Goal: Task Accomplishment & Management: Manage account settings

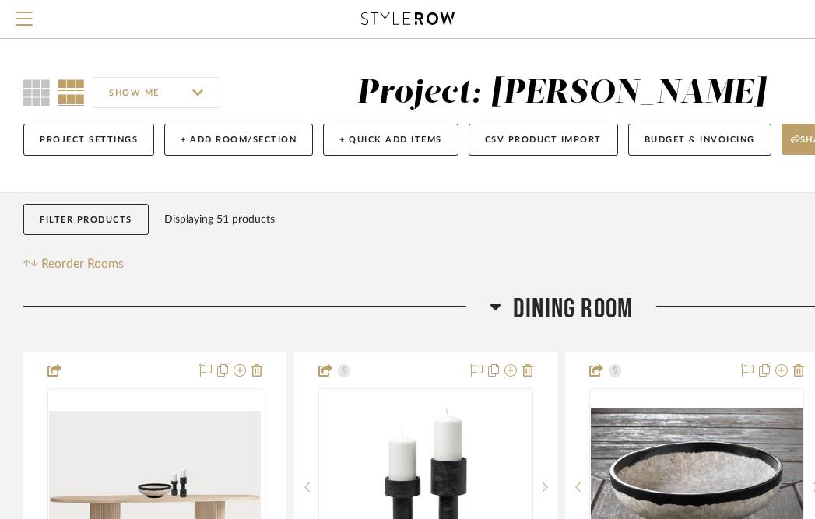
click at [401, 17] on icon at bounding box center [407, 18] width 93 height 12
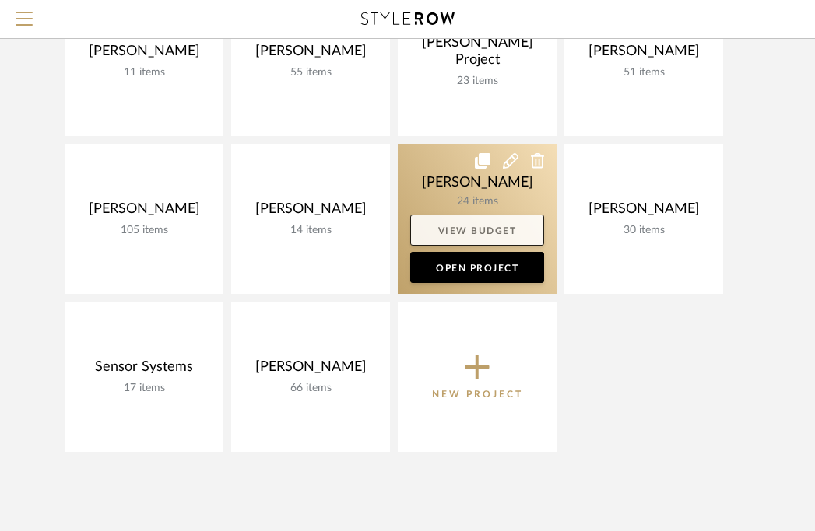
scroll to position [235, 0]
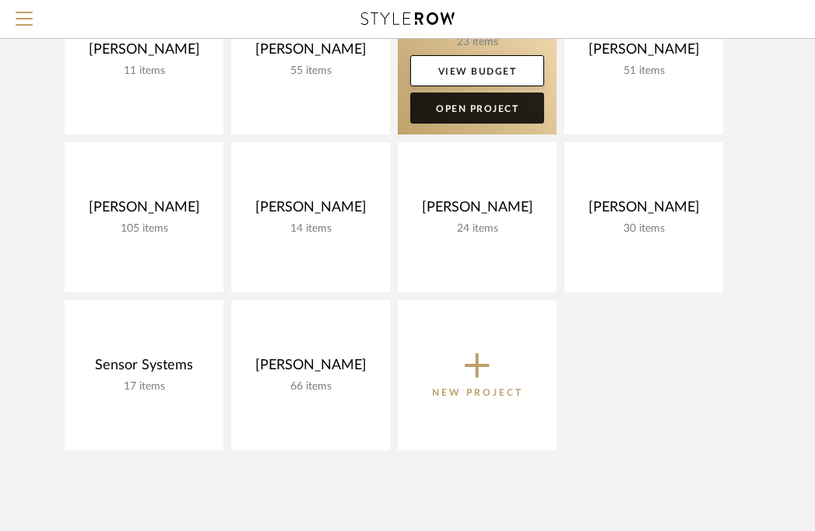
click at [489, 114] on link "Open Project" at bounding box center [477, 108] width 134 height 31
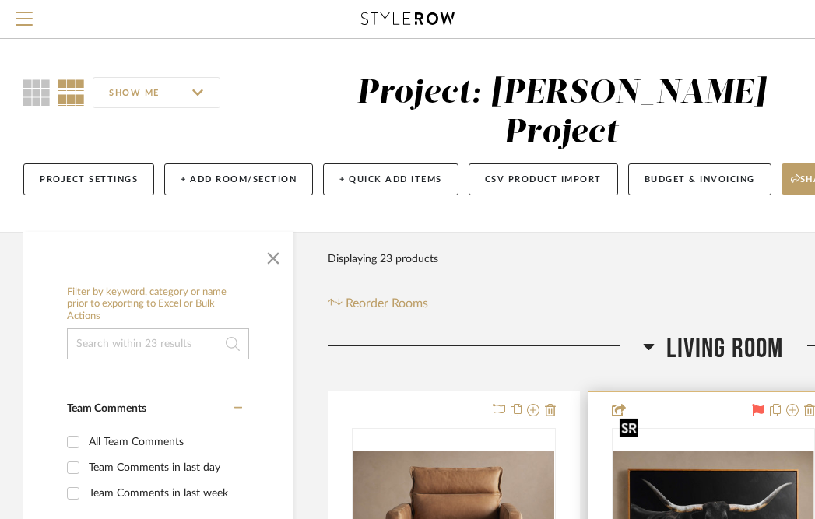
click at [696, 451] on img "0" at bounding box center [713, 526] width 201 height 151
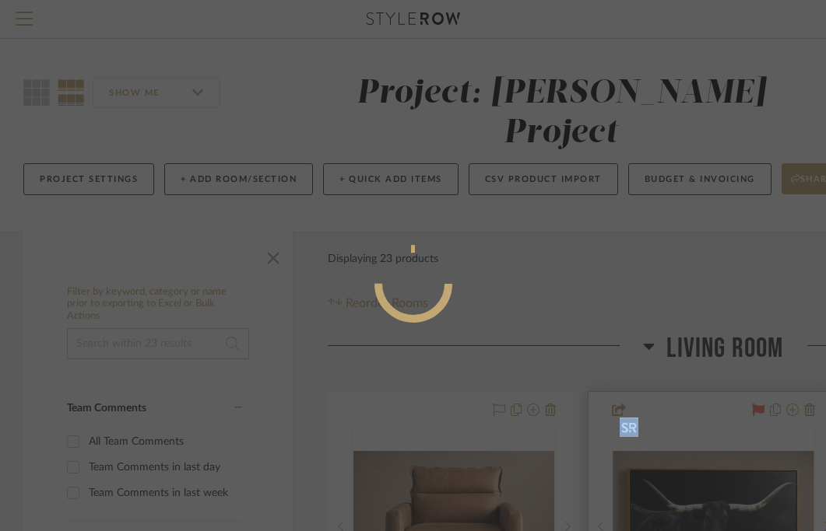
click at [696, 446] on div at bounding box center [413, 265] width 826 height 531
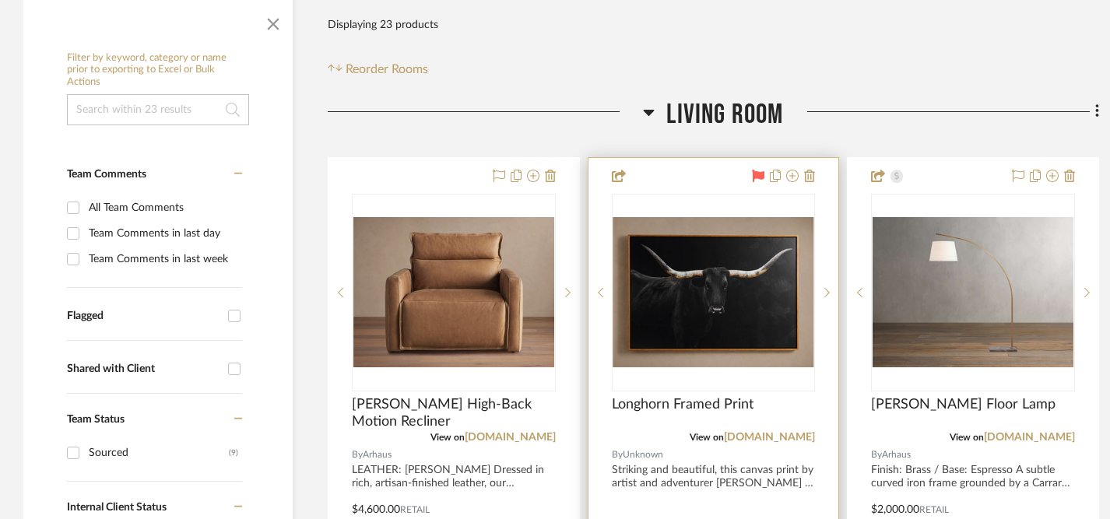
scroll to position [332, 0]
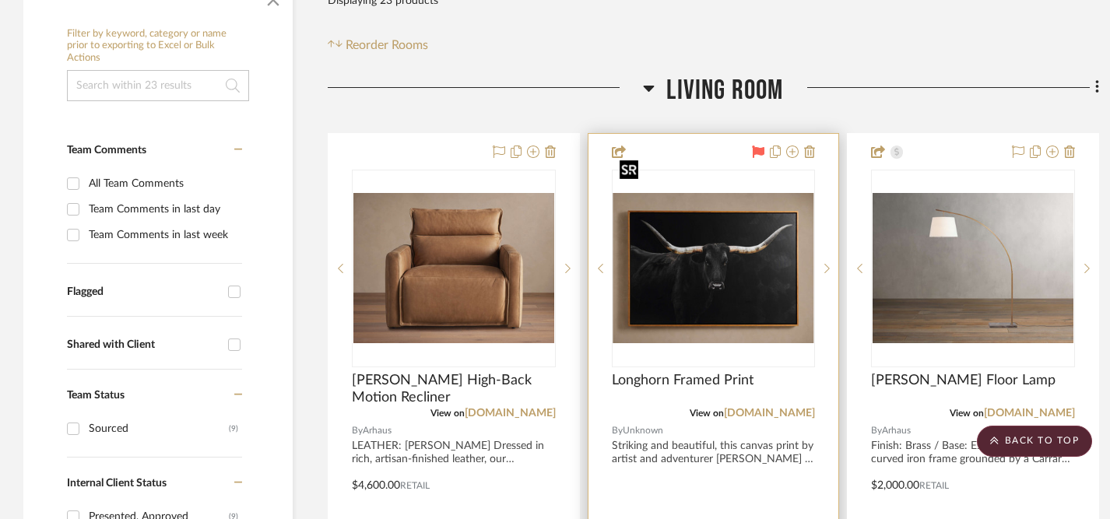
click at [734, 242] on img "0" at bounding box center [713, 268] width 201 height 151
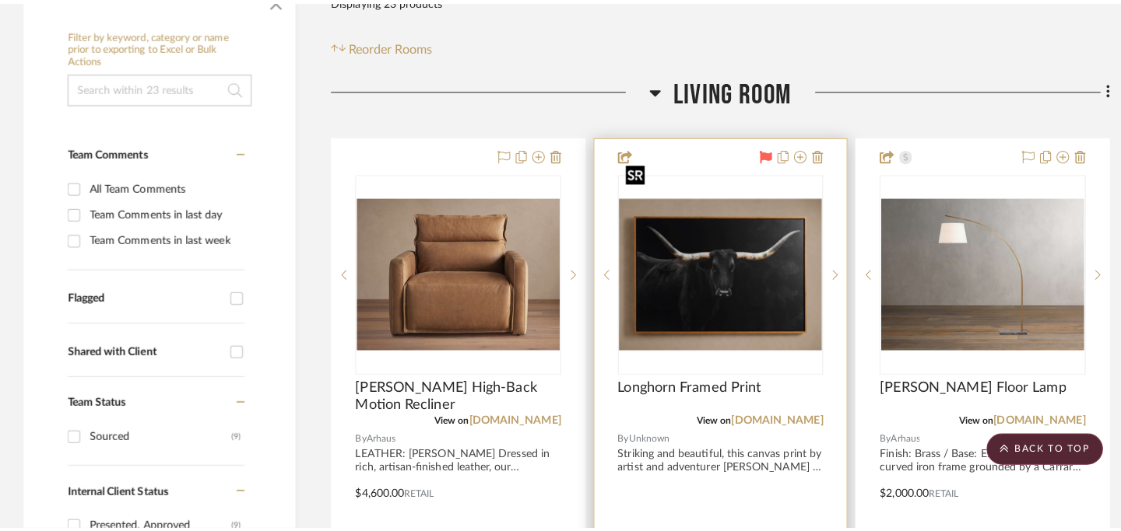
scroll to position [0, 0]
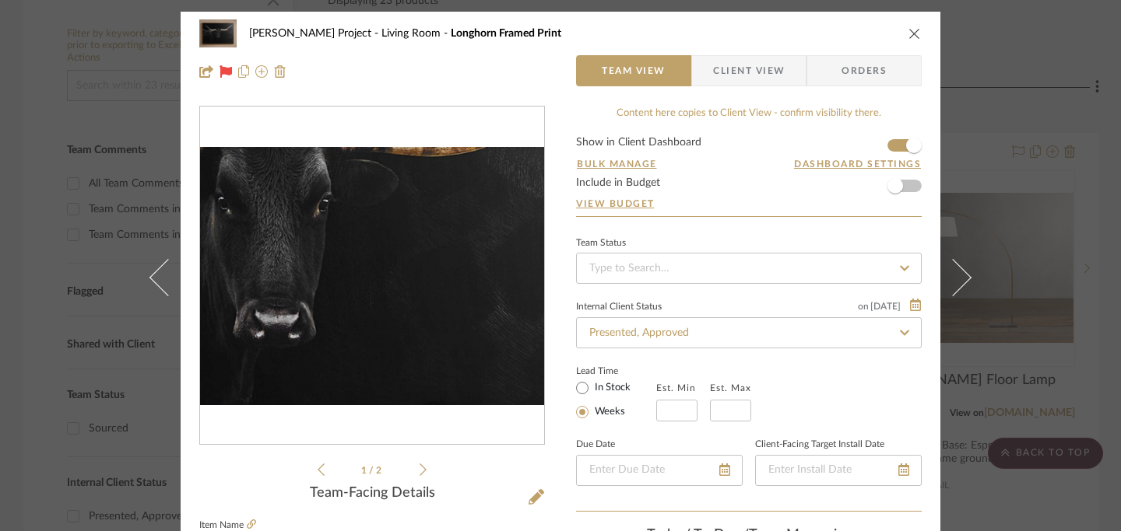
click at [405, 291] on img "0" at bounding box center [372, 276] width 344 height 258
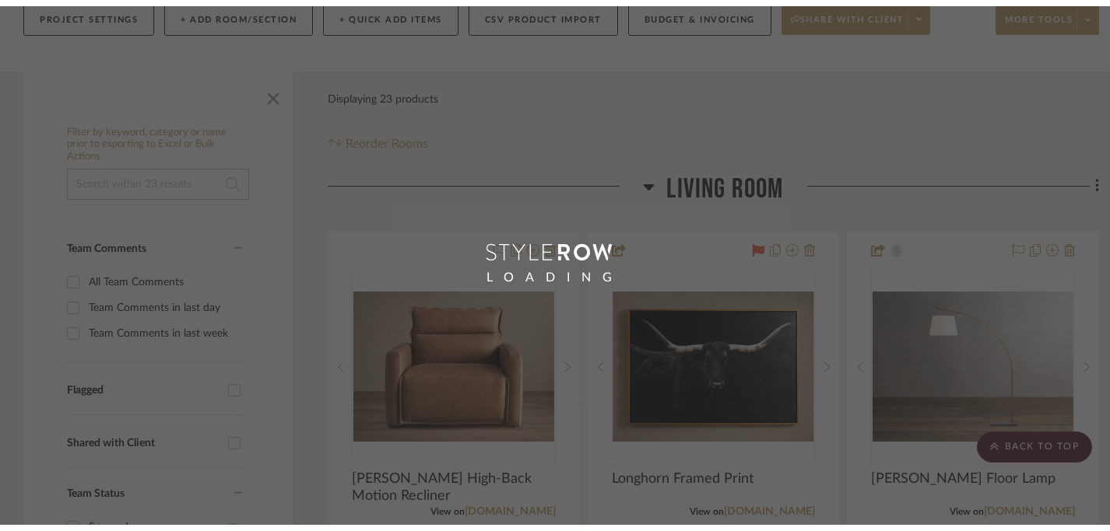
scroll to position [235, 0]
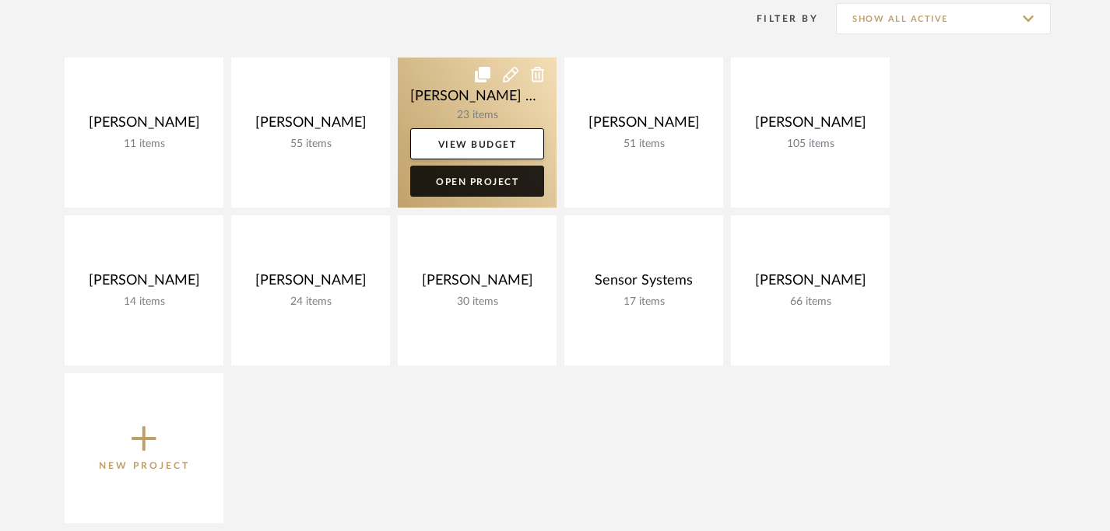
click at [472, 184] on link "Open Project" at bounding box center [477, 181] width 134 height 31
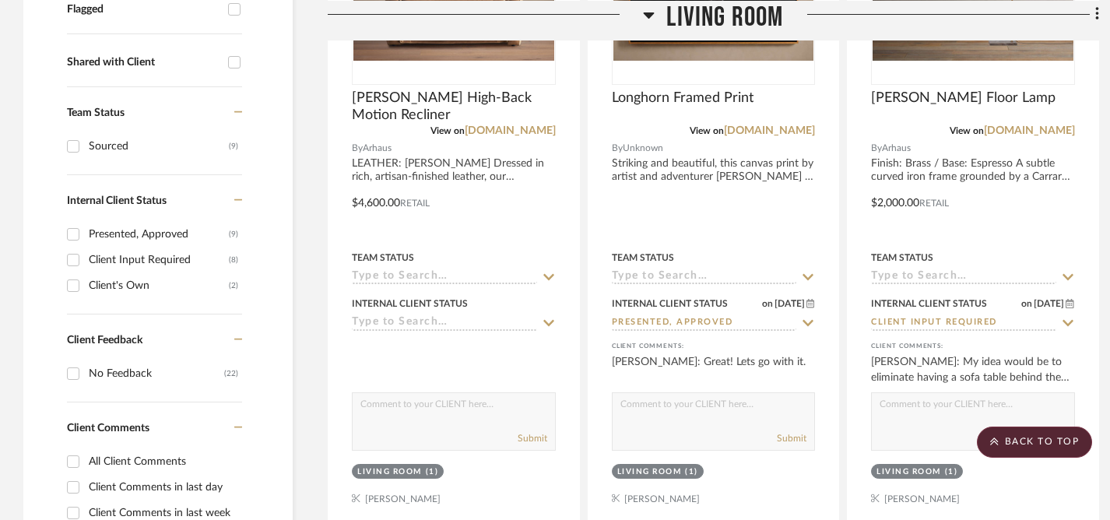
scroll to position [922, 0]
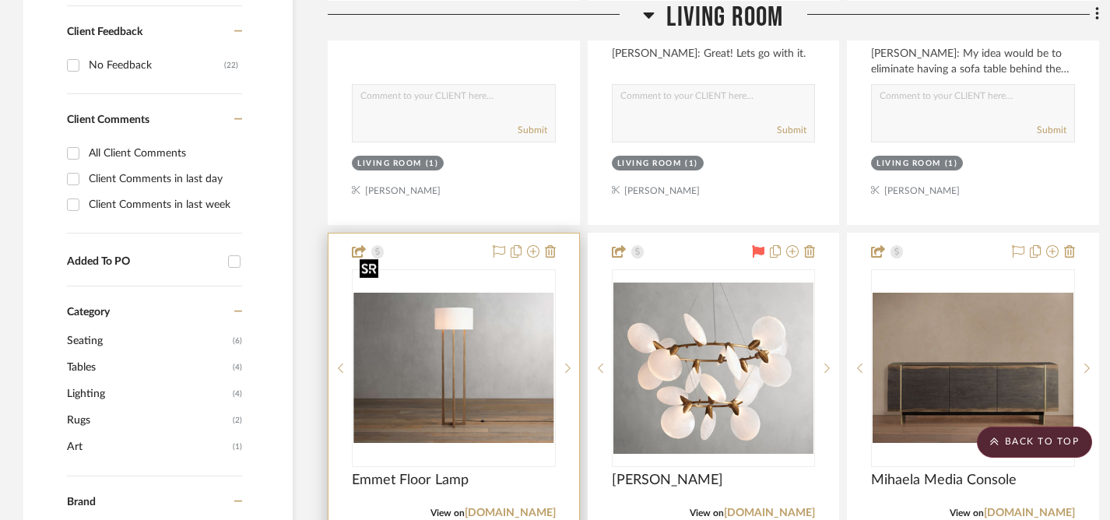
click at [423, 314] on img "0" at bounding box center [453, 368] width 201 height 151
click at [471, 334] on img "0" at bounding box center [453, 368] width 201 height 151
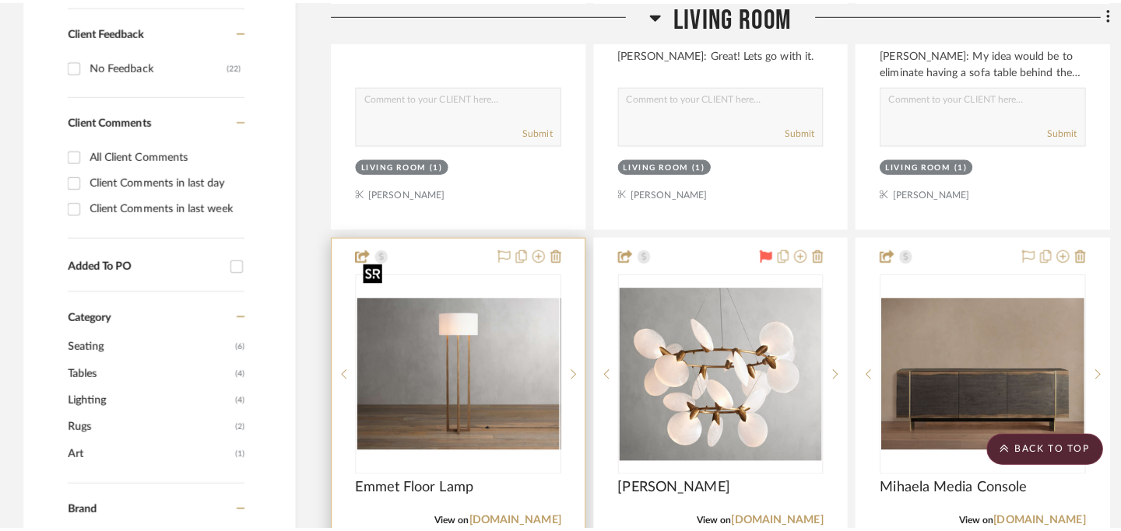
scroll to position [0, 0]
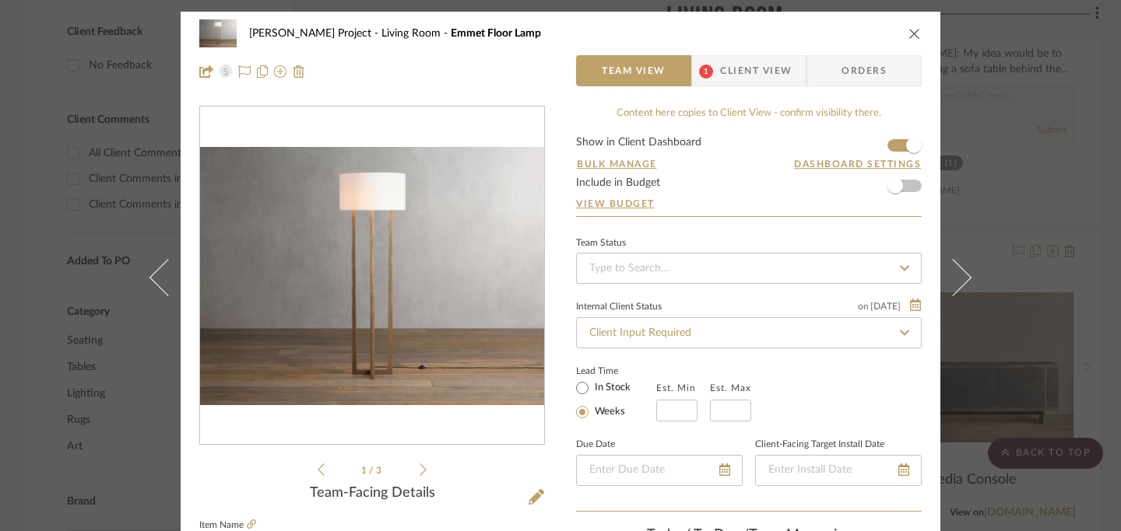
click at [814, 33] on icon "close" at bounding box center [914, 33] width 12 height 12
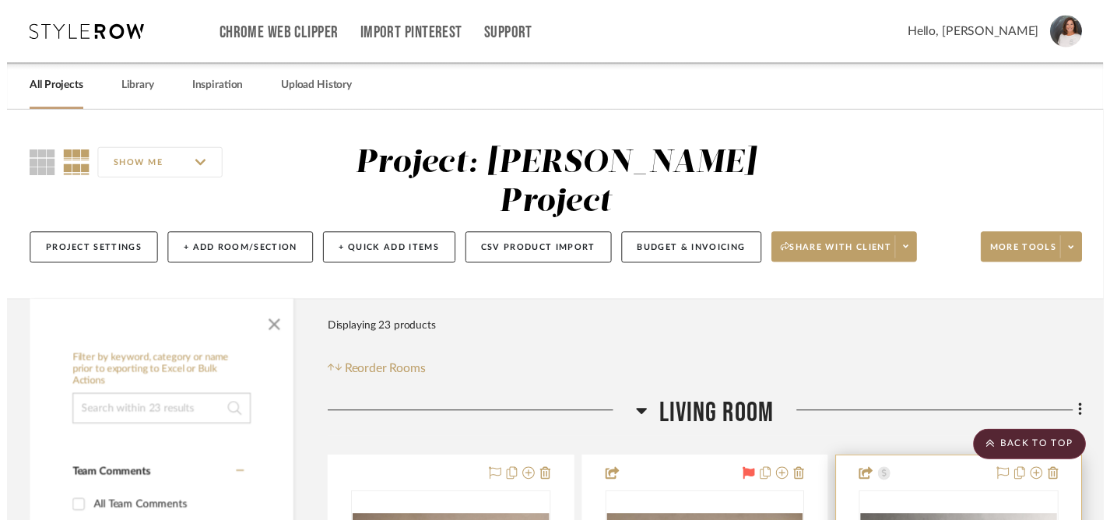
scroll to position [922, 0]
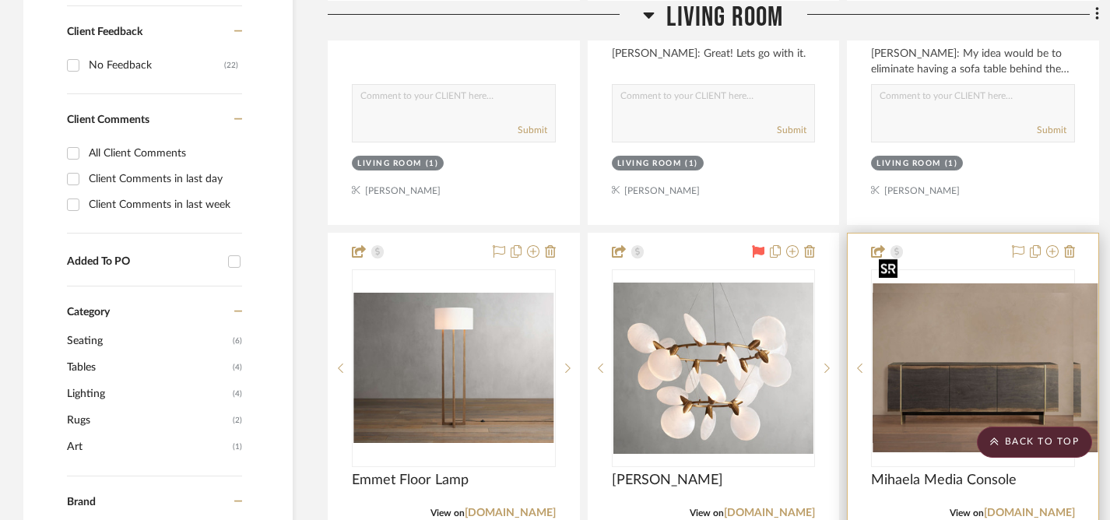
click at [814, 321] on img "0" at bounding box center [984, 367] width 225 height 169
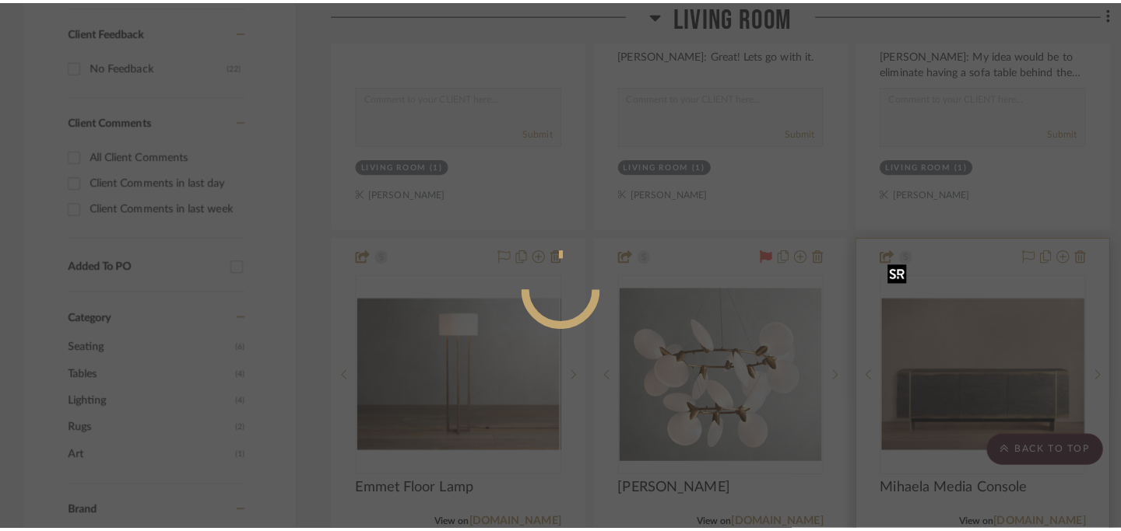
scroll to position [0, 0]
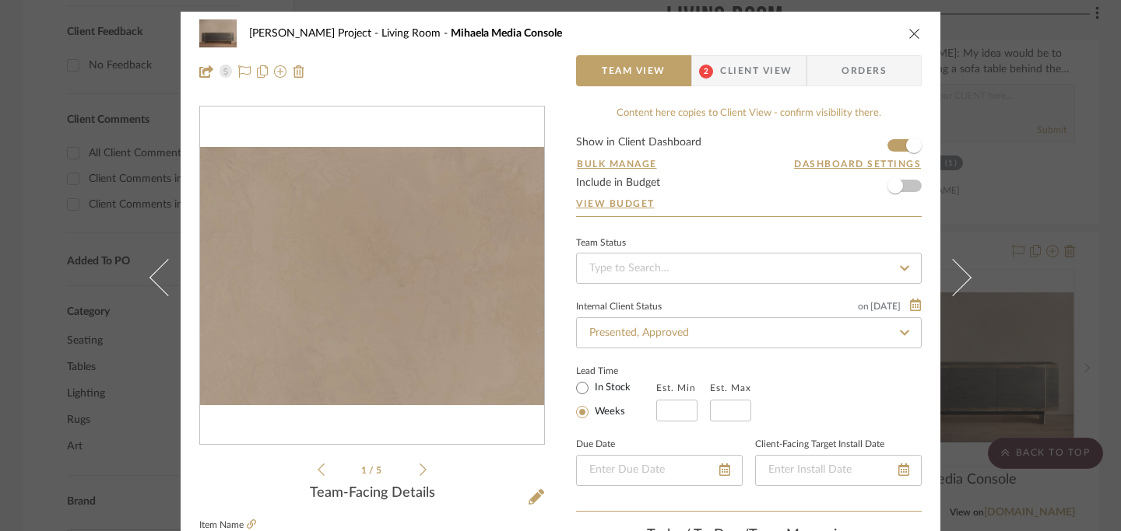
click at [384, 213] on img "0" at bounding box center [372, 276] width 344 height 258
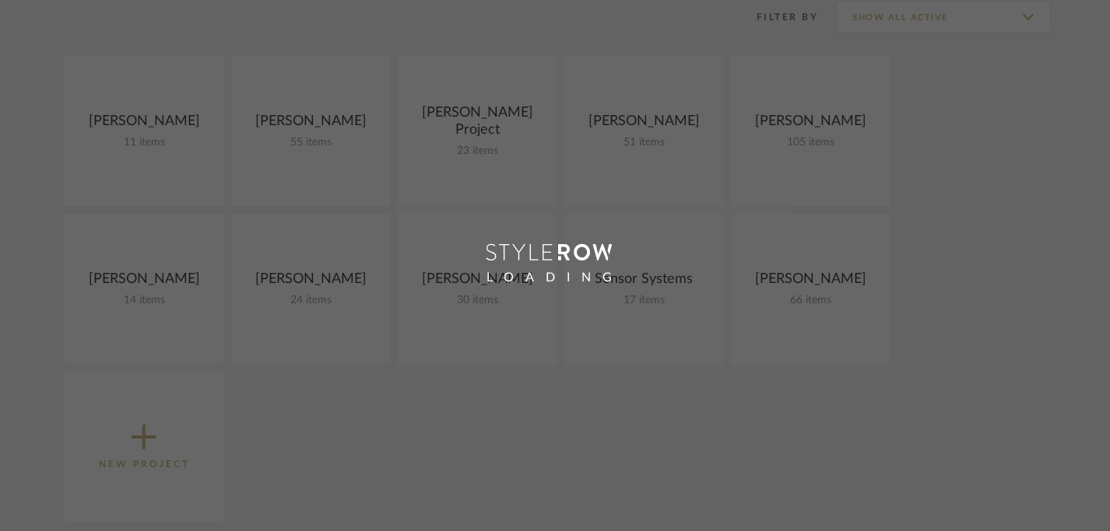
scroll to position [235, 0]
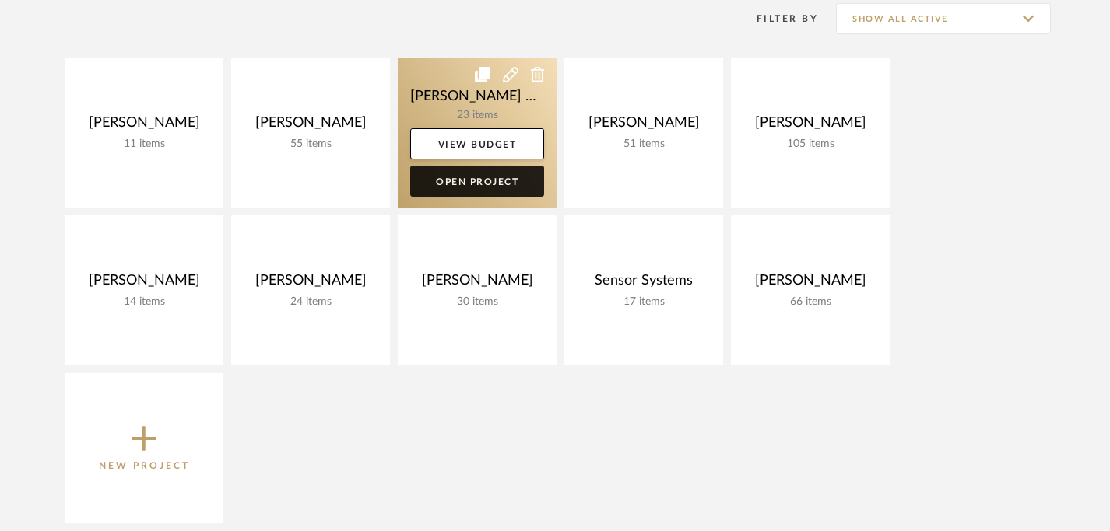
click at [481, 183] on link "Open Project" at bounding box center [477, 181] width 134 height 31
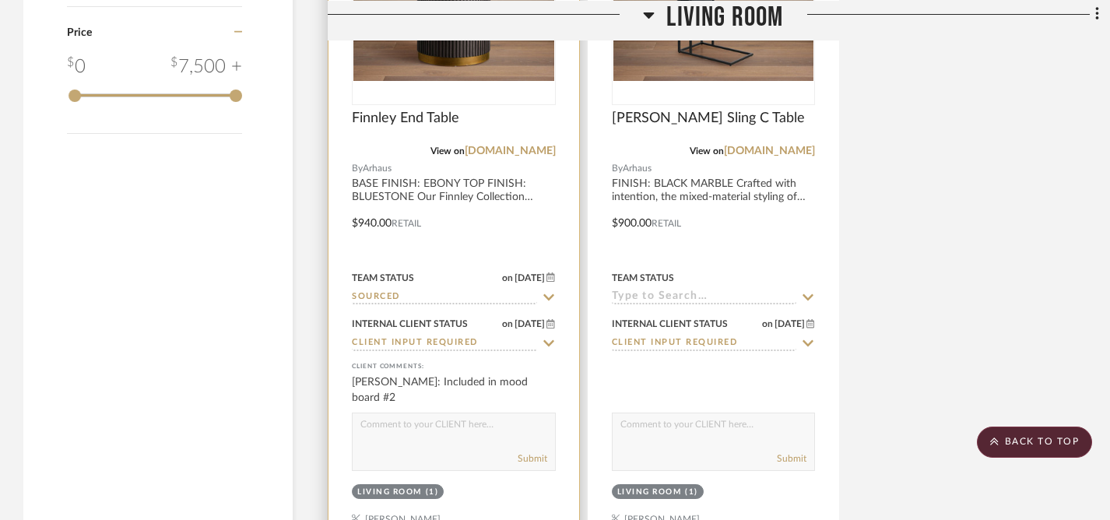
scroll to position [1835, 0]
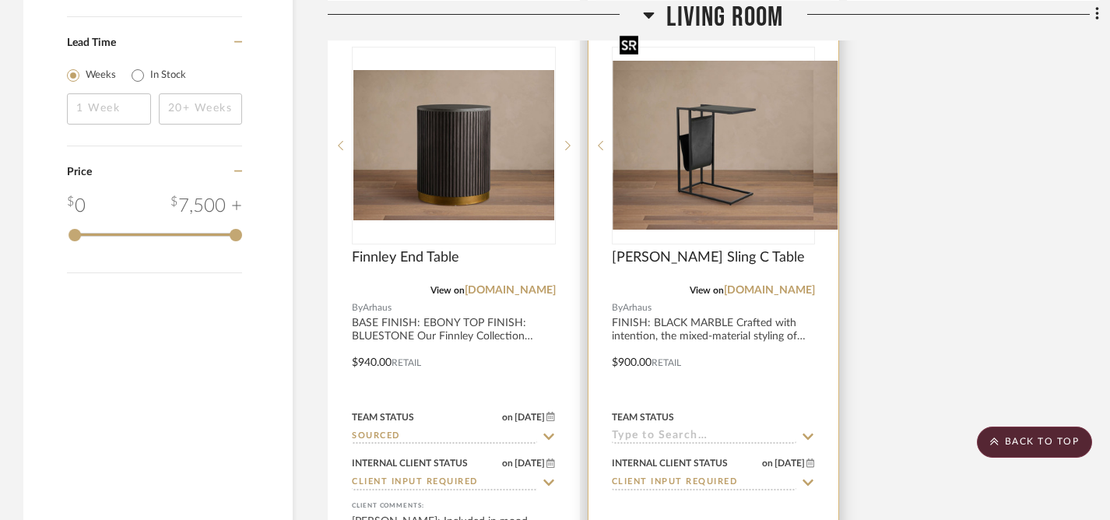
click at [714, 114] on div at bounding box center [714, 146] width 204 height 198
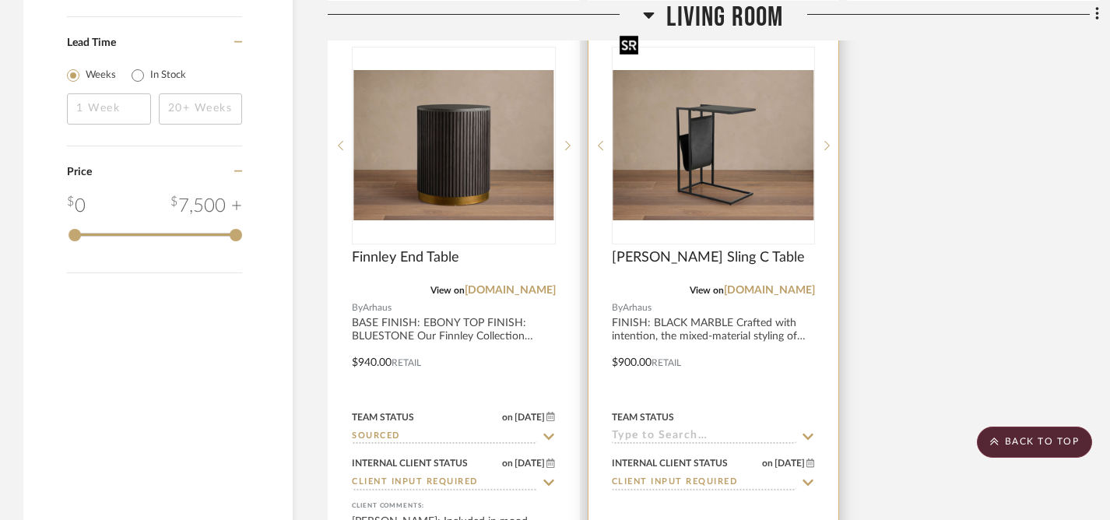
click at [693, 120] on img "0" at bounding box center [713, 145] width 201 height 151
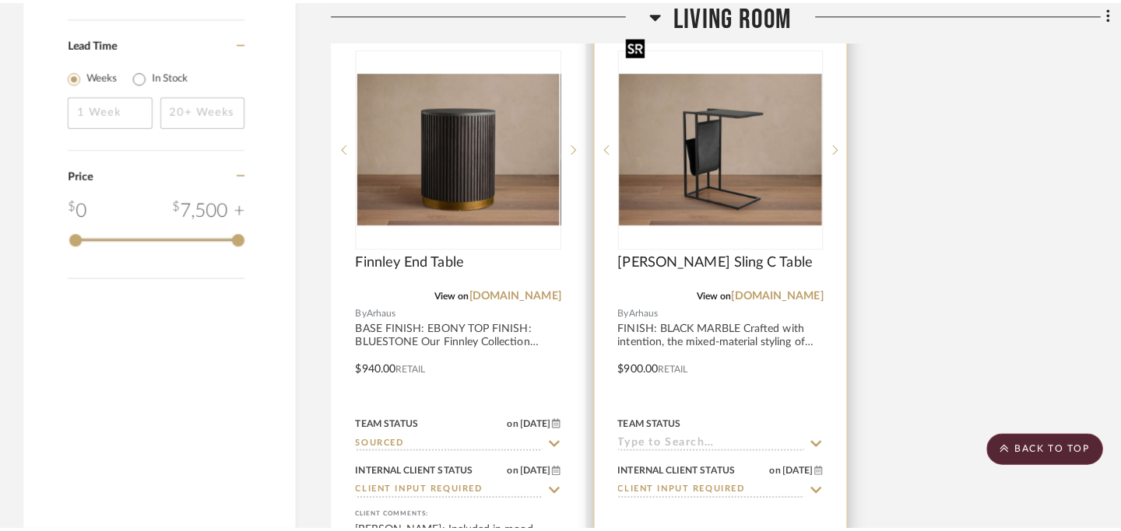
scroll to position [0, 0]
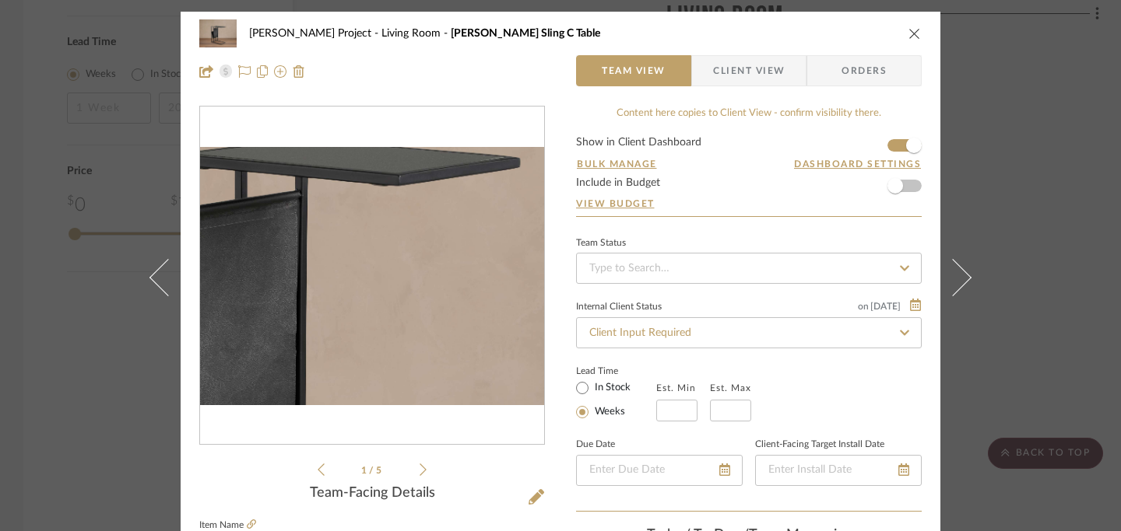
click at [390, 253] on img "0" at bounding box center [372, 276] width 344 height 258
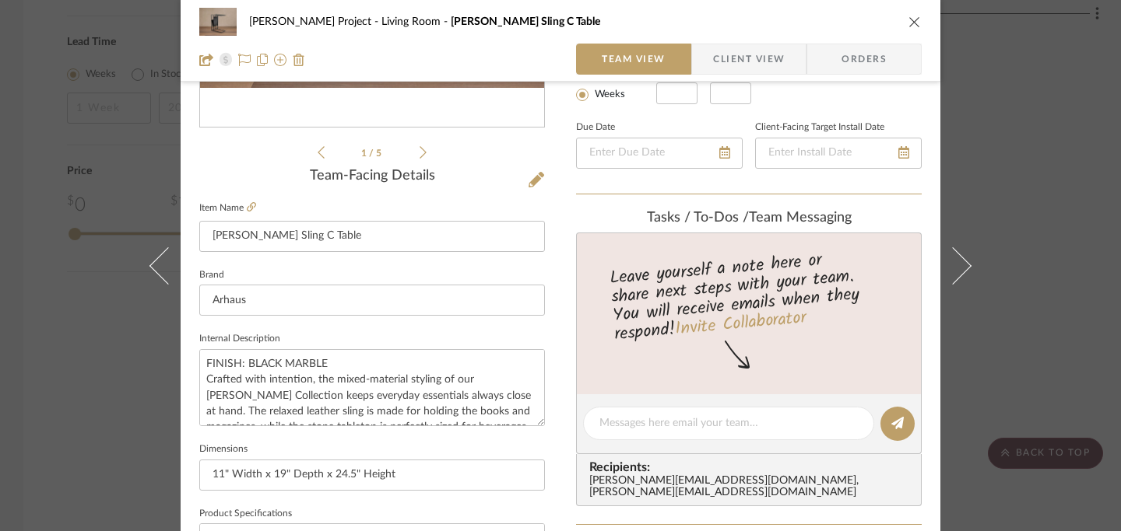
scroll to position [215, 0]
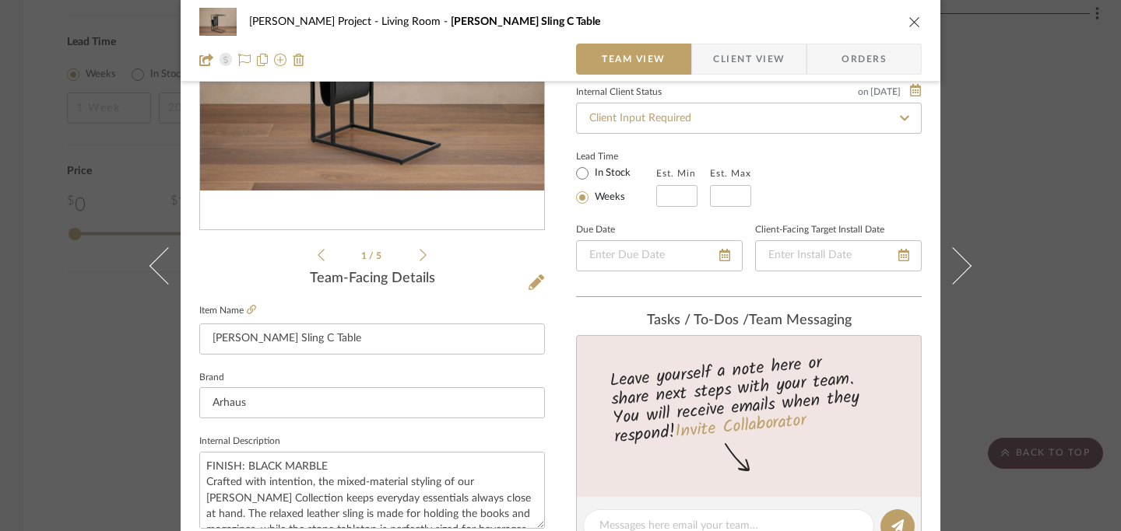
click at [423, 252] on div "1 / 5" at bounding box center [372, 78] width 346 height 374
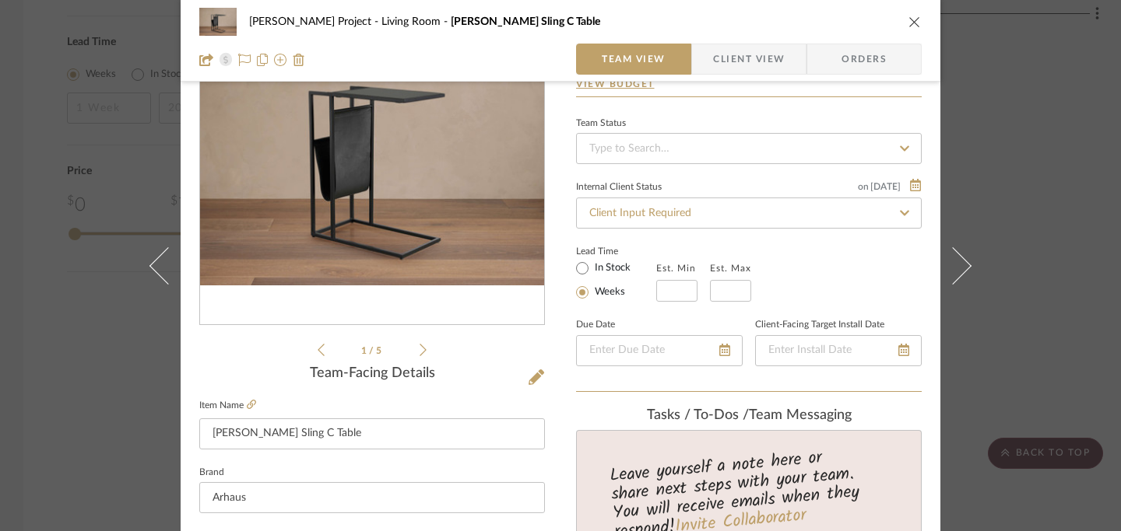
scroll to position [0, 0]
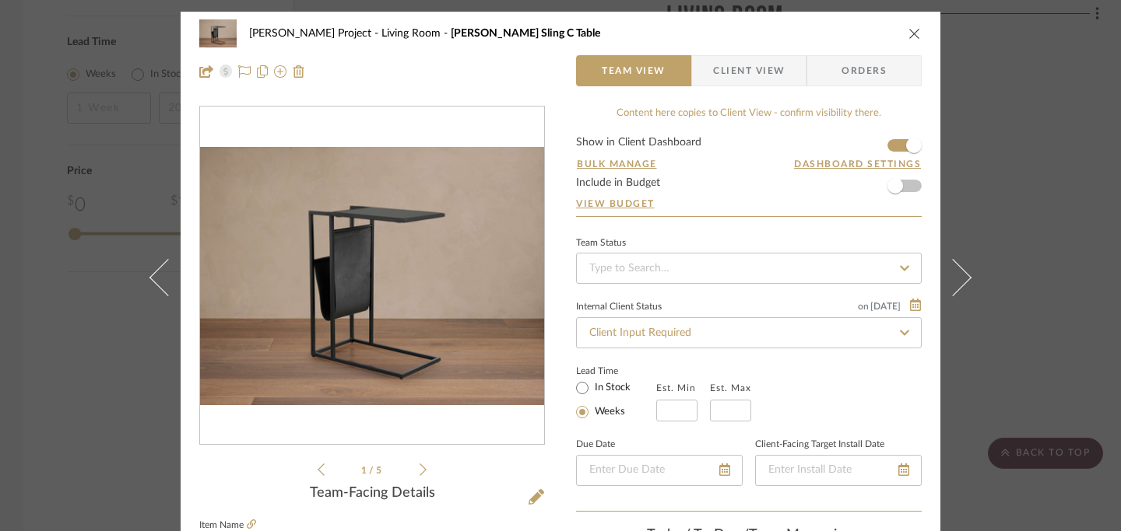
click at [419, 468] on icon at bounding box center [422, 470] width 7 height 14
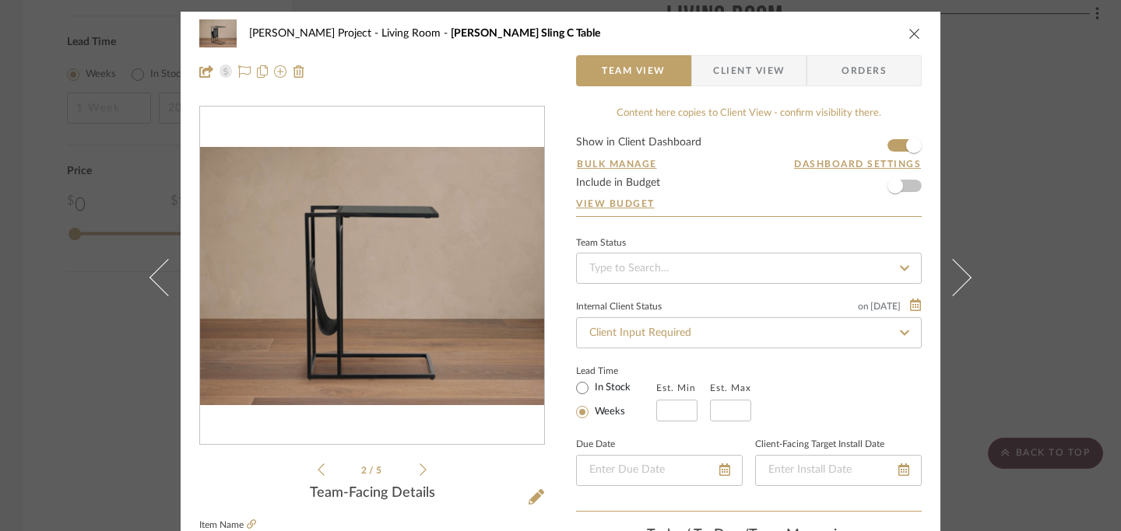
click at [419, 468] on icon at bounding box center [422, 470] width 7 height 14
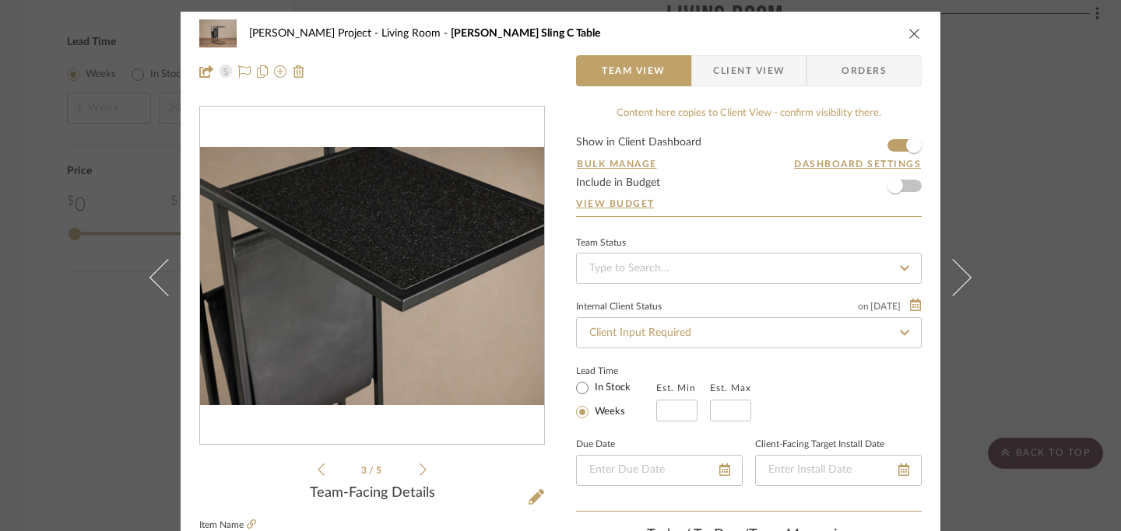
click at [419, 468] on icon at bounding box center [422, 470] width 7 height 14
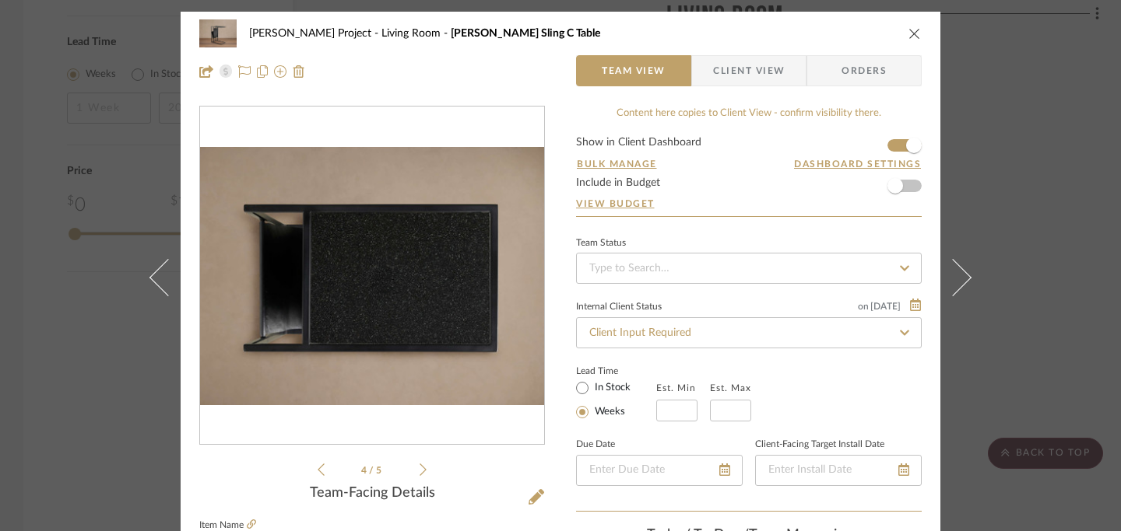
click at [419, 468] on icon at bounding box center [422, 470] width 7 height 14
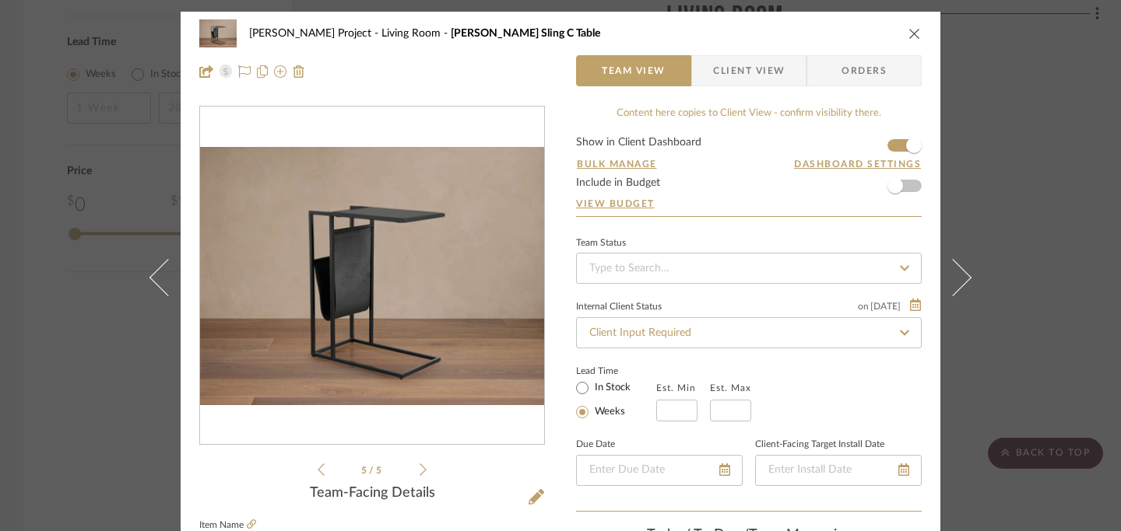
click at [419, 468] on icon at bounding box center [422, 470] width 7 height 14
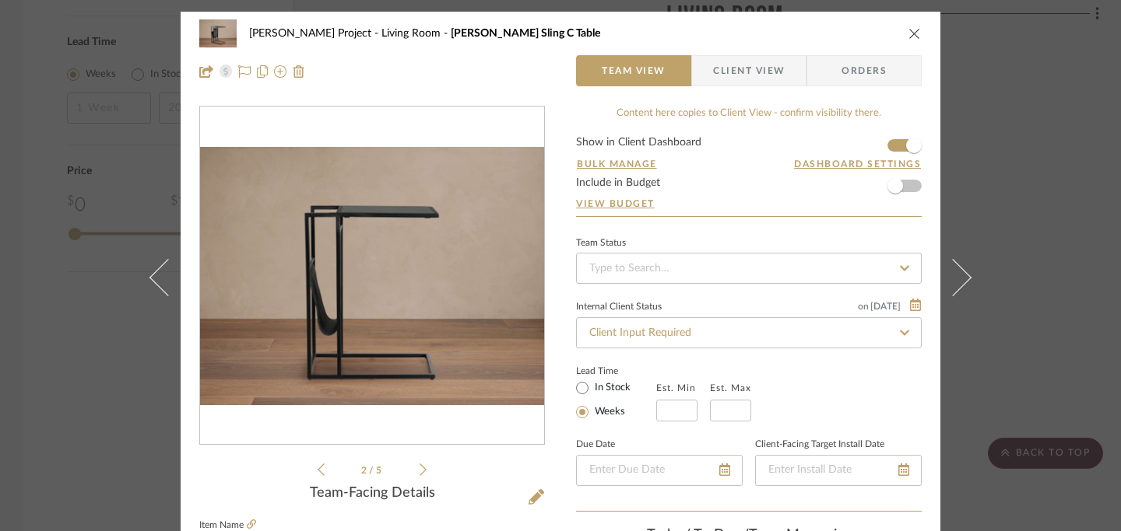
click at [419, 468] on icon at bounding box center [422, 470] width 7 height 14
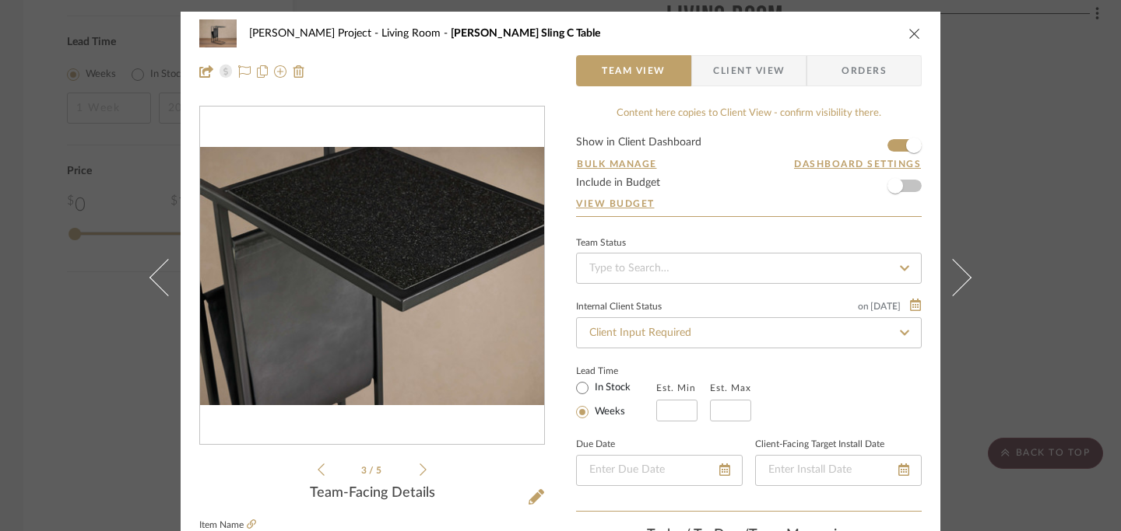
click at [419, 468] on icon at bounding box center [422, 470] width 7 height 14
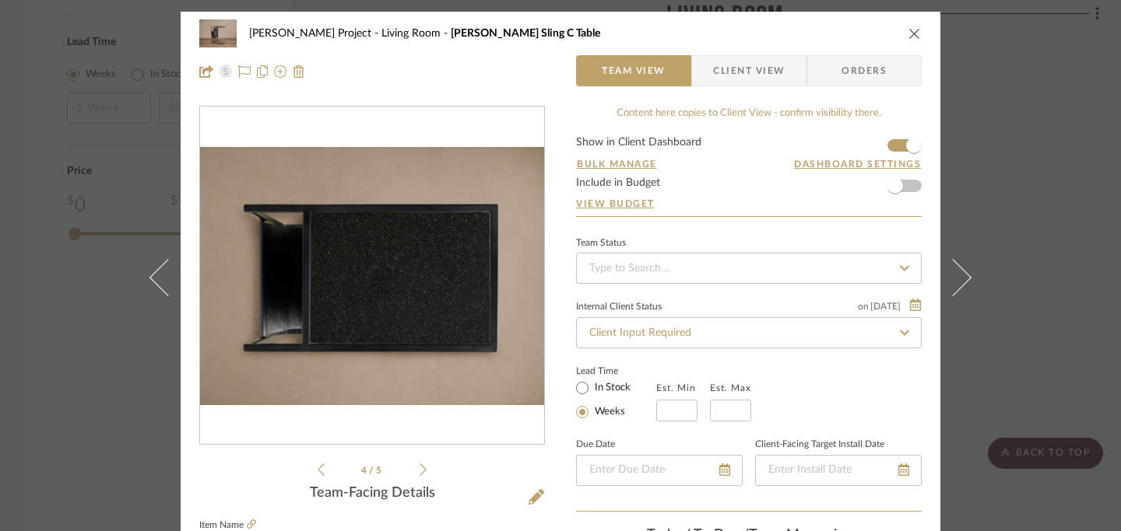
click at [419, 468] on icon at bounding box center [422, 470] width 7 height 14
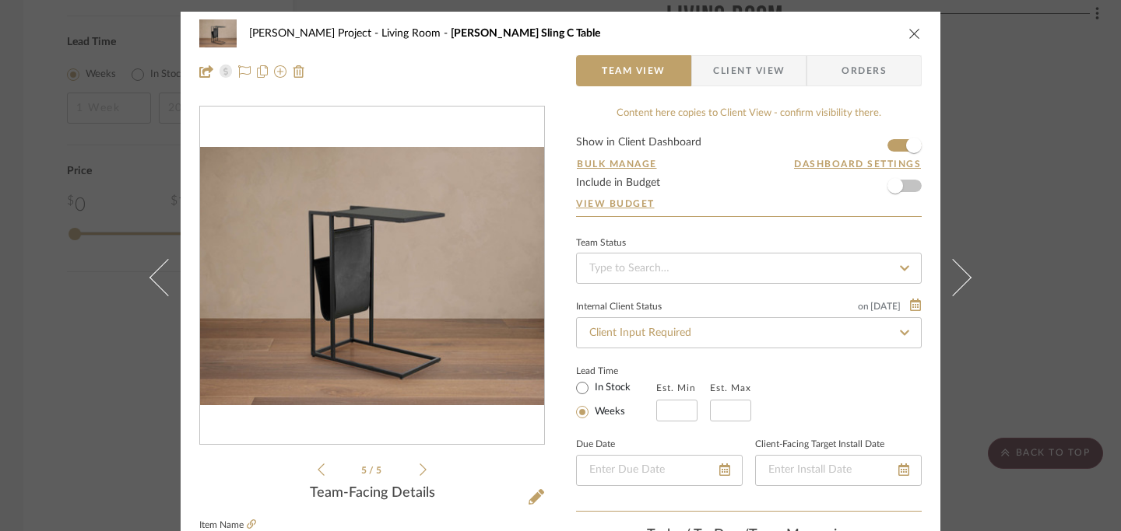
click at [419, 469] on icon at bounding box center [422, 470] width 7 height 14
click at [324, 475] on li "1 / 5" at bounding box center [371, 470] width 95 height 19
click at [317, 473] on icon at bounding box center [320, 470] width 7 height 14
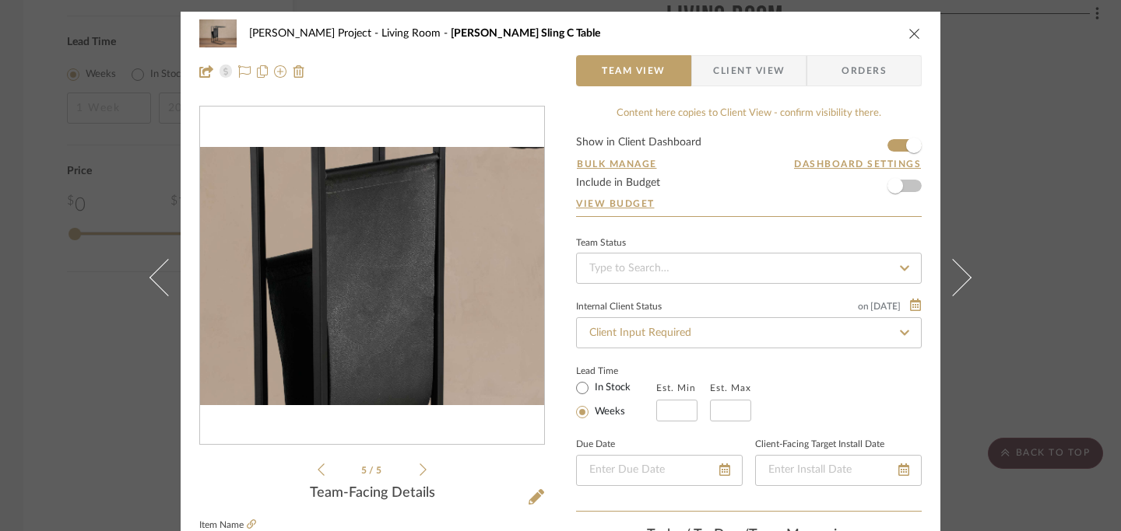
click at [344, 265] on img "4" at bounding box center [372, 276] width 344 height 258
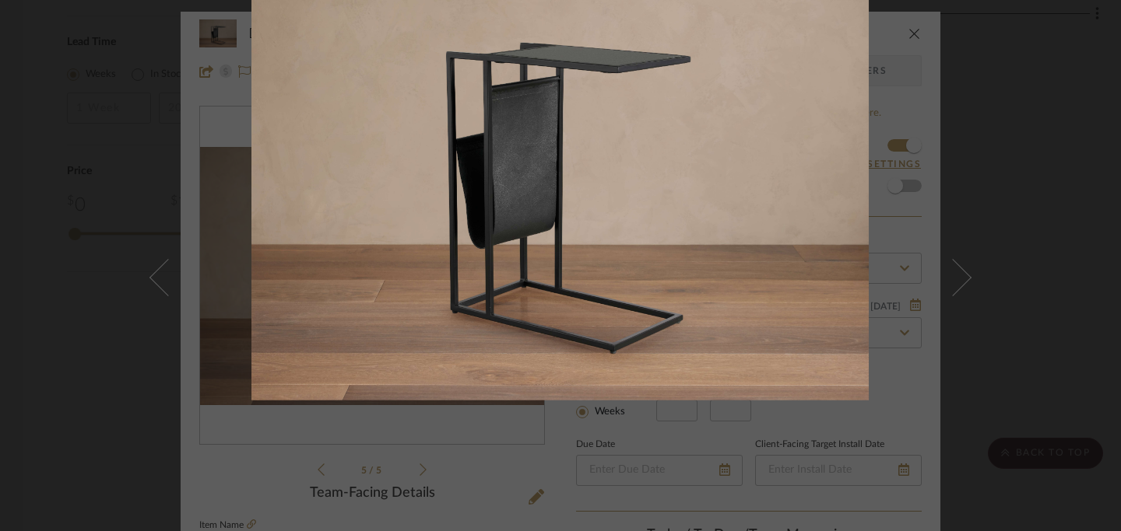
click at [795, 184] on img at bounding box center [559, 169] width 617 height 463
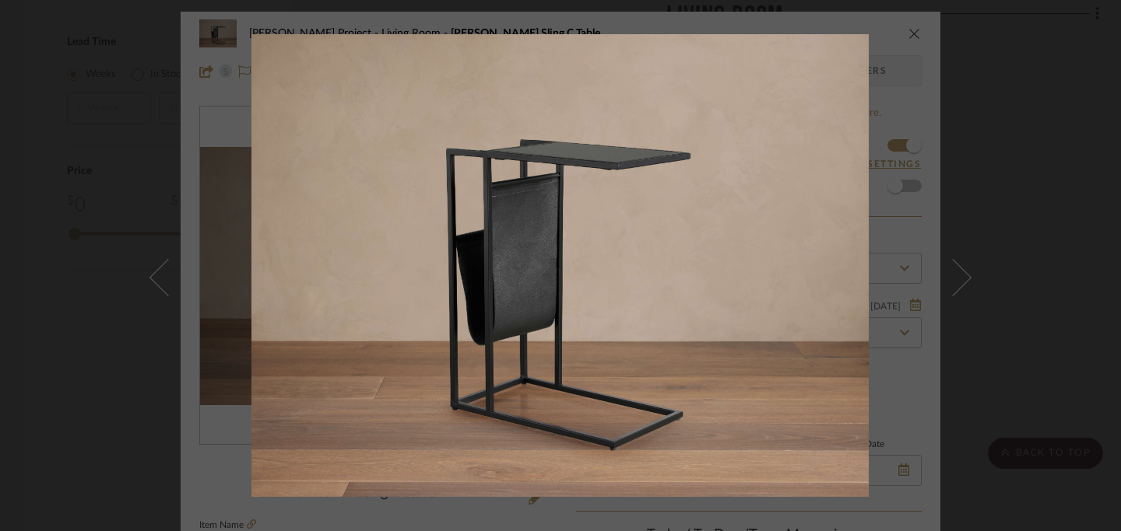
click at [814, 93] on div at bounding box center [811, 299] width 1121 height 531
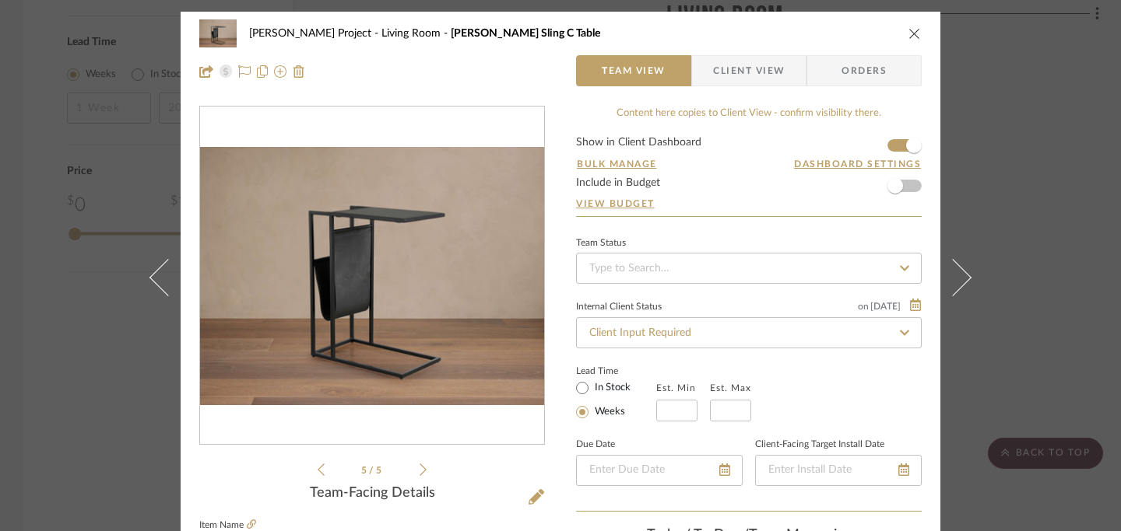
click at [814, 33] on icon "close" at bounding box center [914, 33] width 12 height 12
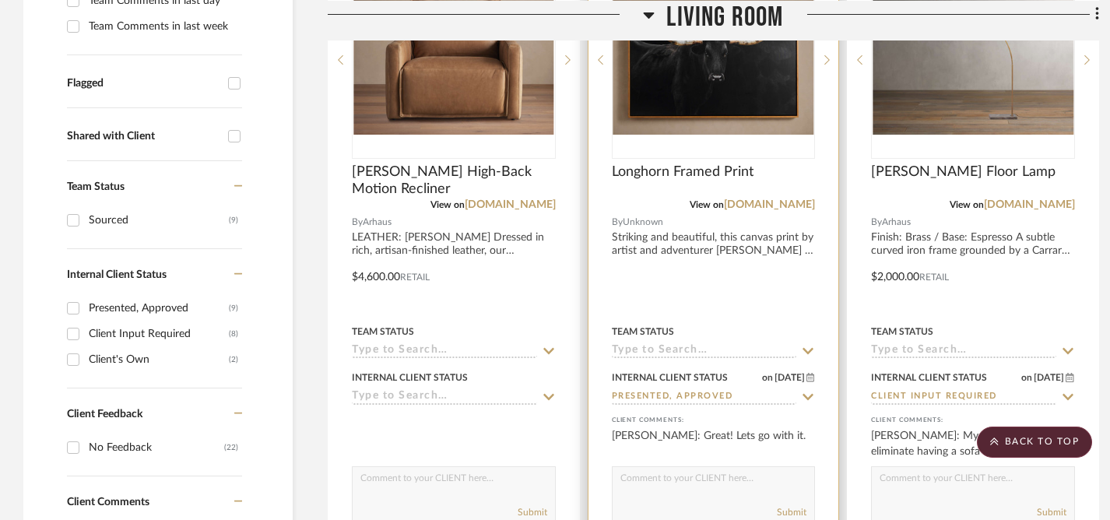
scroll to position [372, 0]
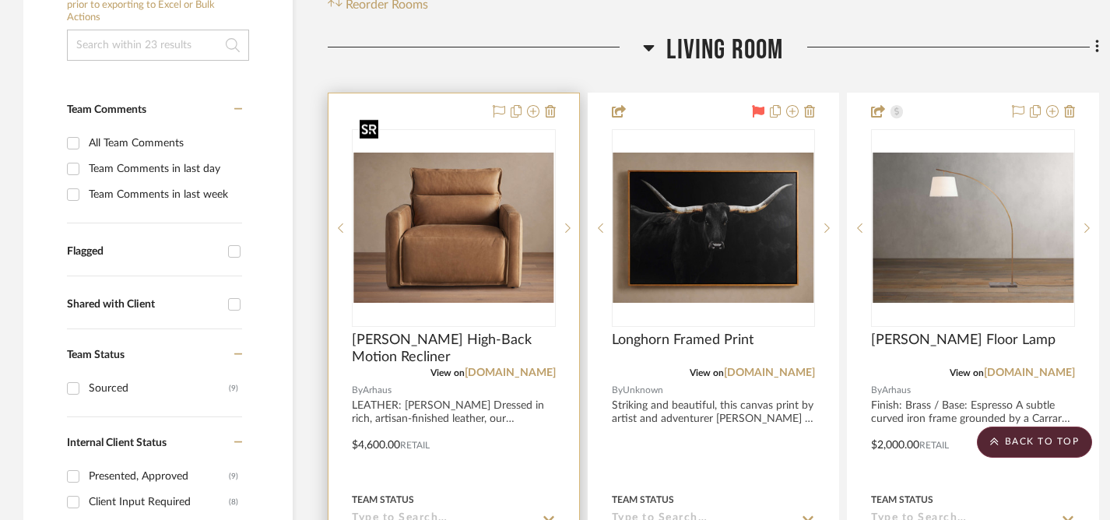
click at [479, 174] on img "0" at bounding box center [453, 228] width 201 height 151
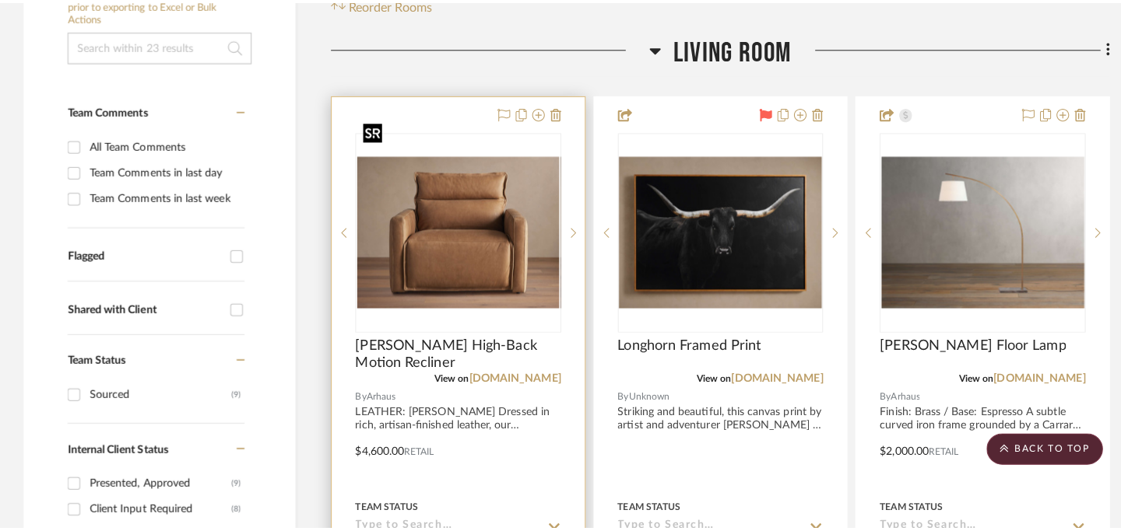
scroll to position [0, 0]
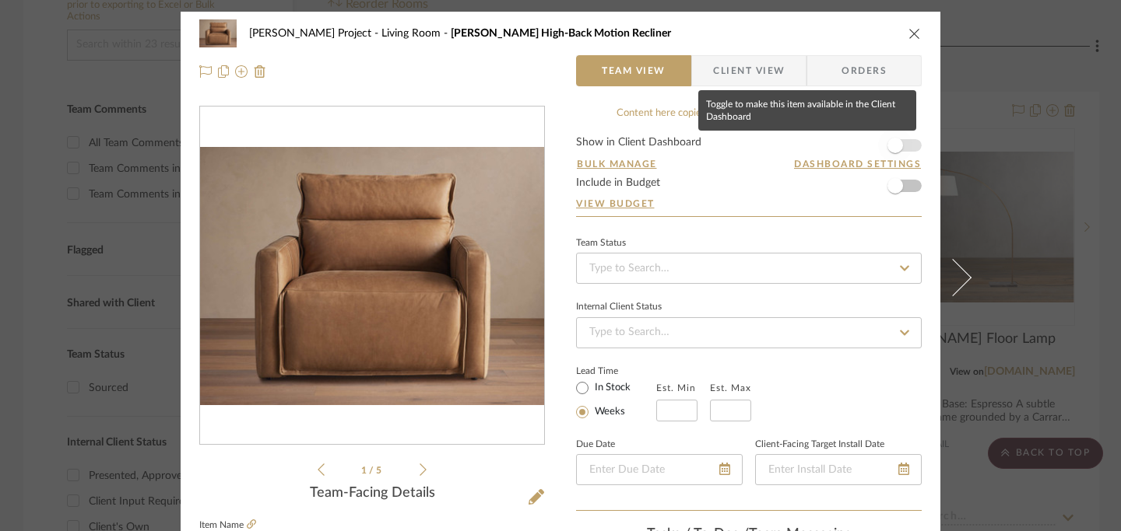
click at [814, 147] on span "button" at bounding box center [895, 146] width 16 height 16
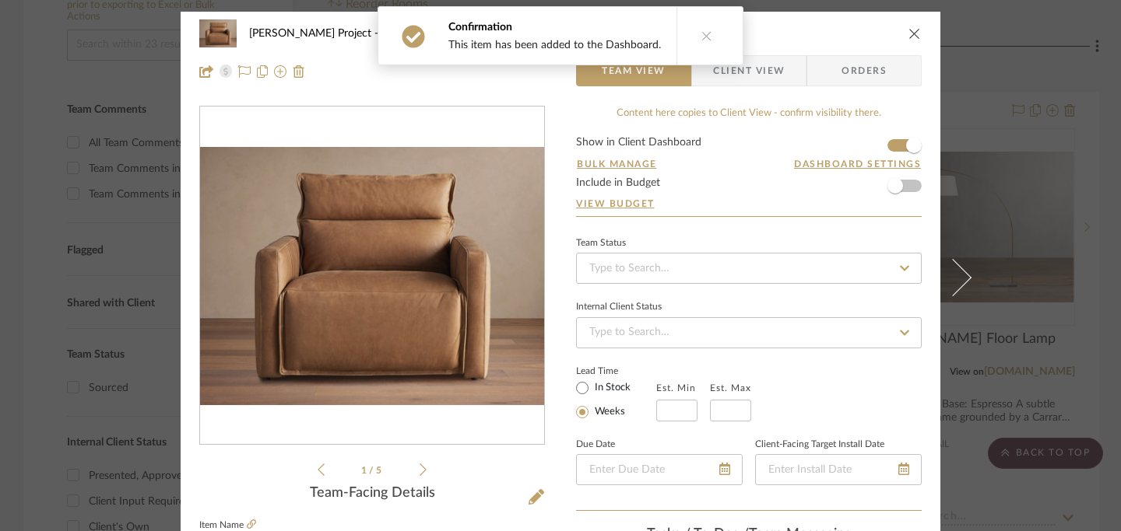
click at [814, 34] on icon "close" at bounding box center [914, 33] width 12 height 12
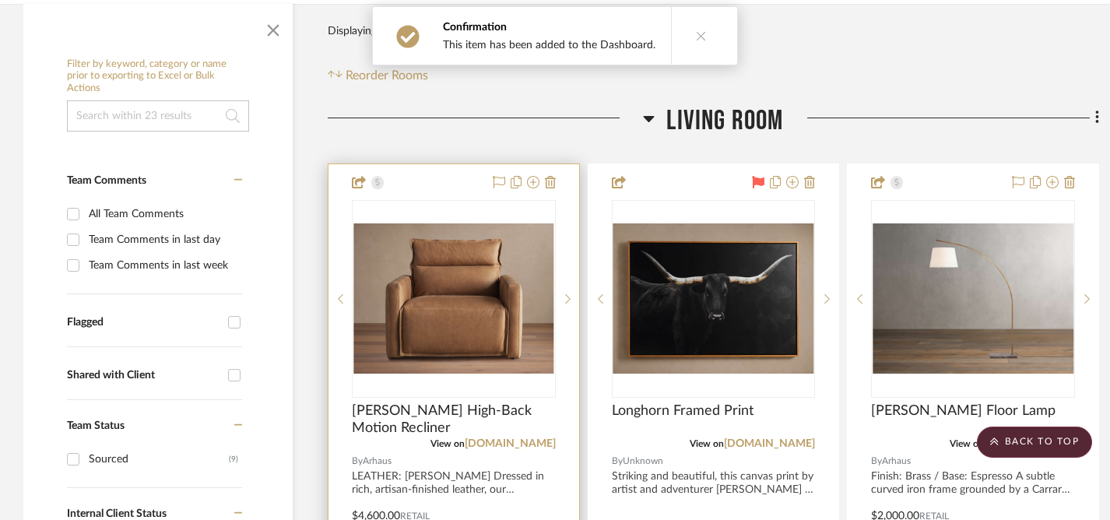
scroll to position [234, 0]
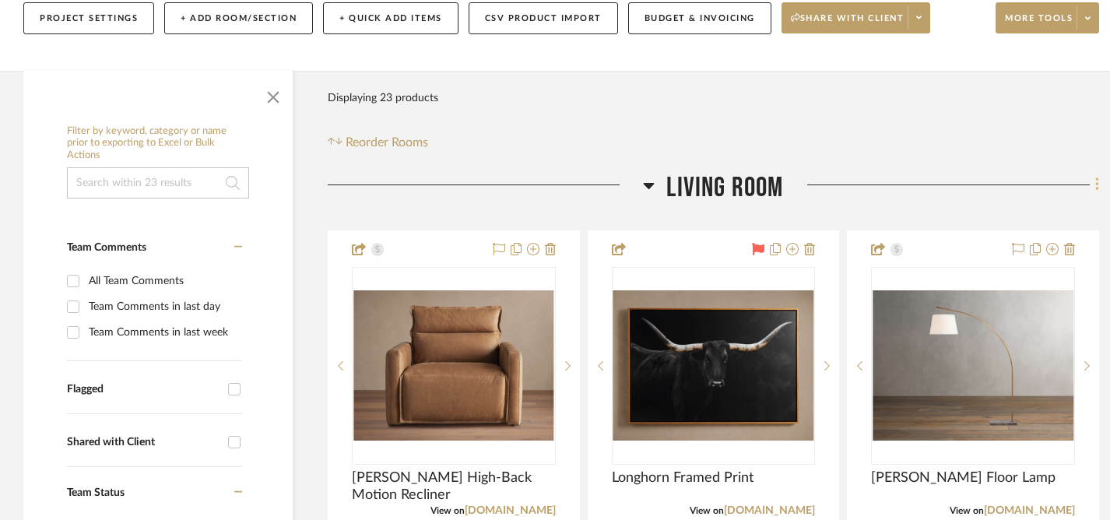
click at [814, 178] on icon at bounding box center [1096, 184] width 3 height 13
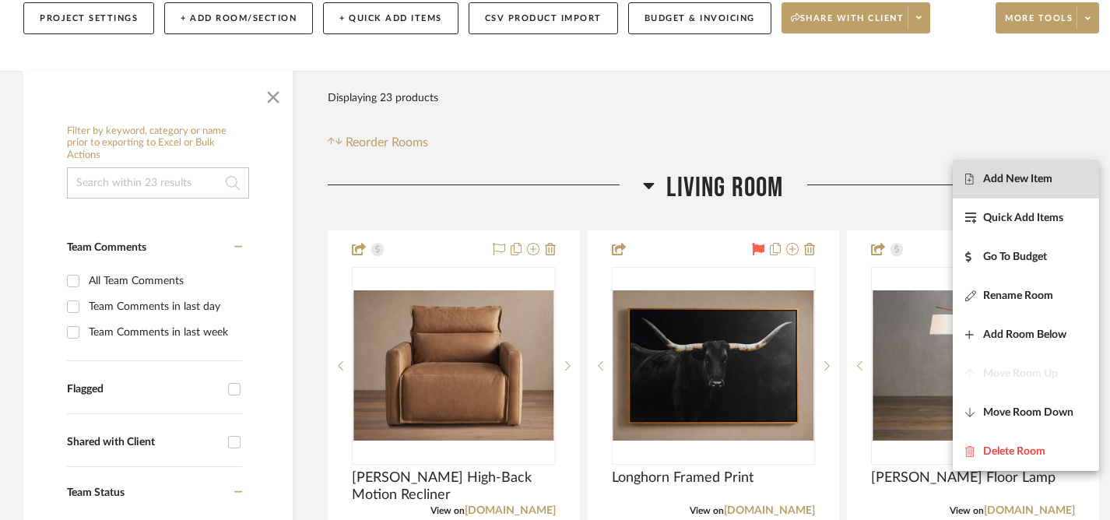
click at [814, 174] on span "Add New Item" at bounding box center [1017, 178] width 69 height 13
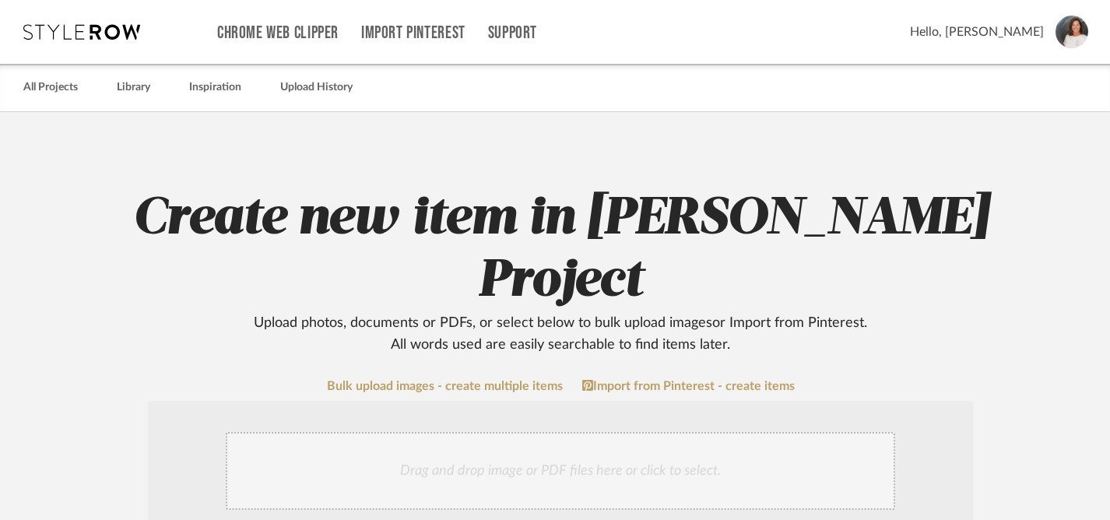
click at [462, 432] on div "Drag and drop image or PDF files here or click to select." at bounding box center [560, 471] width 669 height 78
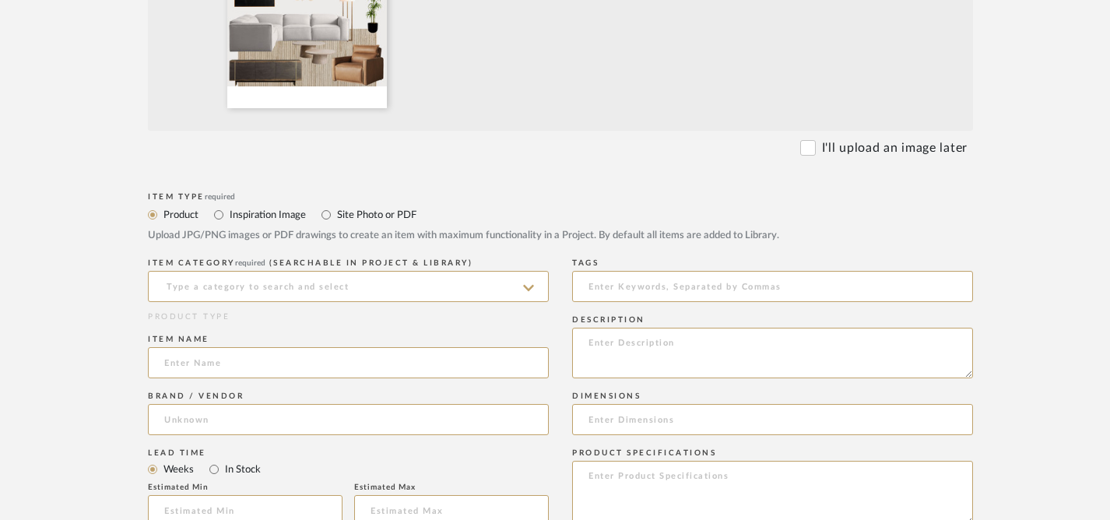
scroll to position [578, 0]
click at [223, 203] on input "Inspiration Image" at bounding box center [218, 212] width 19 height 19
radio input "true"
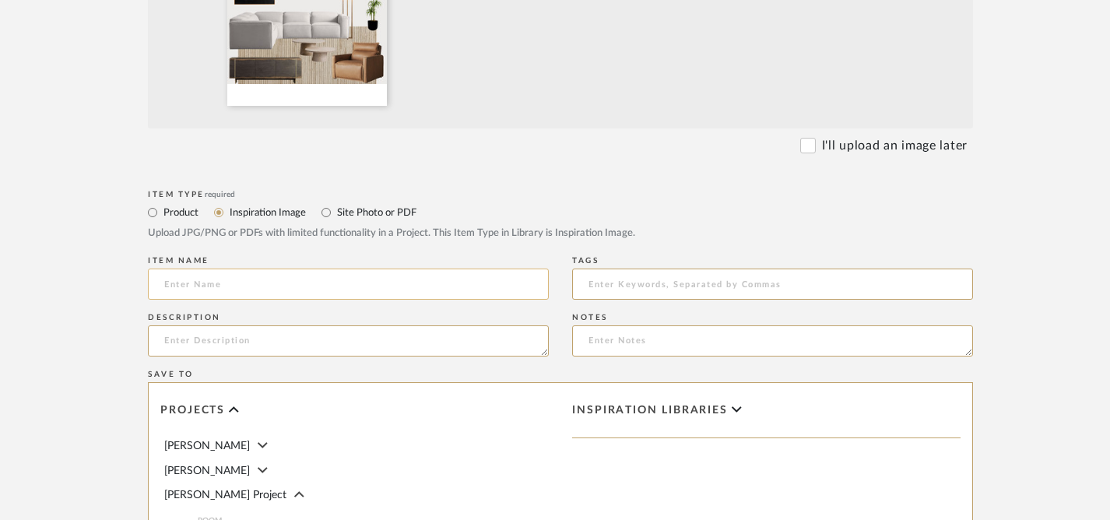
click at [270, 268] on input at bounding box center [348, 283] width 401 height 31
type input "R"
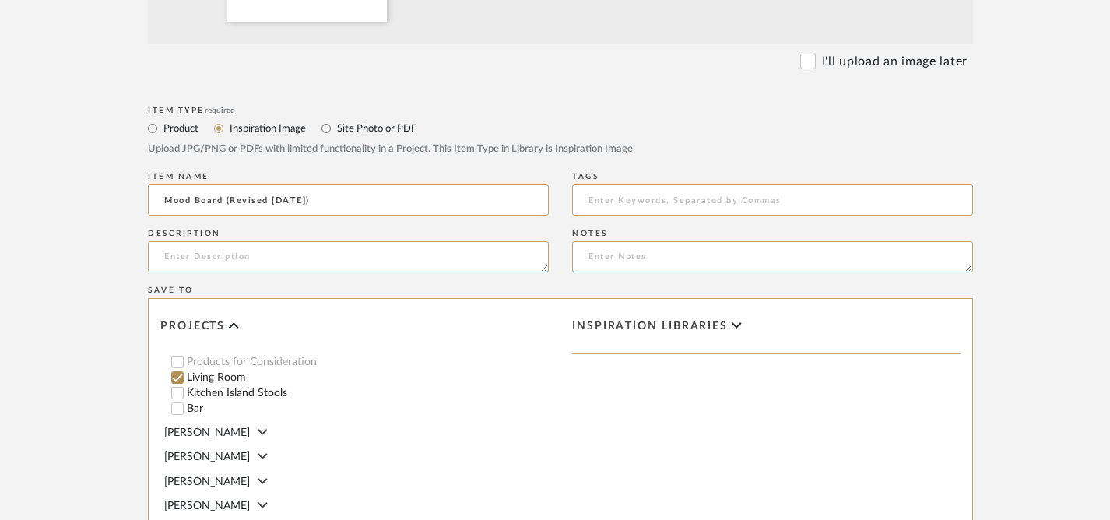
scroll to position [848, 0]
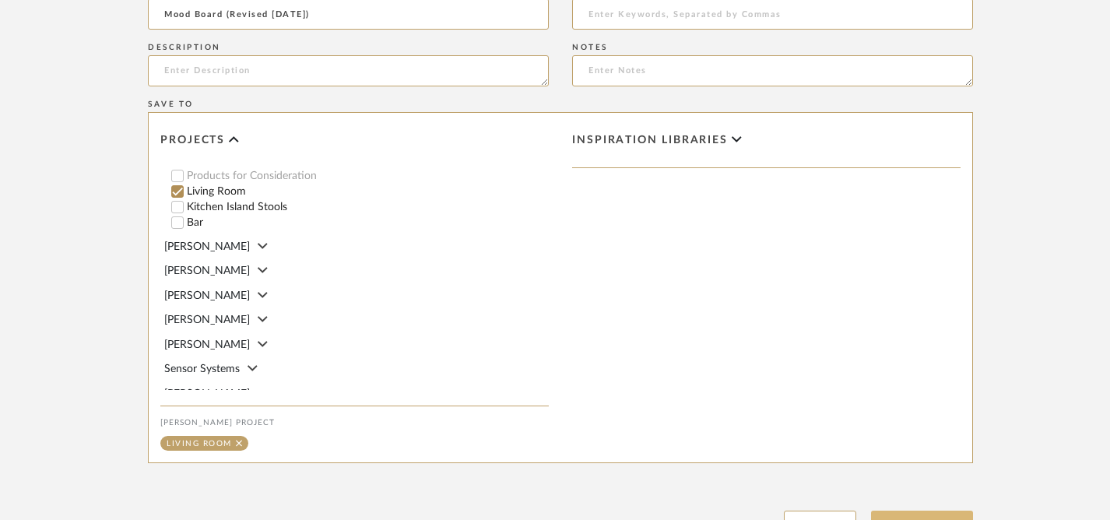
type input "Mood Board (Revised [DATE])"
click at [814, 510] on button "Upload Item" at bounding box center [922, 526] width 103 height 32
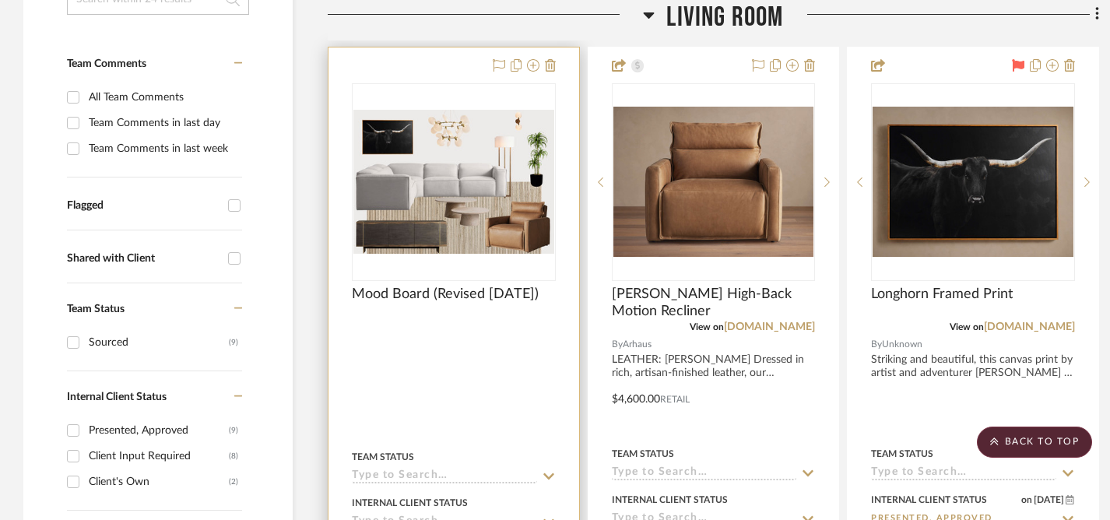
scroll to position [636, 0]
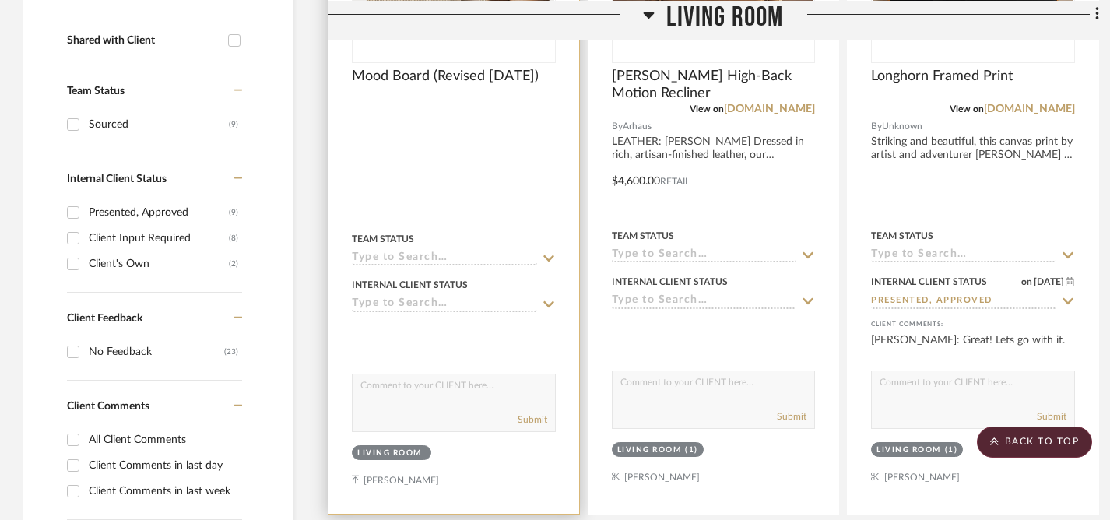
click at [548, 298] on icon at bounding box center [549, 304] width 14 height 12
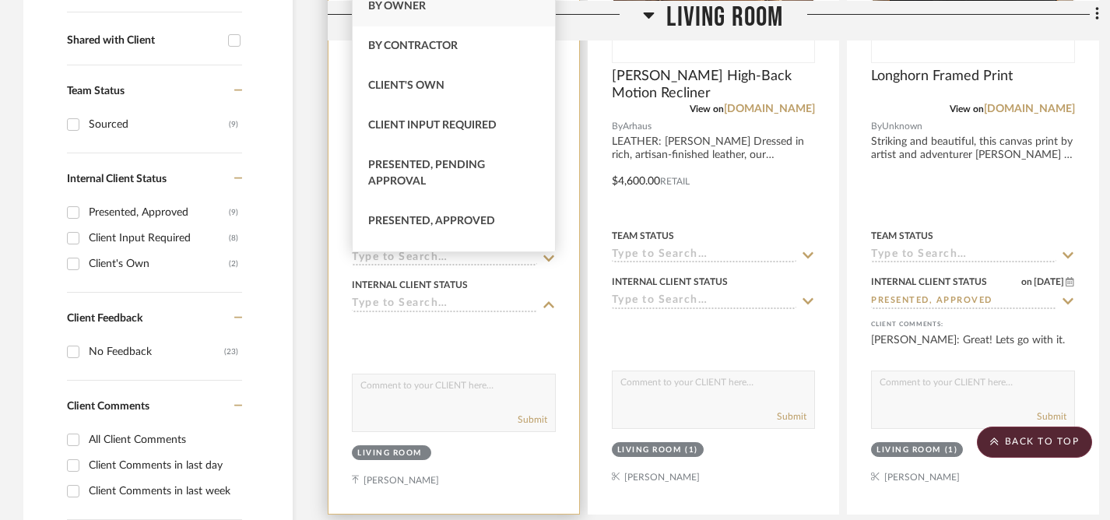
click at [448, 121] on span "Client Input Required" at bounding box center [432, 125] width 128 height 11
type input "[DATE]"
type input "Client Input Required"
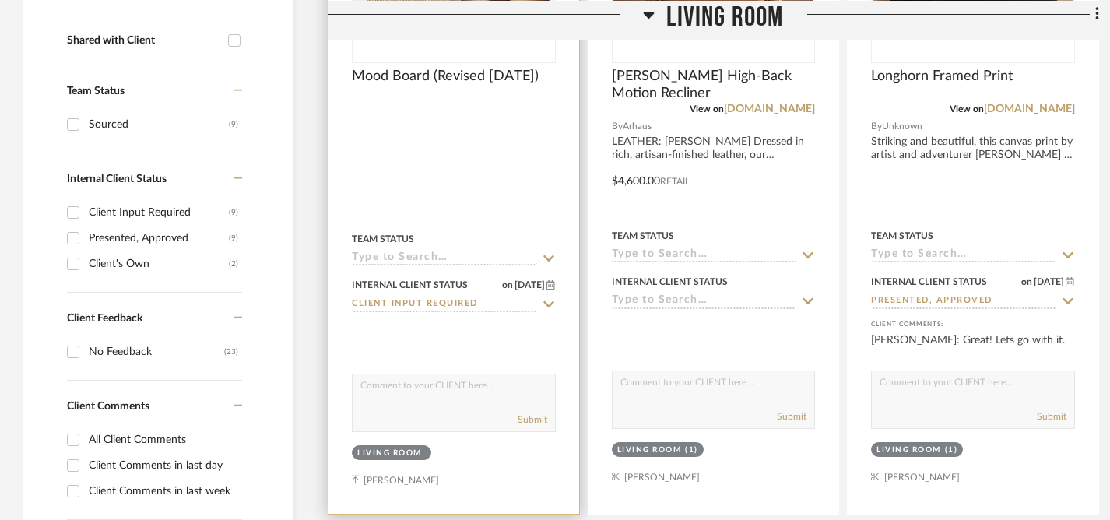
click at [436, 374] on textarea at bounding box center [454, 389] width 202 height 30
type textarea "Thoughts on this so far?"
click at [532, 412] on button "Submit" at bounding box center [532, 419] width 30 height 14
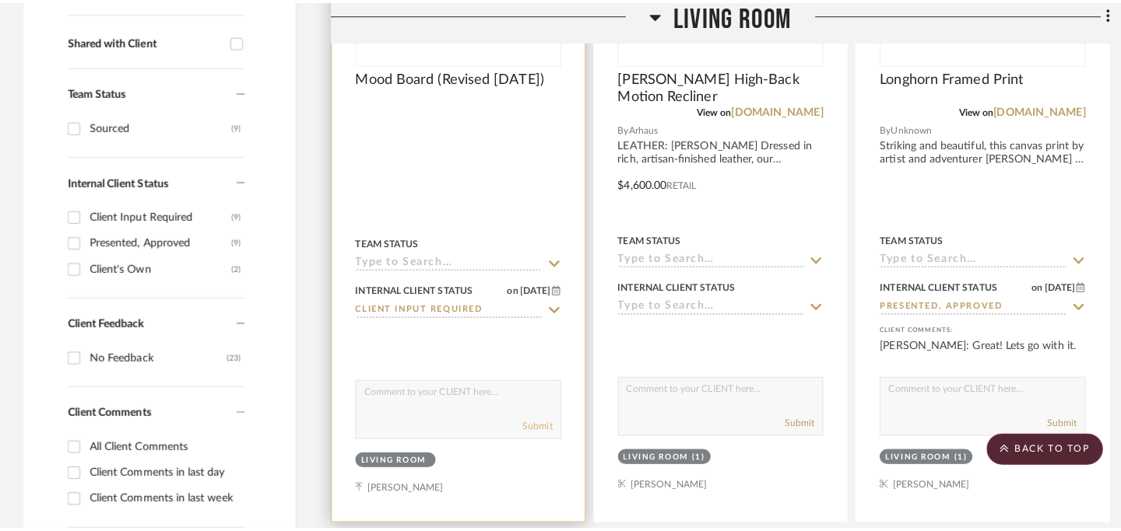
scroll to position [0, 0]
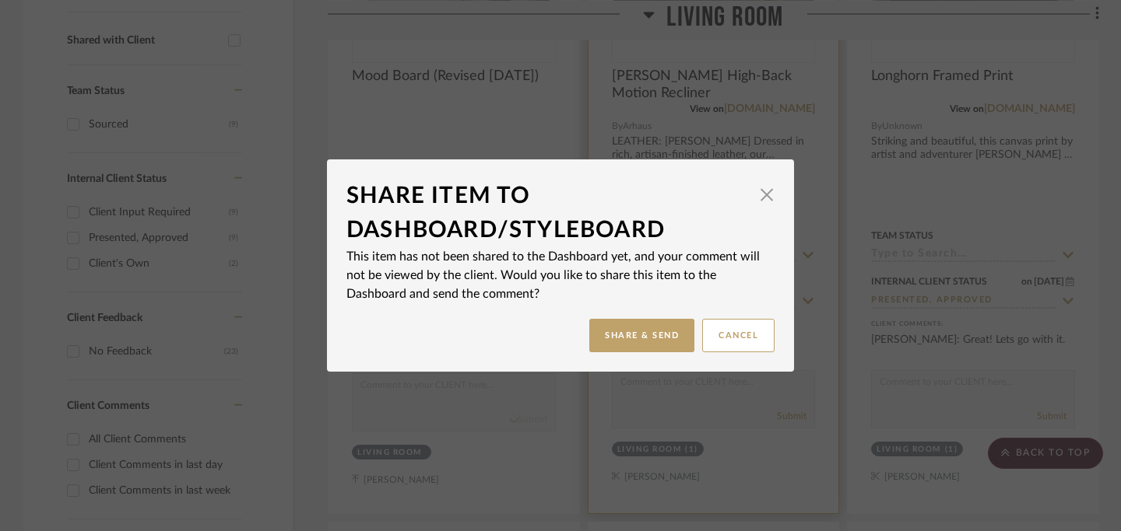
click at [636, 331] on button "Share & Send" at bounding box center [641, 335] width 105 height 33
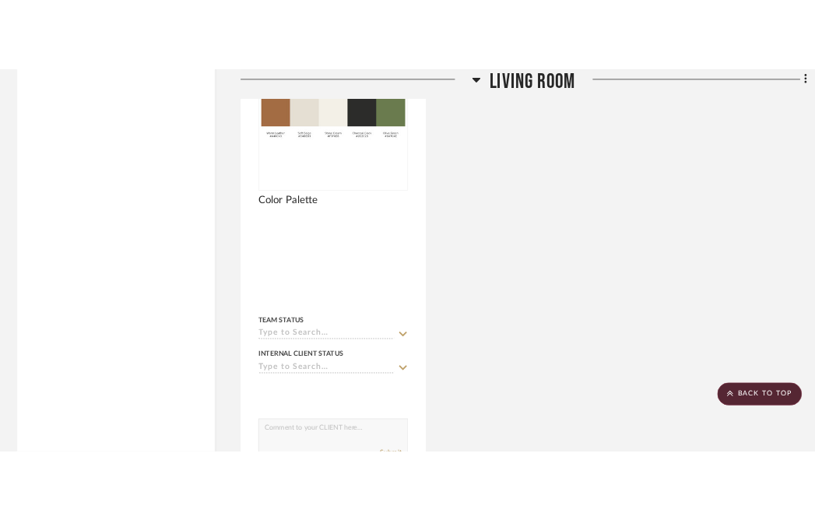
scroll to position [4373, 0]
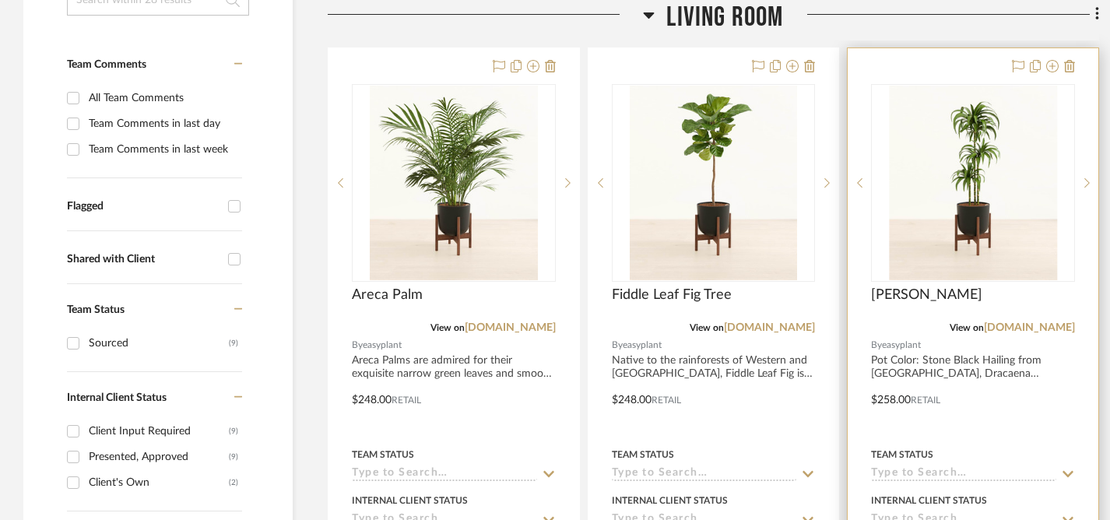
scroll to position [482, 0]
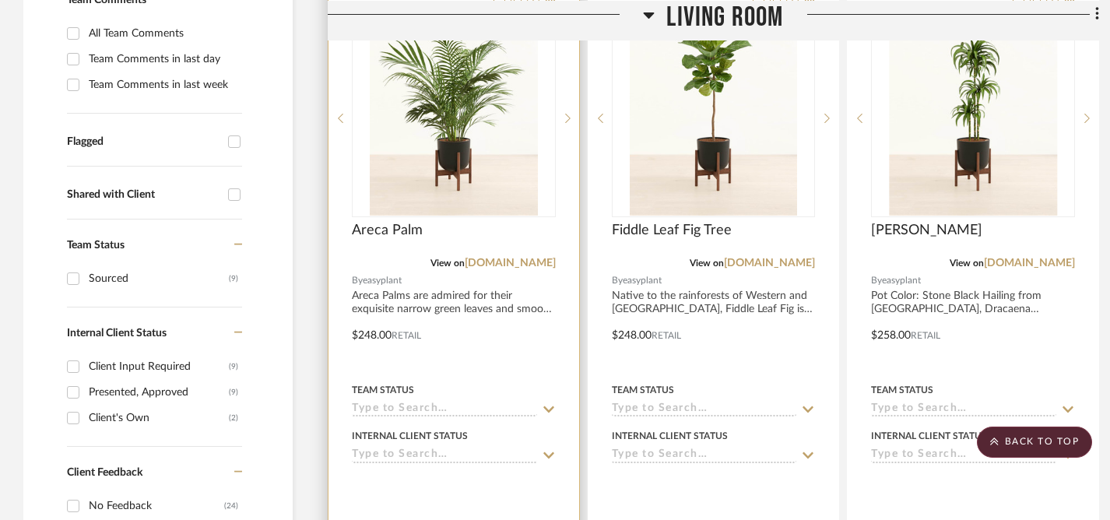
click at [549, 403] on icon at bounding box center [549, 409] width 14 height 12
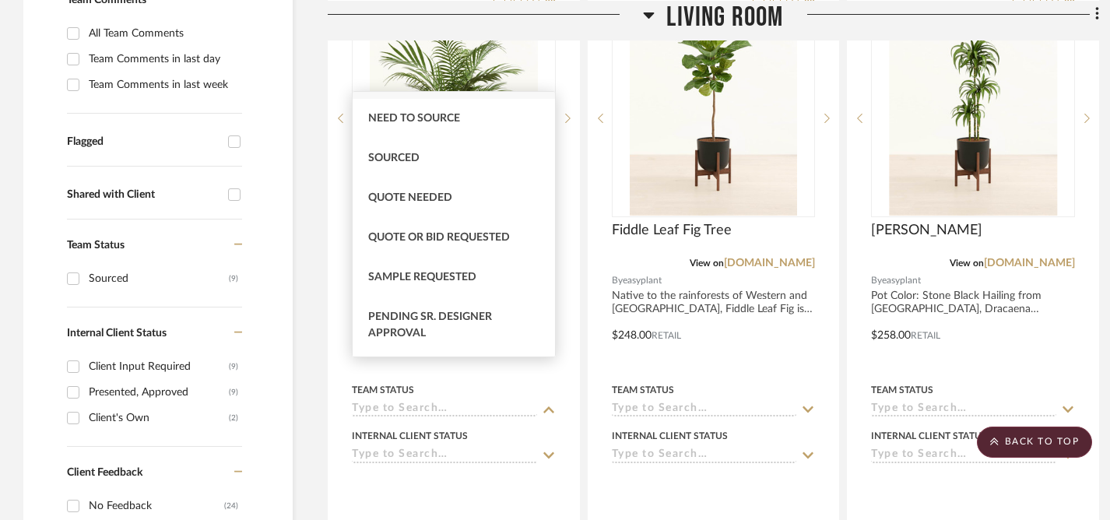
scroll to position [477, 0]
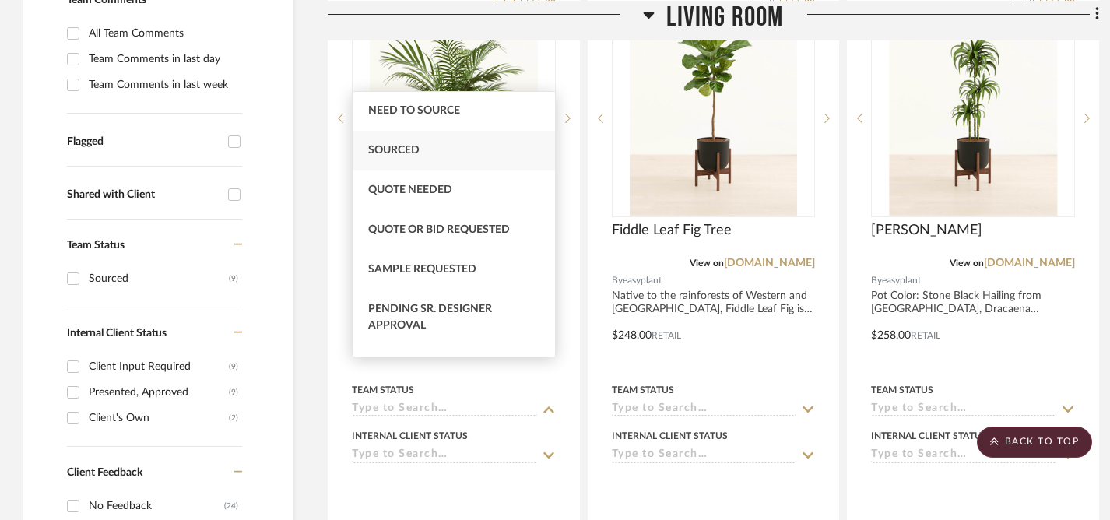
click at [409, 153] on span "Sourced" at bounding box center [393, 150] width 51 height 11
type input "[DATE]"
type input "Sourced"
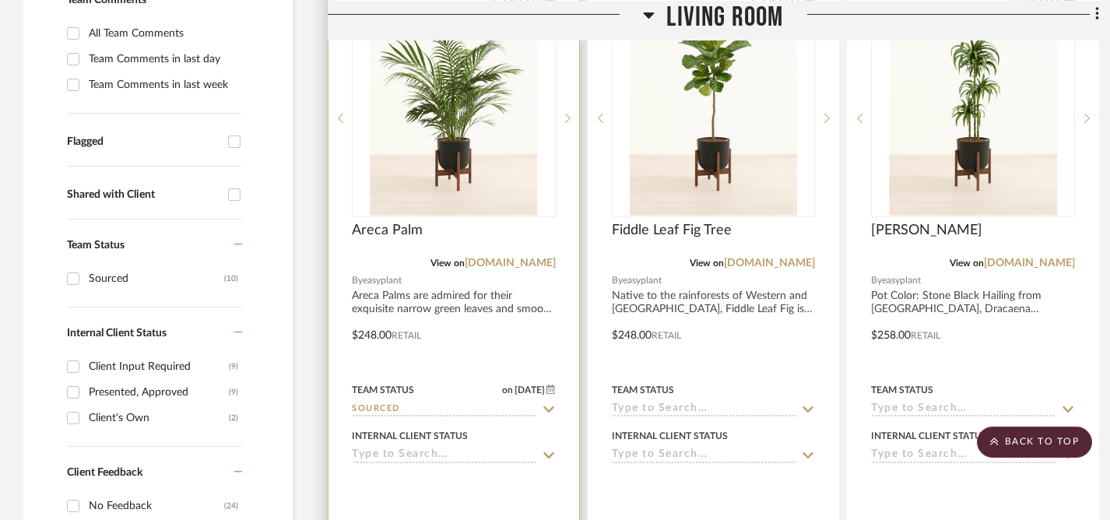
click at [545, 449] on icon at bounding box center [549, 455] width 14 height 12
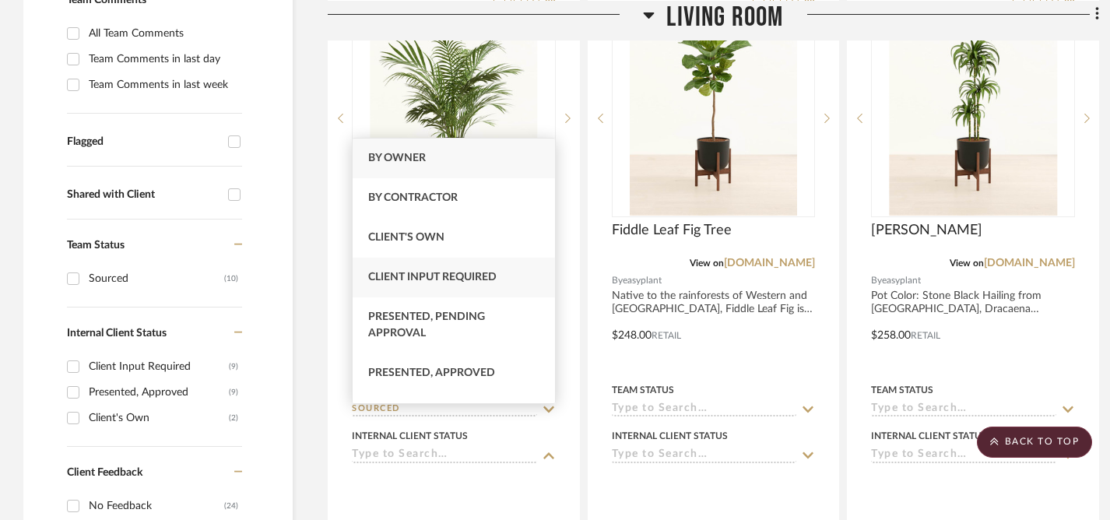
click at [431, 272] on span "Client Input Required" at bounding box center [432, 277] width 128 height 11
type input "[DATE]"
type input "Client Input Required"
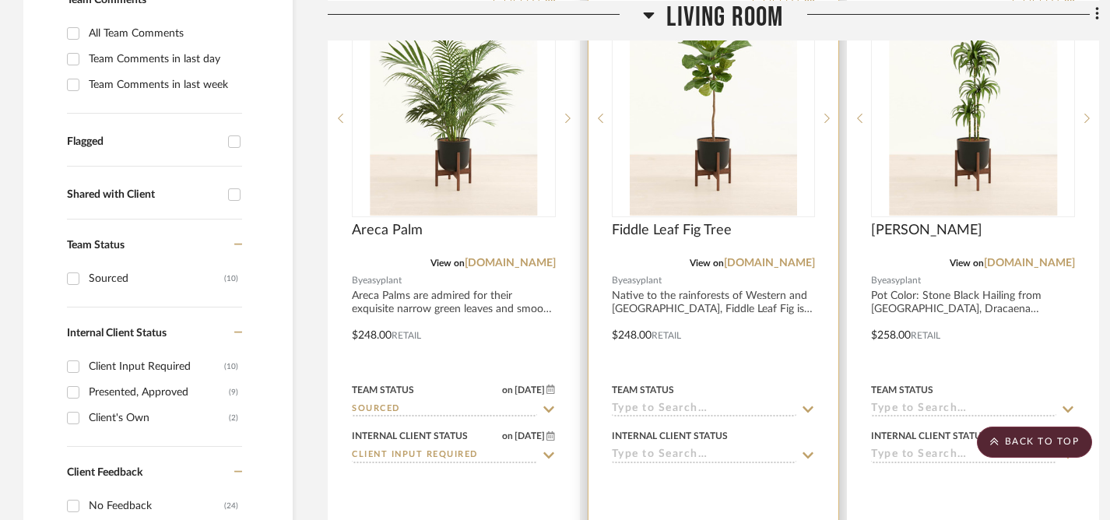
click at [809, 403] on icon at bounding box center [808, 409] width 14 height 12
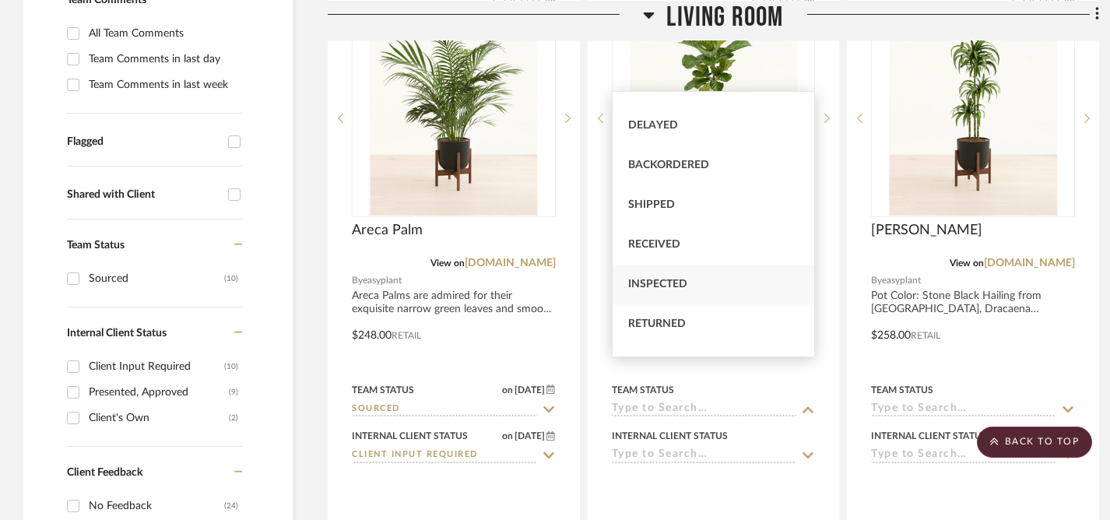
scroll to position [394, 0]
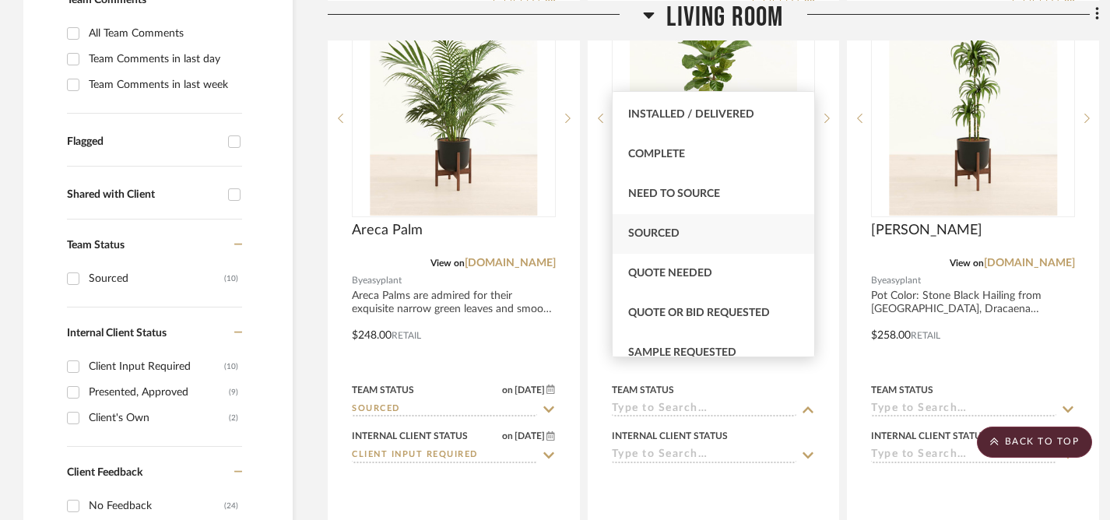
click at [654, 234] on span "Sourced" at bounding box center [653, 233] width 51 height 11
type input "[DATE]"
type input "Sourced"
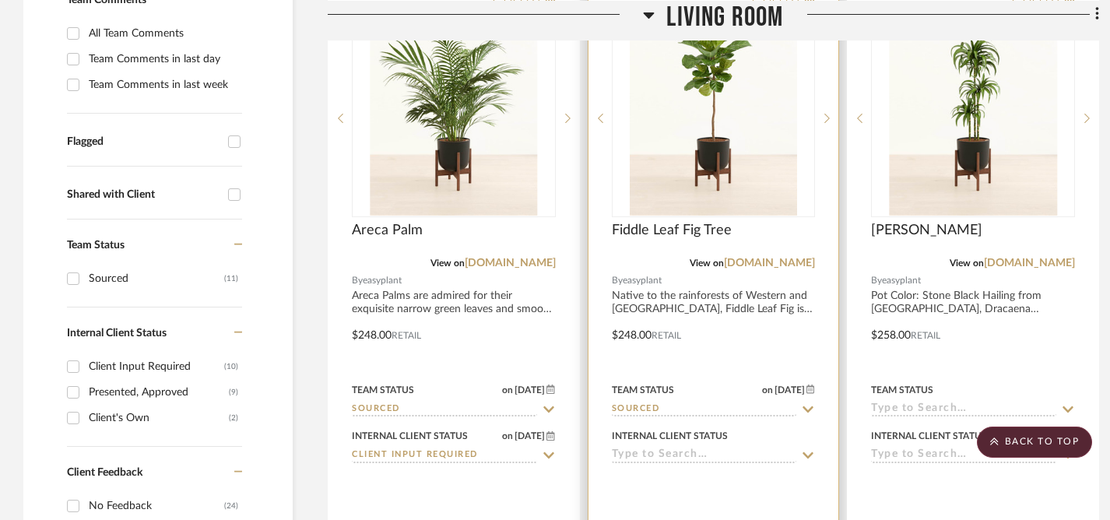
click at [809, 452] on icon at bounding box center [808, 455] width 11 height 6
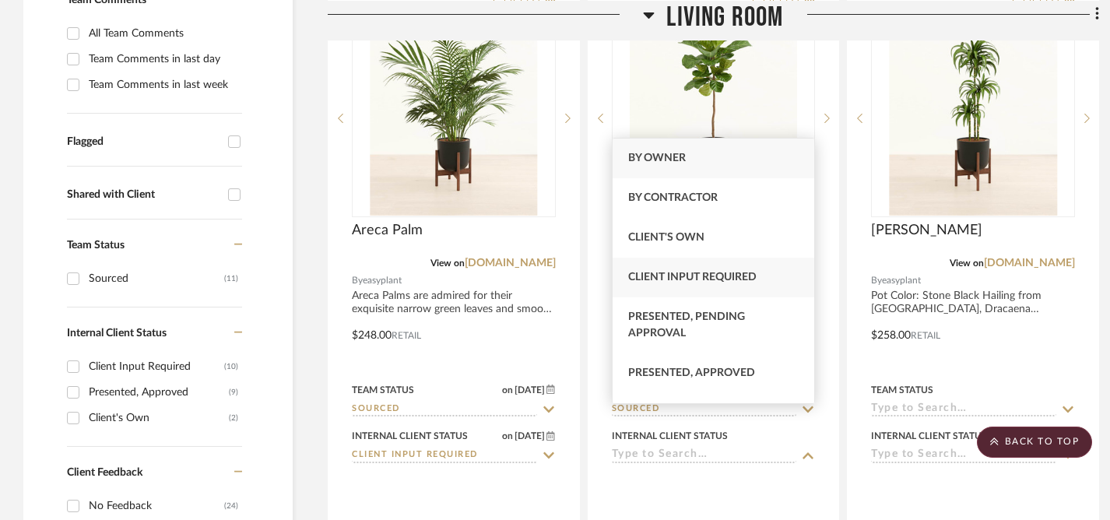
click at [682, 278] on span "Client Input Required" at bounding box center [692, 277] width 128 height 11
type input "[DATE]"
type input "Client Input Required"
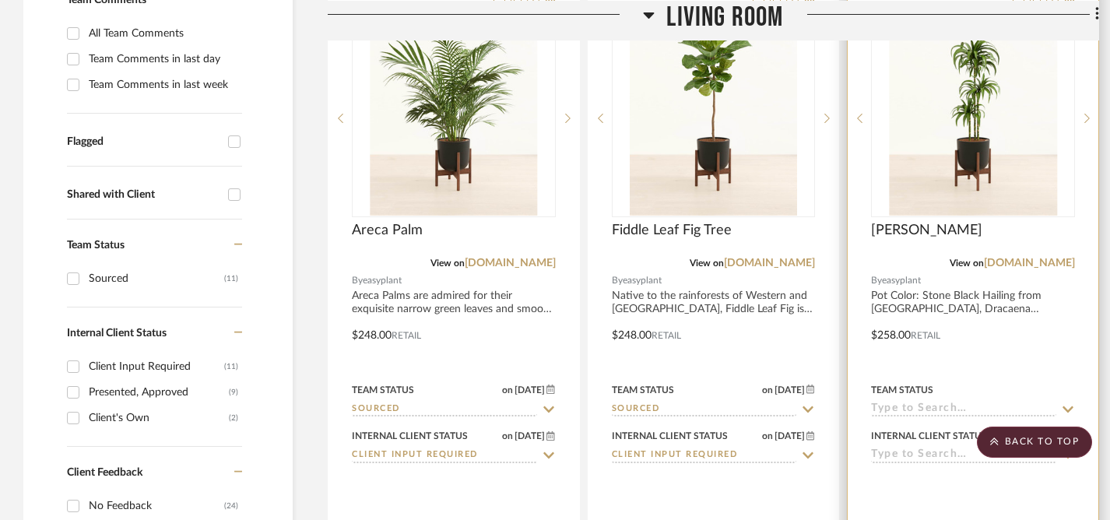
click at [825, 406] on icon at bounding box center [1067, 409] width 11 height 6
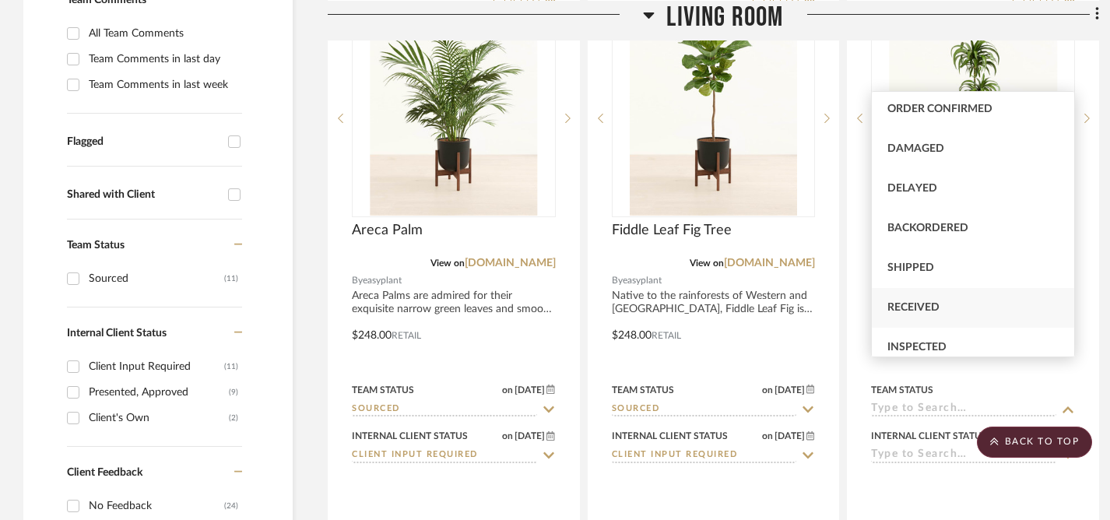
scroll to position [279, 0]
click at [825, 347] on span "Sourced" at bounding box center [912, 348] width 51 height 11
type input "[DATE]"
type input "Sourced"
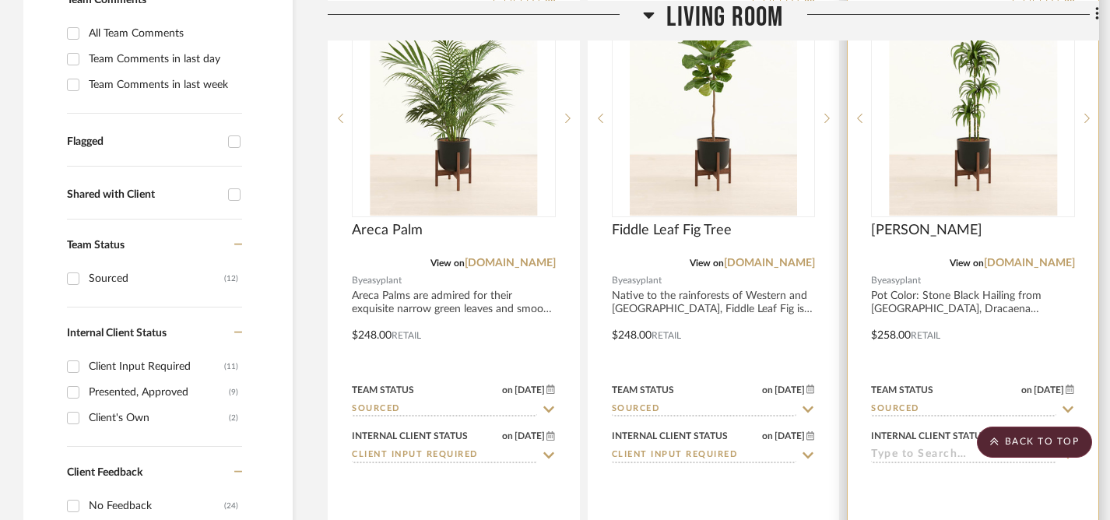
click at [825, 449] on icon at bounding box center [1068, 455] width 14 height 12
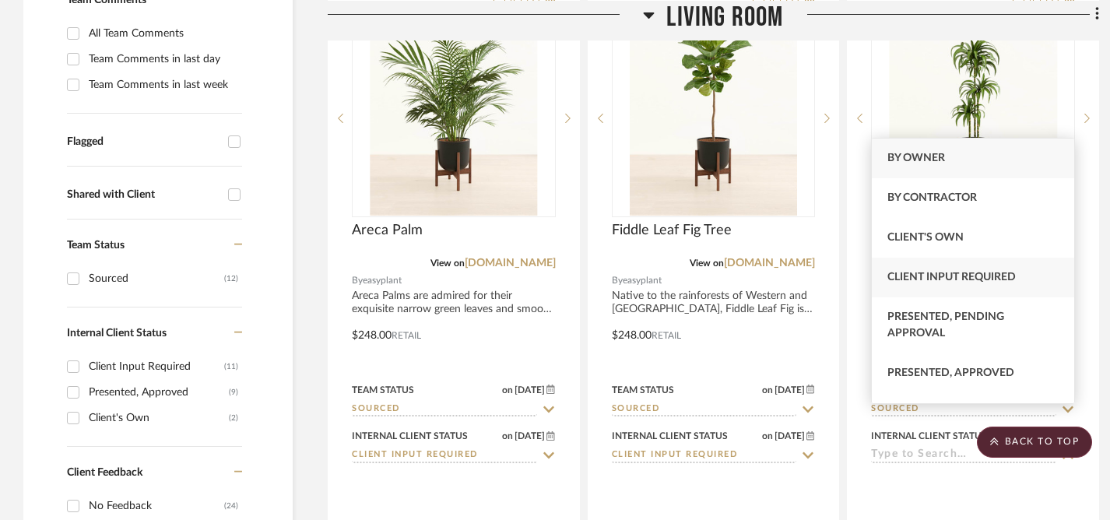
click at [825, 279] on span "Client Input Required" at bounding box center [951, 277] width 128 height 11
type input "[DATE]"
type input "Client Input Required"
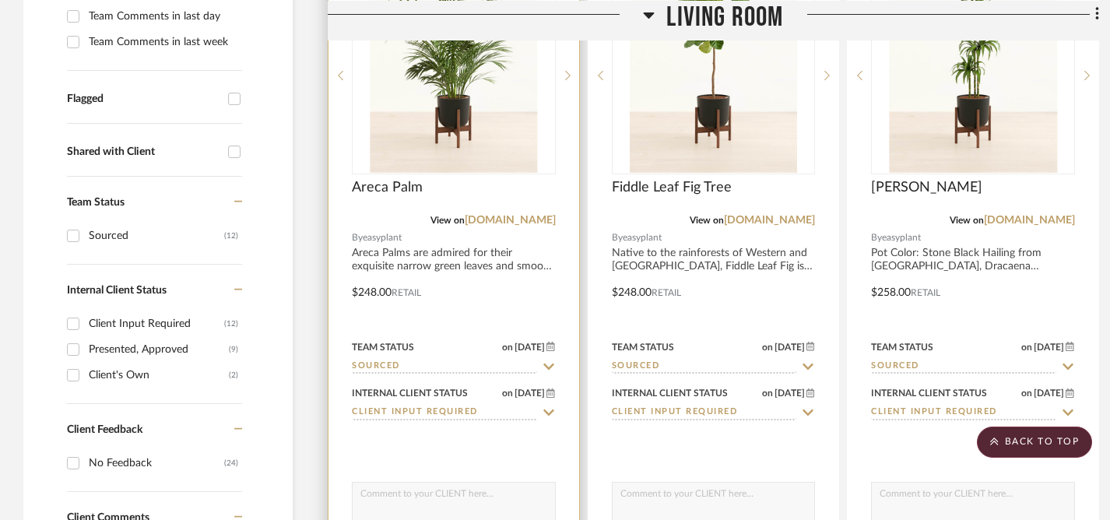
scroll to position [534, 0]
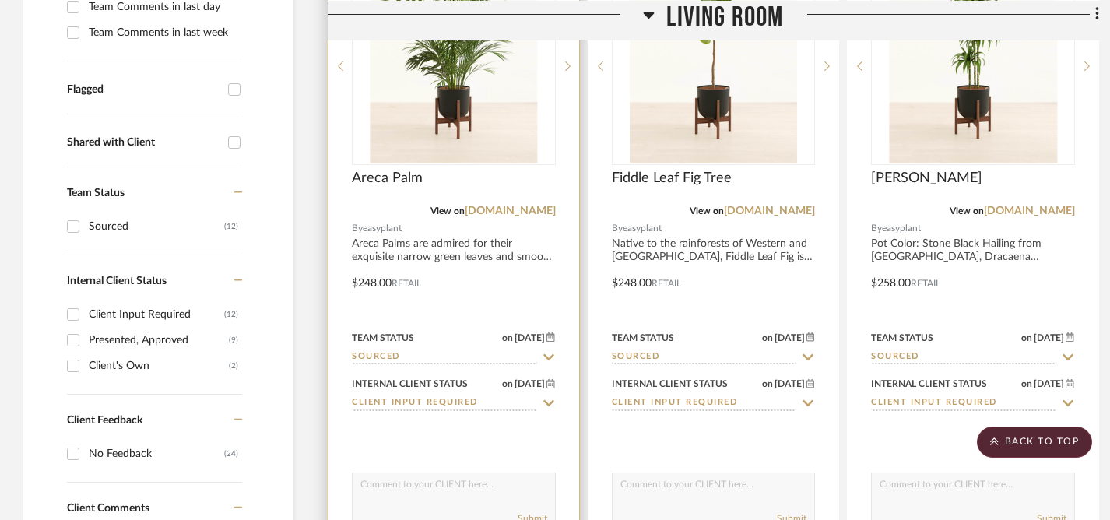
click at [424, 473] on textarea at bounding box center [454, 488] width 202 height 30
type textarea "p"
type textarea "T"
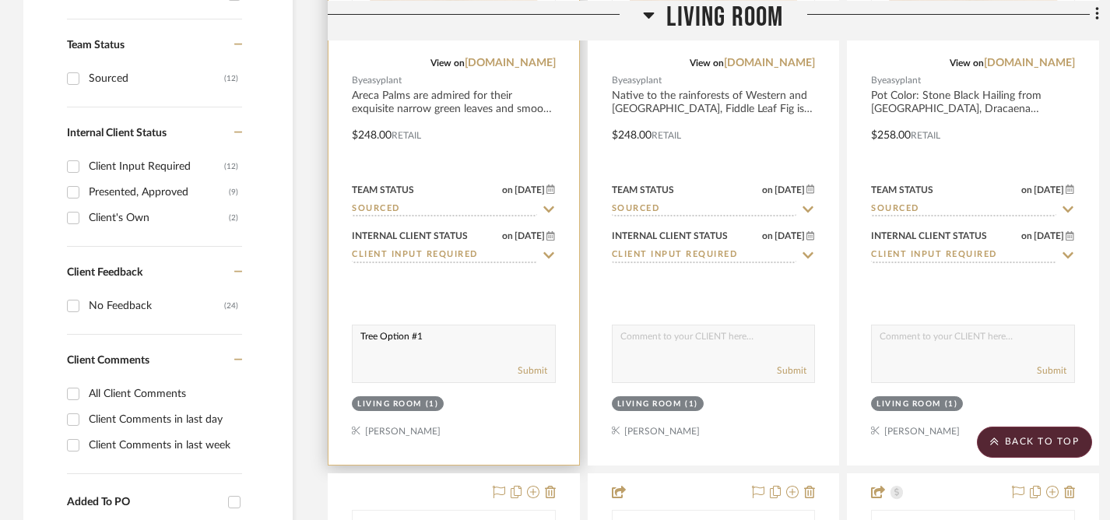
scroll to position [689, 0]
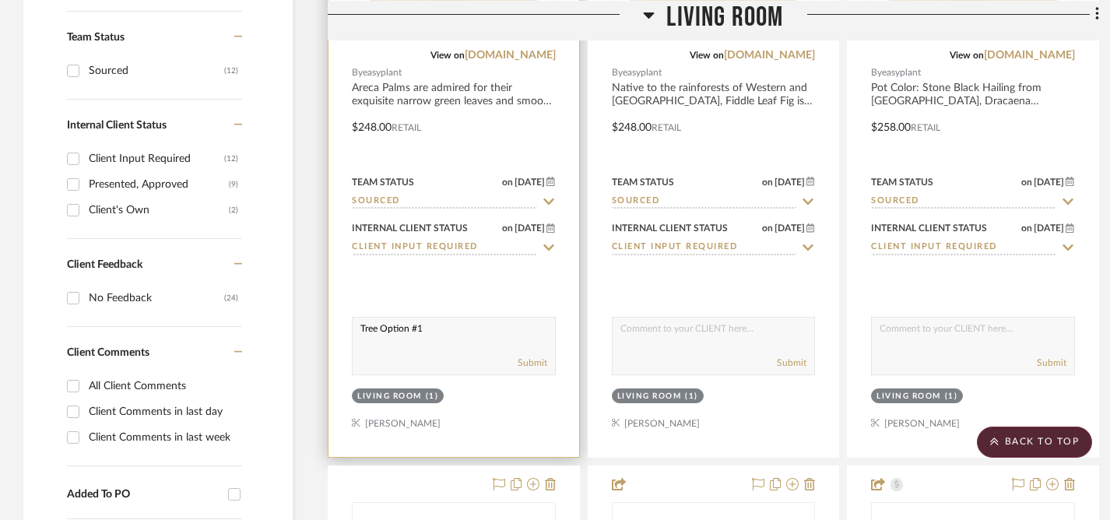
click at [360, 317] on textarea "Tree Option #1" at bounding box center [454, 332] width 202 height 30
drag, startPoint x: 360, startPoint y: 289, endPoint x: 494, endPoint y: 289, distance: 134.6
click at [494, 317] on textarea "Tree Option #1" at bounding box center [454, 332] width 202 height 30
type textarea "Tree Option #1"
click at [531, 356] on button "Submit" at bounding box center [532, 363] width 30 height 14
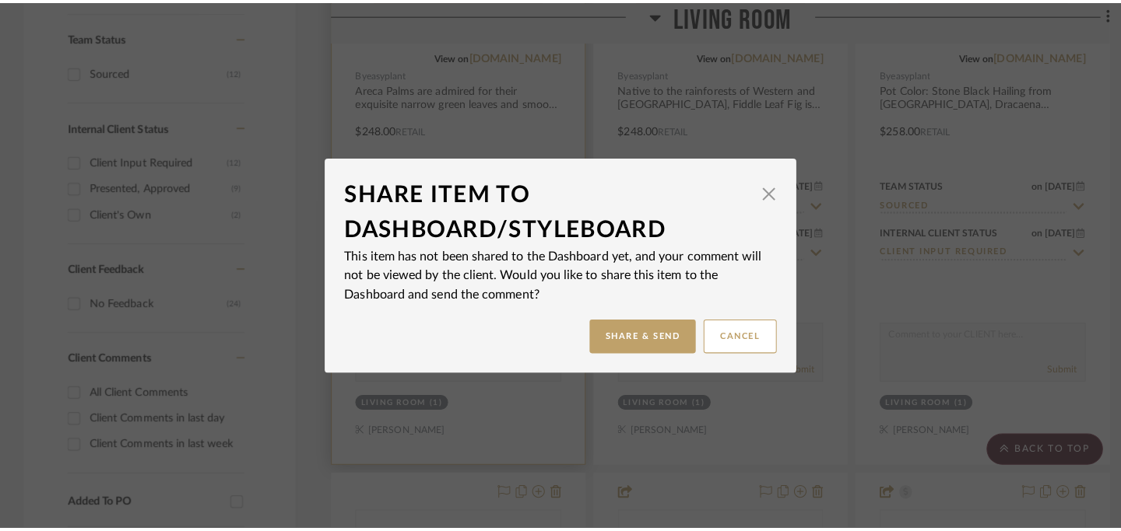
scroll to position [0, 0]
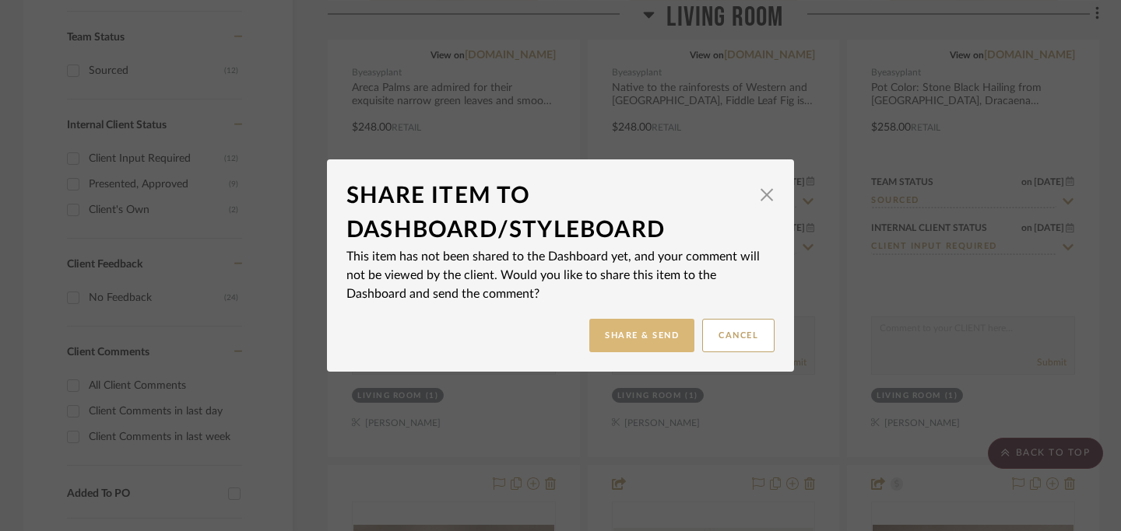
click at [641, 332] on button "Share & Send" at bounding box center [641, 335] width 105 height 33
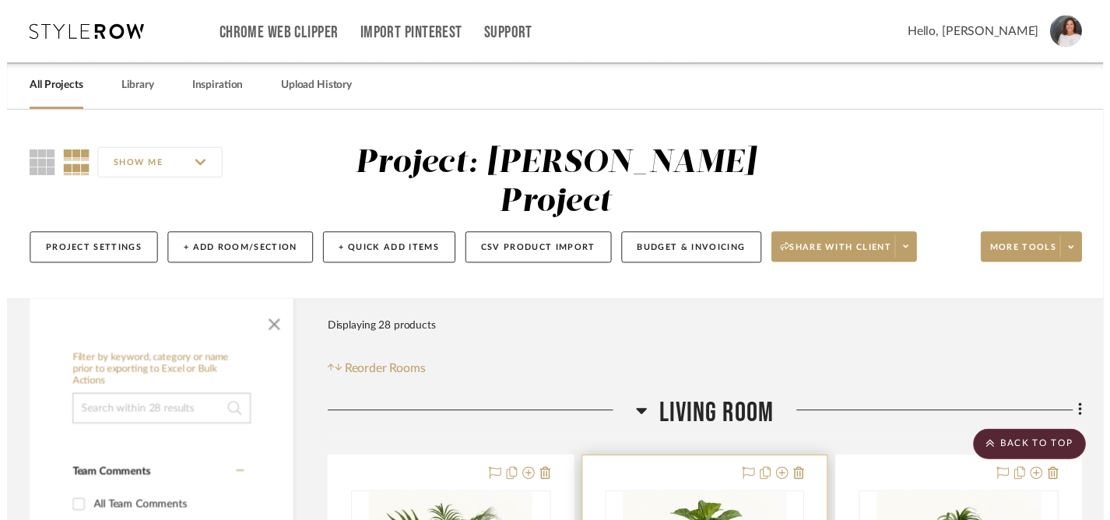
scroll to position [689, 0]
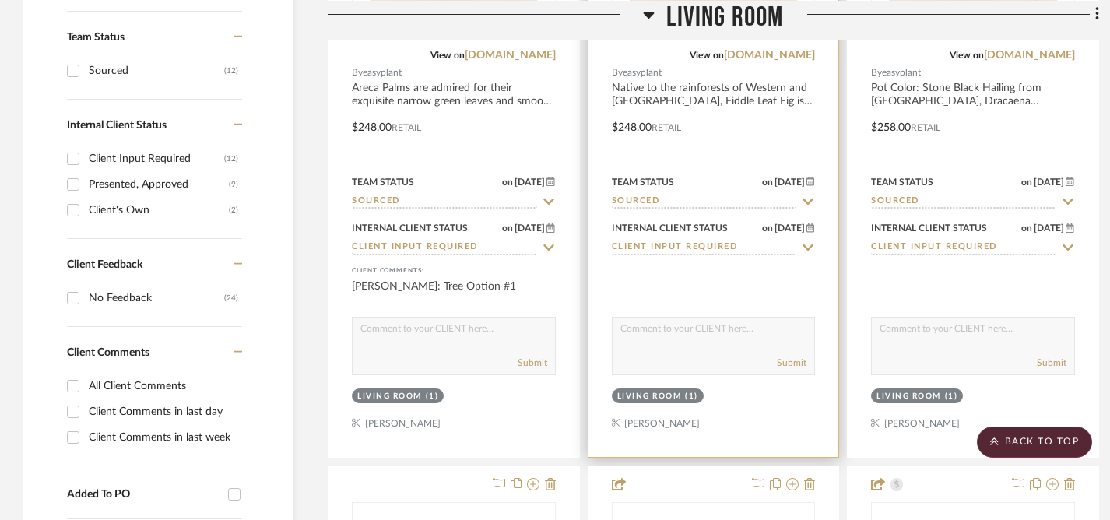
click at [671, 317] on textarea at bounding box center [713, 332] width 202 height 30
paste textarea "Tree Option #1"
type textarea "Tree Option #2"
click at [791, 356] on button "Submit" at bounding box center [792, 363] width 30 height 14
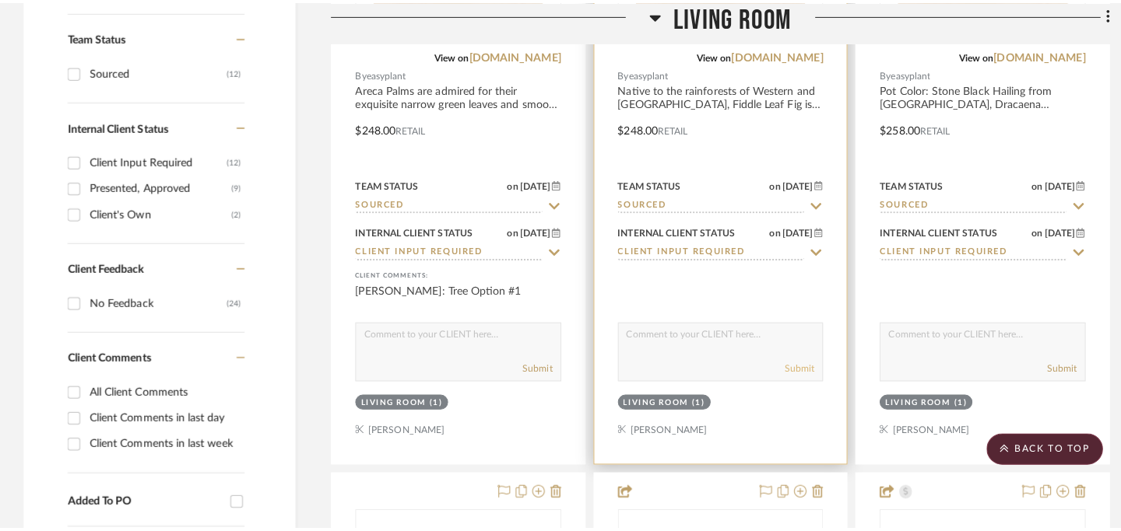
scroll to position [0, 0]
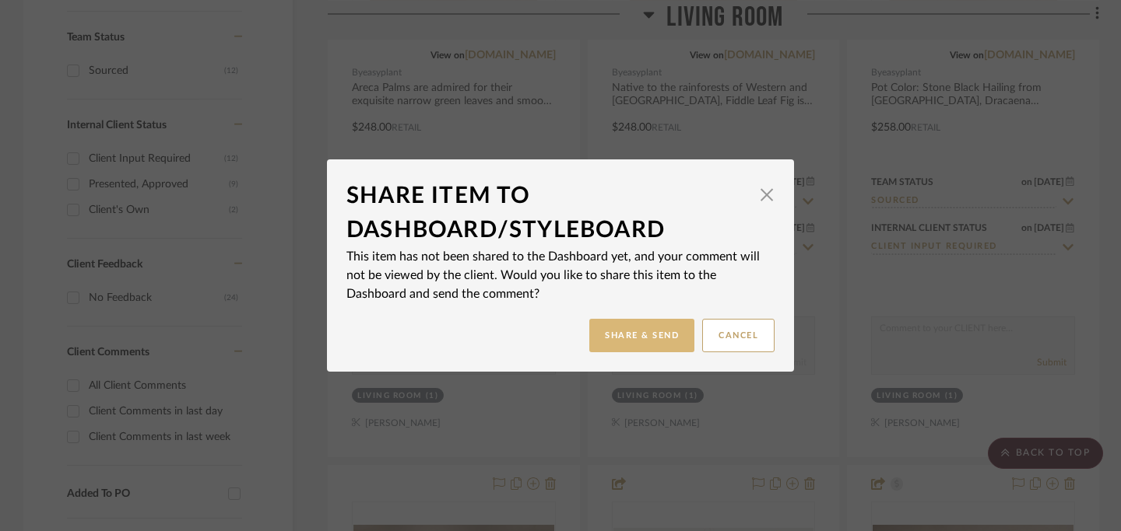
click at [647, 335] on button "Share & Send" at bounding box center [641, 335] width 105 height 33
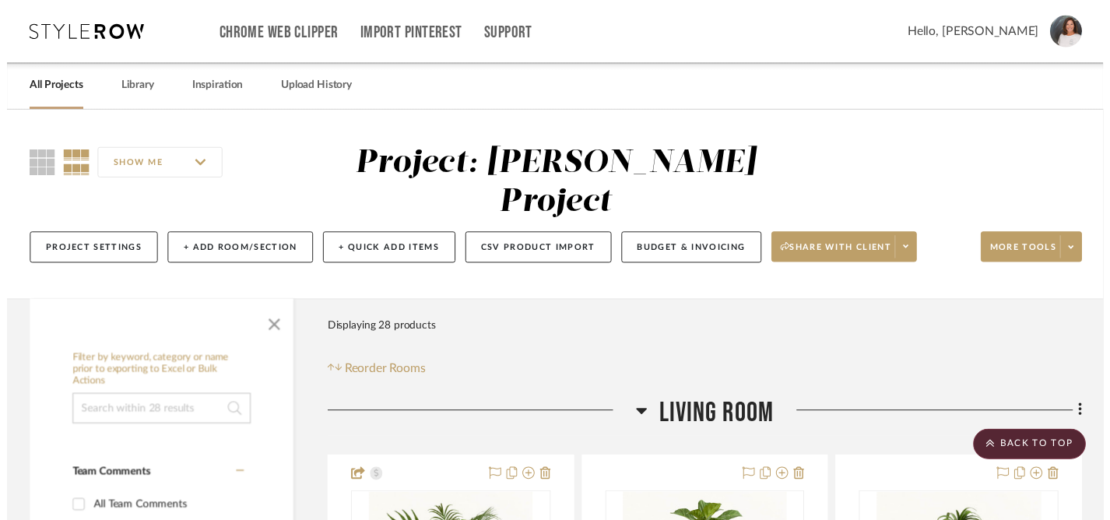
scroll to position [689, 0]
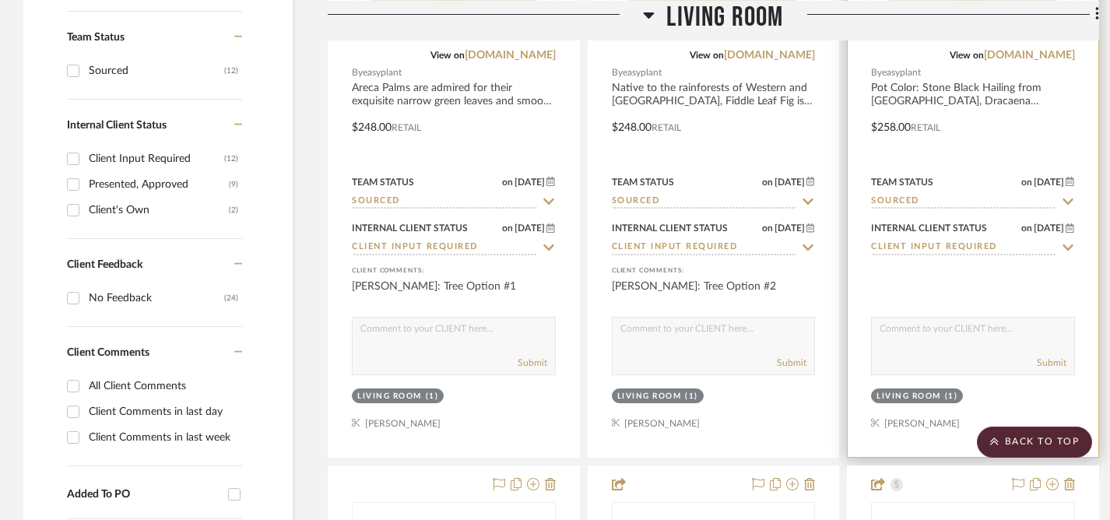
click at [825, 317] on textarea at bounding box center [973, 332] width 202 height 30
paste textarea "Tree Option #1"
type textarea "Tree Option #3"
click at [825, 356] on button "Submit" at bounding box center [1052, 363] width 30 height 14
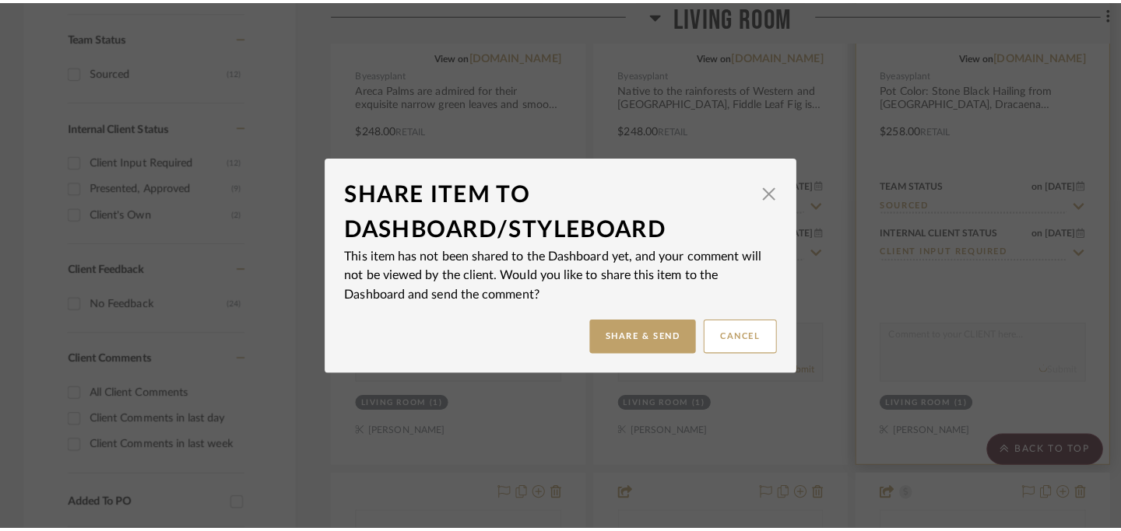
scroll to position [0, 0]
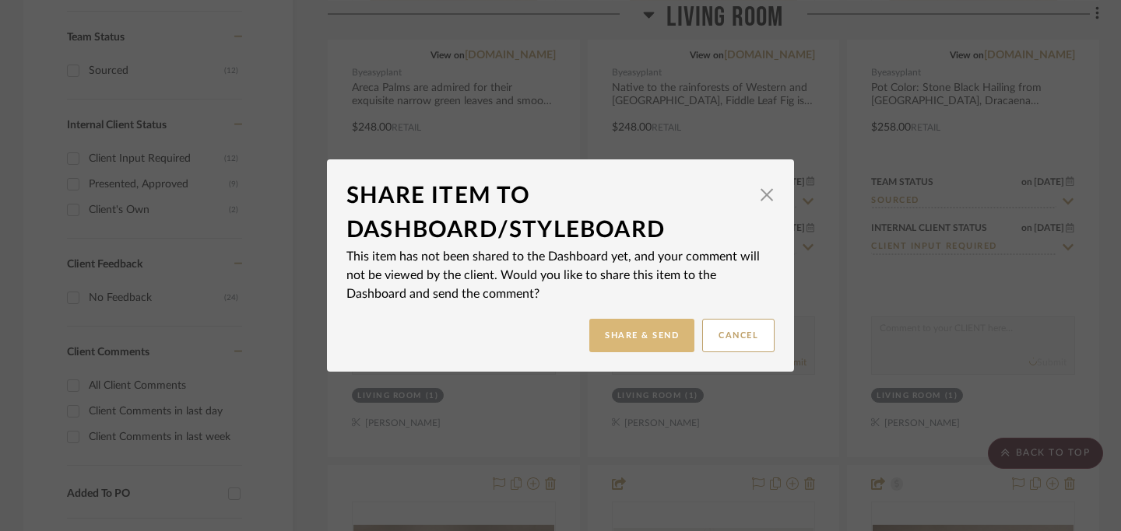
click at [633, 335] on button "Share & Send" at bounding box center [641, 335] width 105 height 33
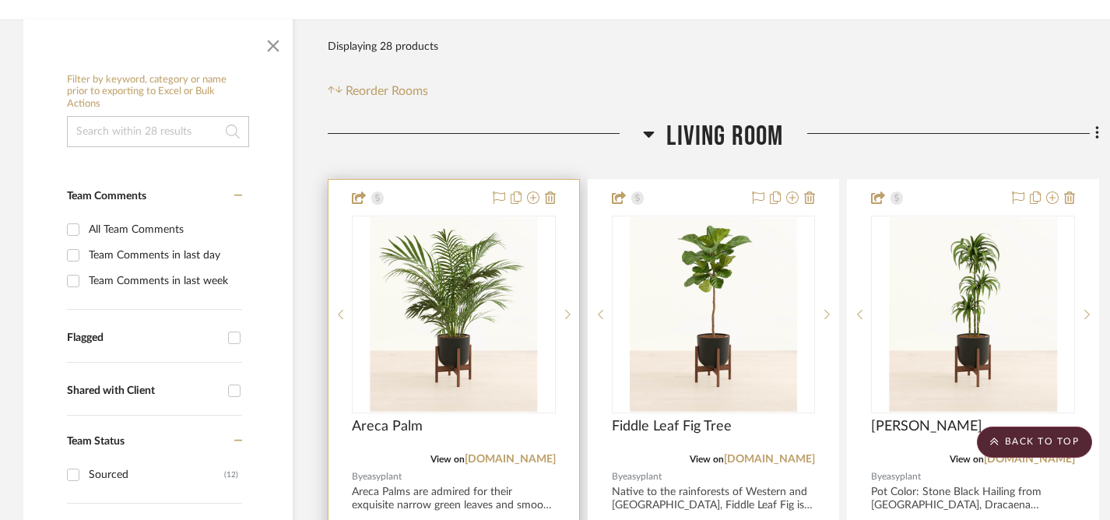
scroll to position [234, 0]
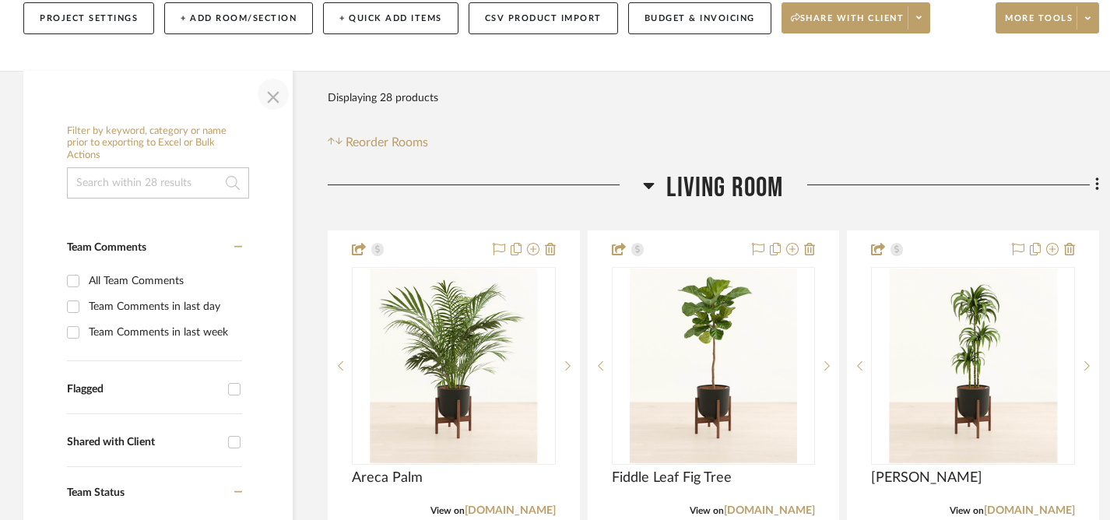
click at [274, 75] on span "button" at bounding box center [272, 93] width 37 height 37
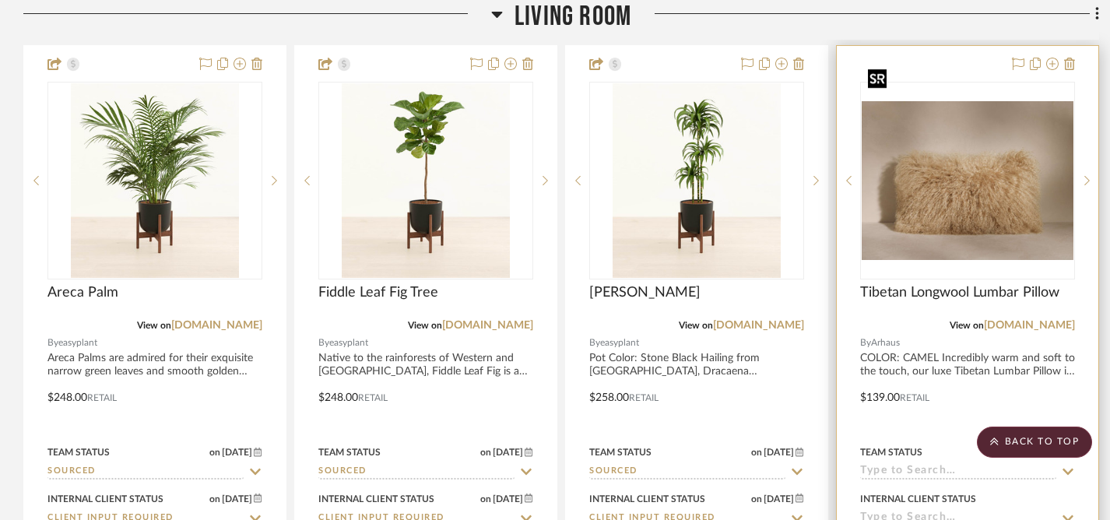
scroll to position [421, 0]
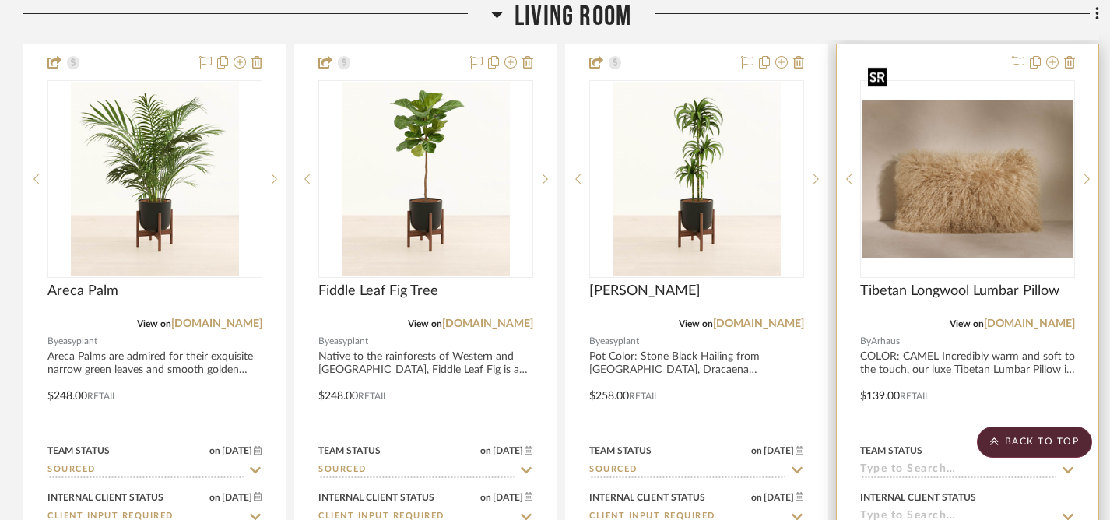
click at [825, 156] on img "0" at bounding box center [967, 179] width 212 height 159
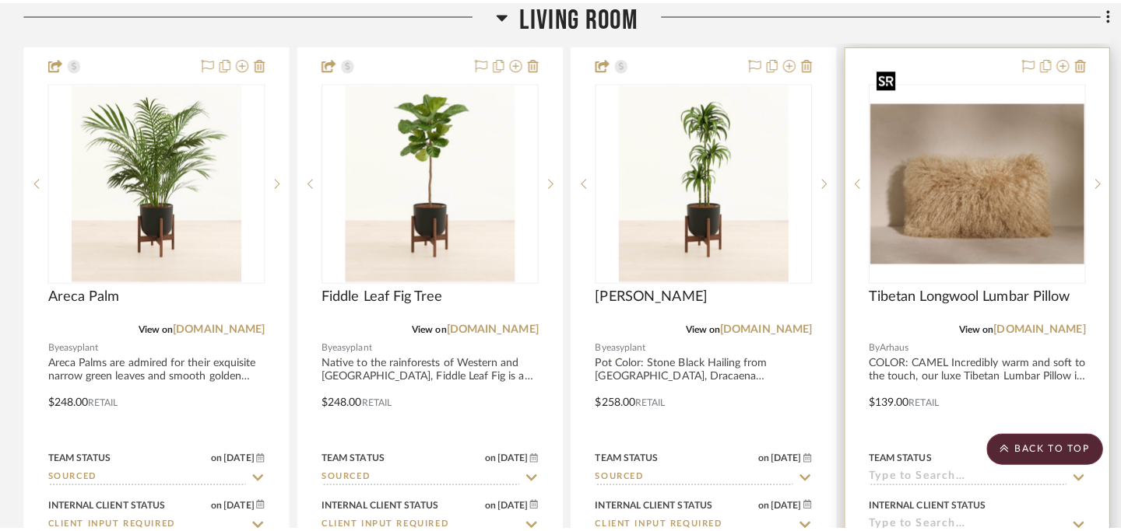
scroll to position [0, 0]
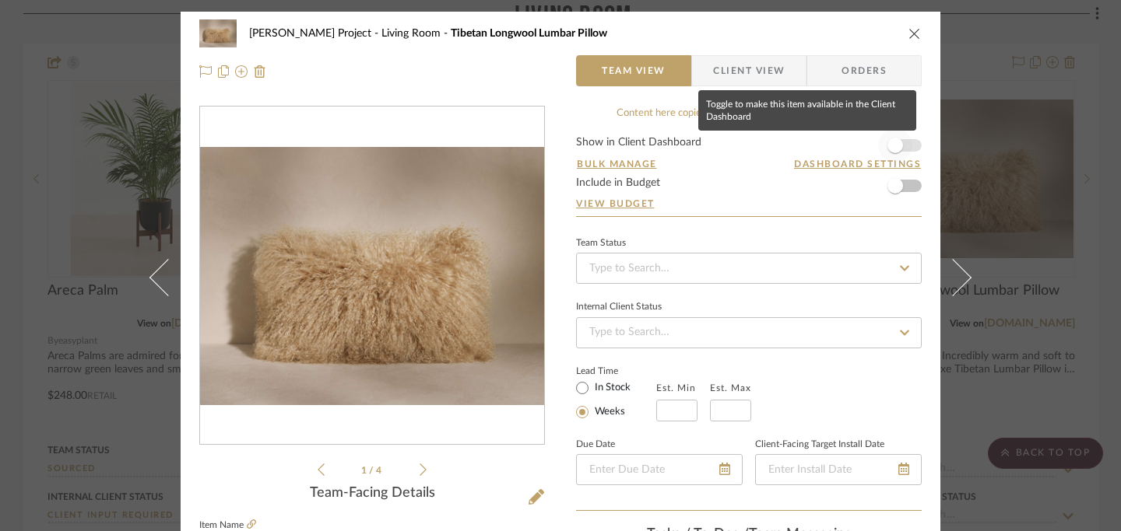
click at [825, 144] on span "button" at bounding box center [895, 146] width 16 height 16
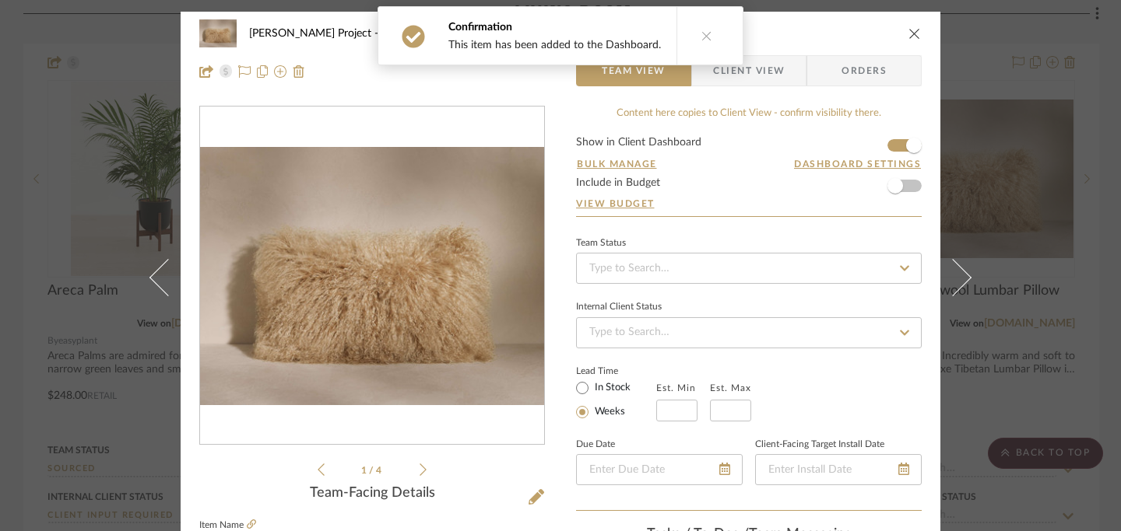
click at [825, 33] on icon "close" at bounding box center [914, 33] width 12 height 12
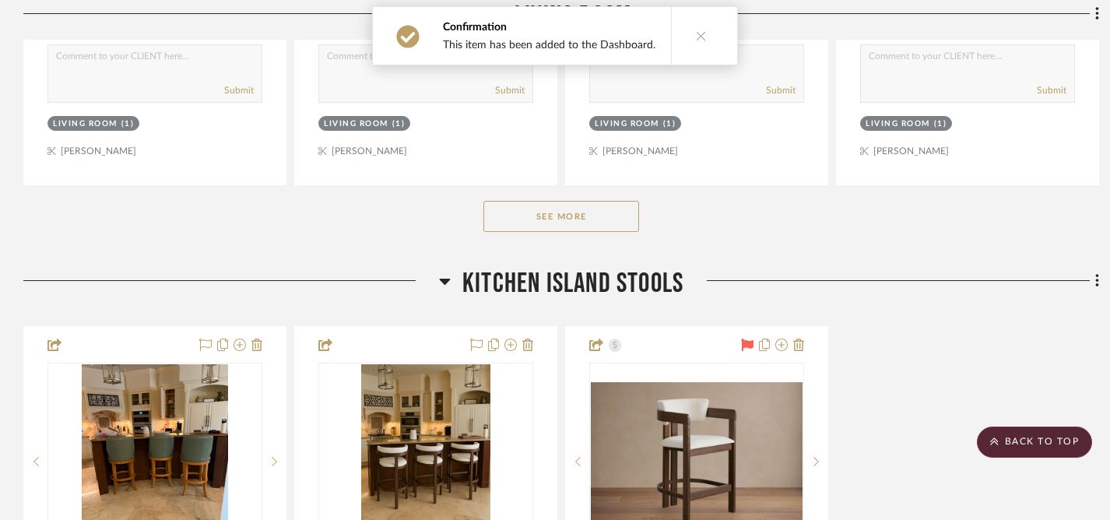
scroll to position [963, 0]
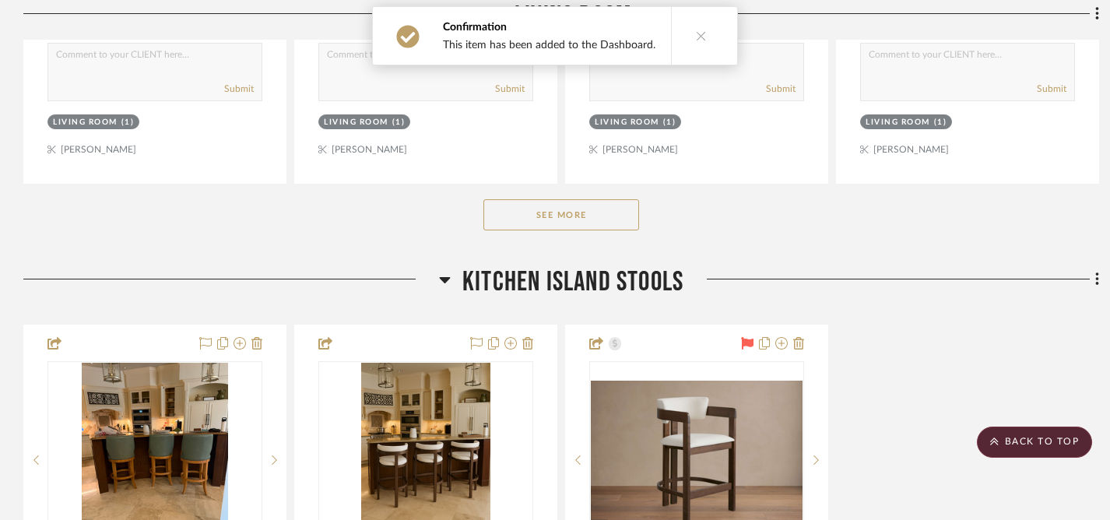
click at [569, 199] on button "See More" at bounding box center [561, 214] width 156 height 31
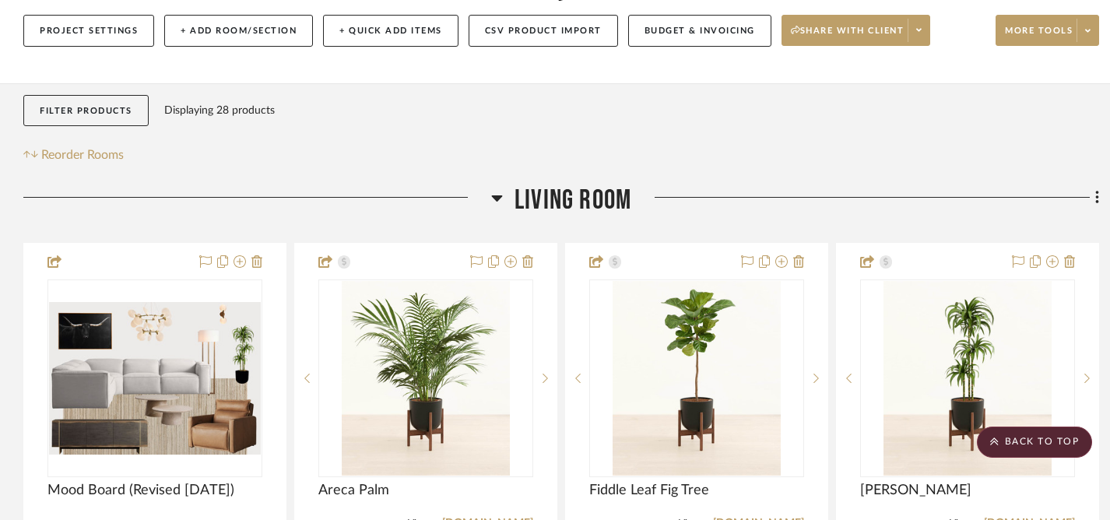
scroll to position [73, 0]
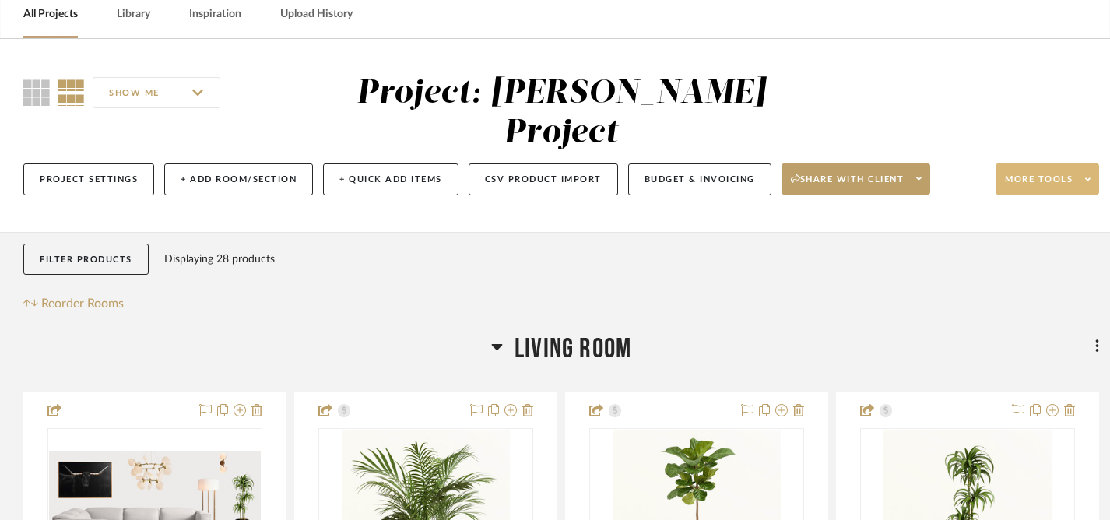
click at [825, 167] on span at bounding box center [1087, 178] width 22 height 23
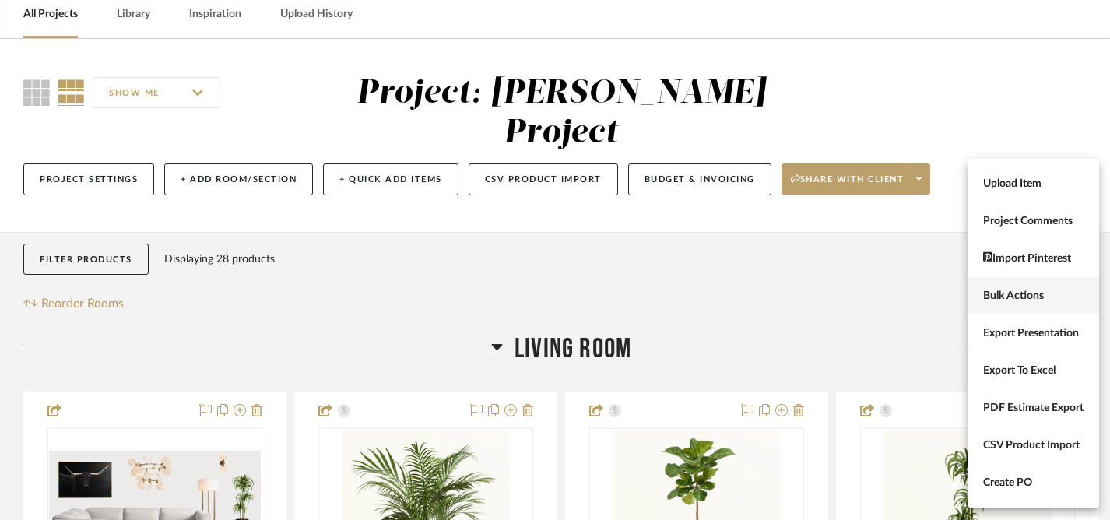
click at [825, 296] on span "Bulk Actions" at bounding box center [1033, 295] width 100 height 13
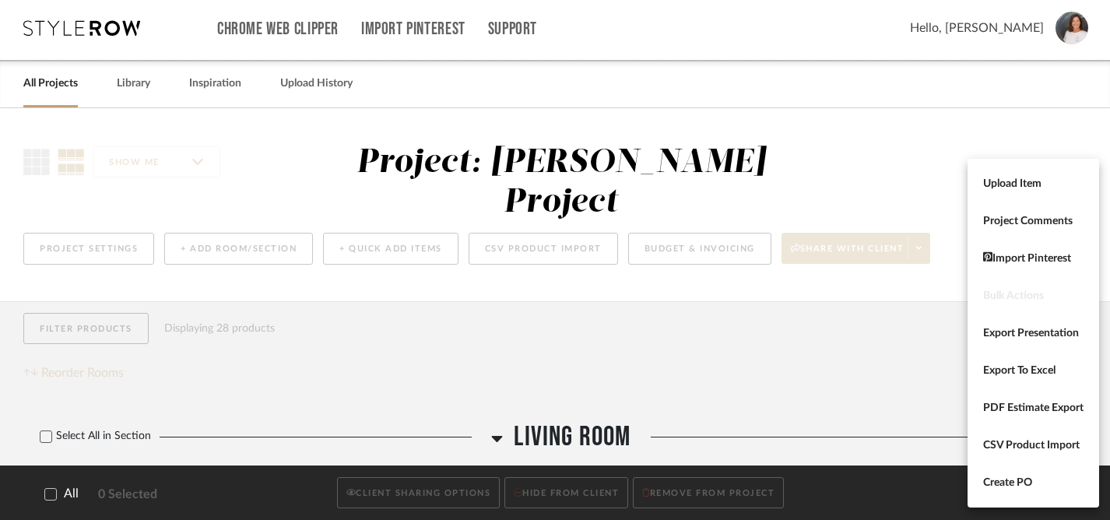
scroll to position [0, 0]
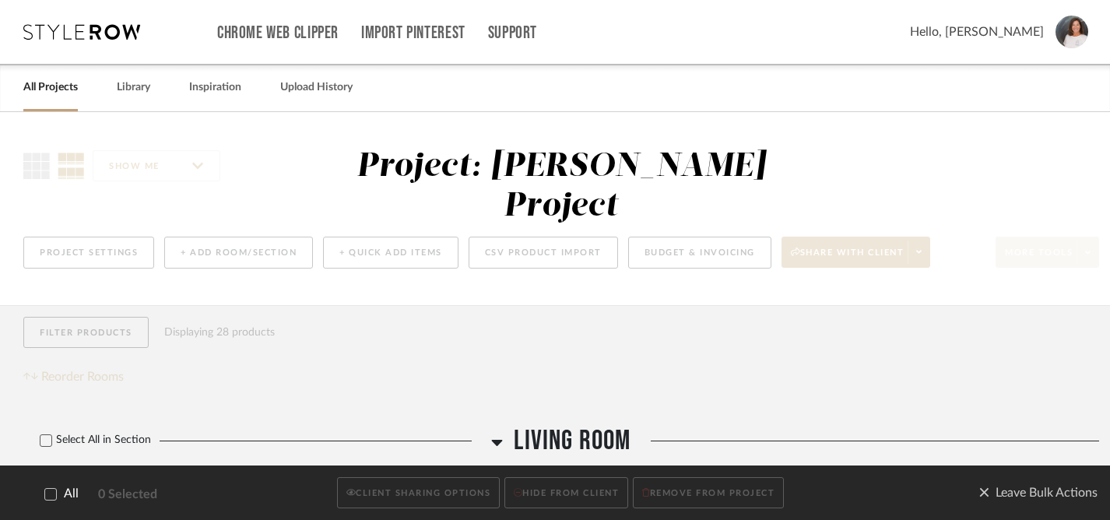
click at [51, 493] on icon at bounding box center [51, 493] width 10 height 8
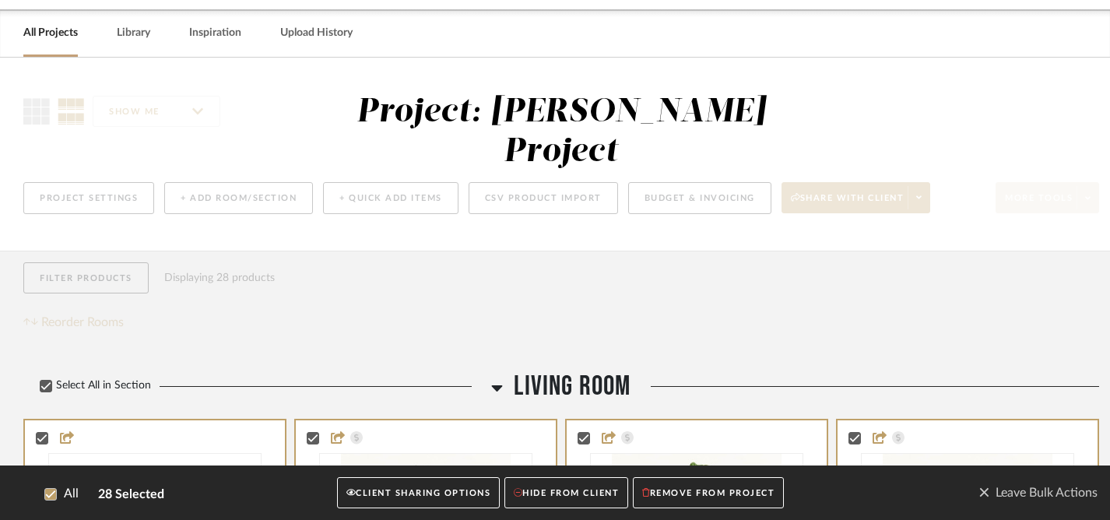
scroll to position [55, 0]
click at [404, 500] on button "CLIENT SHARING OPTIONS" at bounding box center [418, 493] width 163 height 32
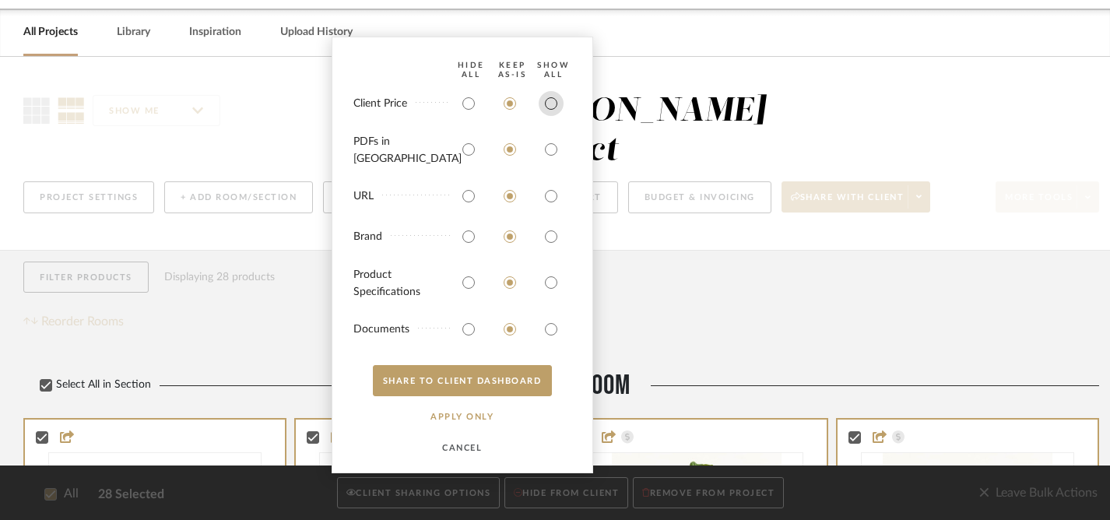
click at [551, 114] on input "radio" at bounding box center [550, 103] width 25 height 25
radio input "true"
click at [551, 160] on input "radio" at bounding box center [550, 149] width 25 height 25
radio input "true"
click at [549, 195] on input "radio" at bounding box center [550, 196] width 25 height 25
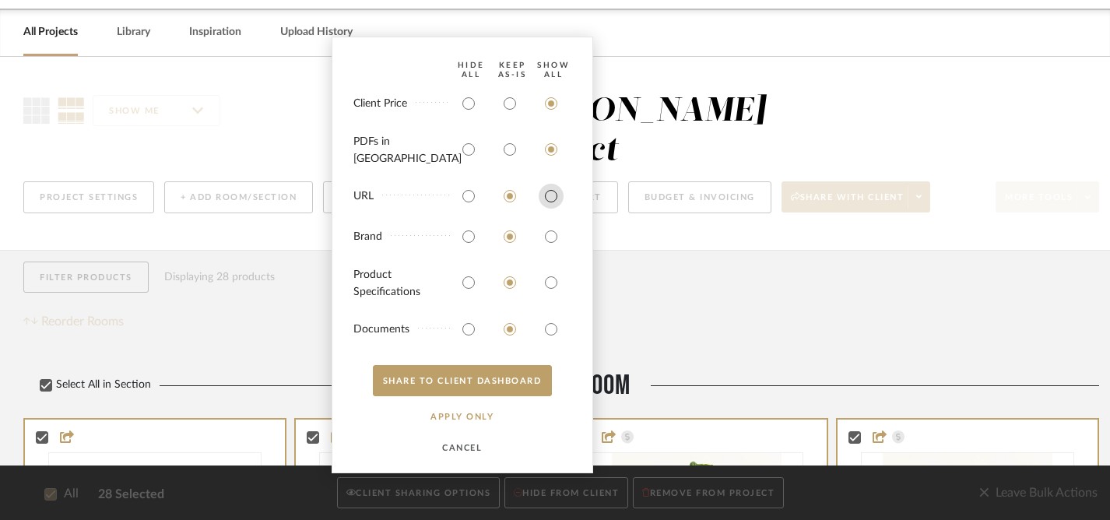
radio input "true"
click at [552, 237] on input "radio" at bounding box center [550, 236] width 25 height 25
radio input "true"
click at [552, 277] on input "radio" at bounding box center [550, 282] width 25 height 25
radio input "true"
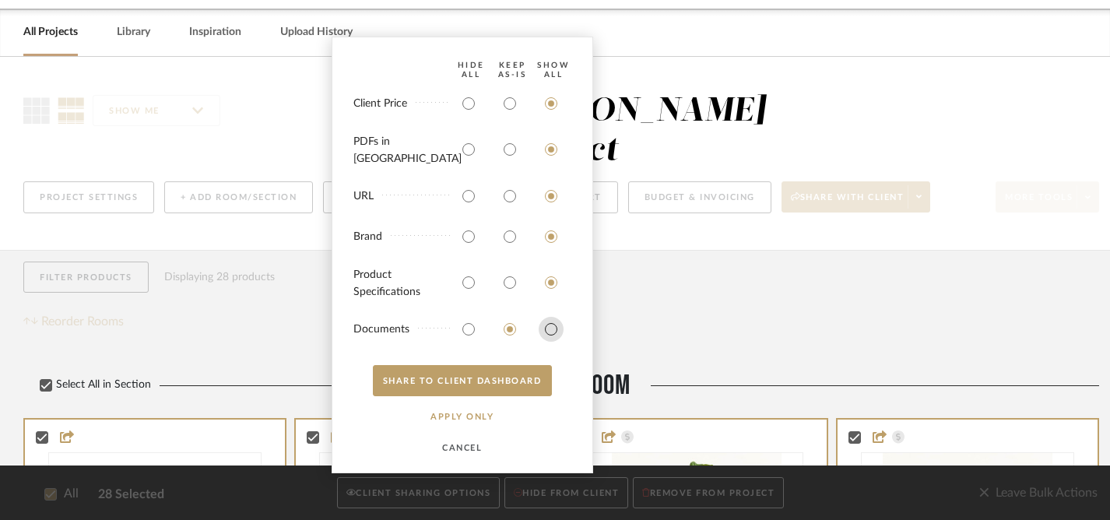
click at [552, 328] on input "radio" at bounding box center [550, 329] width 25 height 25
radio input "true"
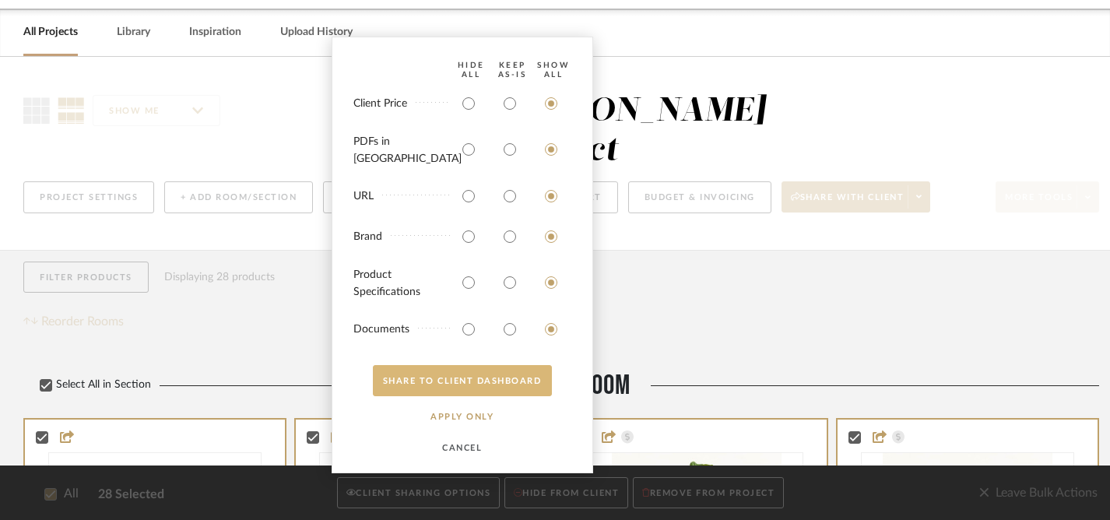
click at [468, 381] on button "SHARE TO CLIENT Dashboard" at bounding box center [462, 380] width 179 height 31
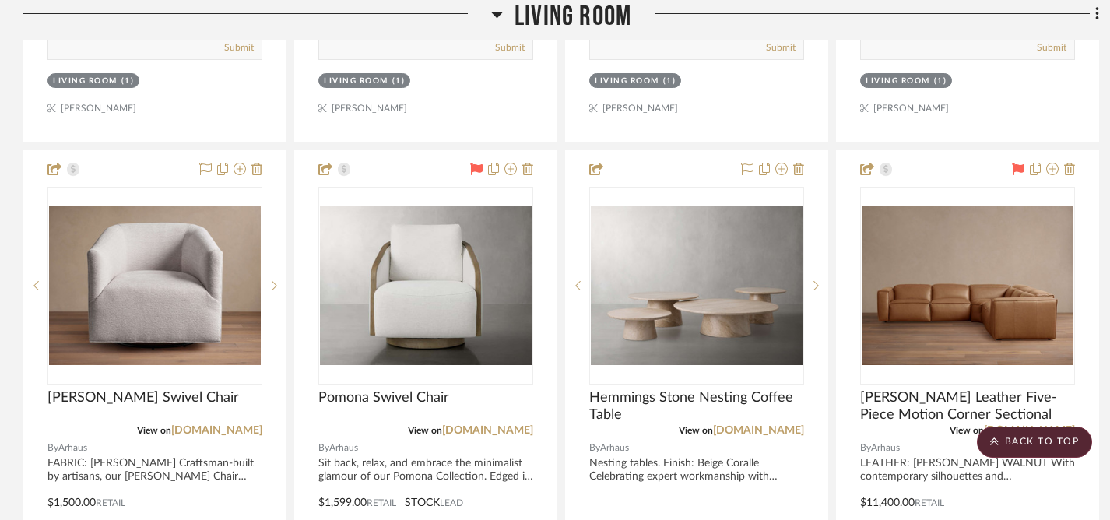
scroll to position [3081, 0]
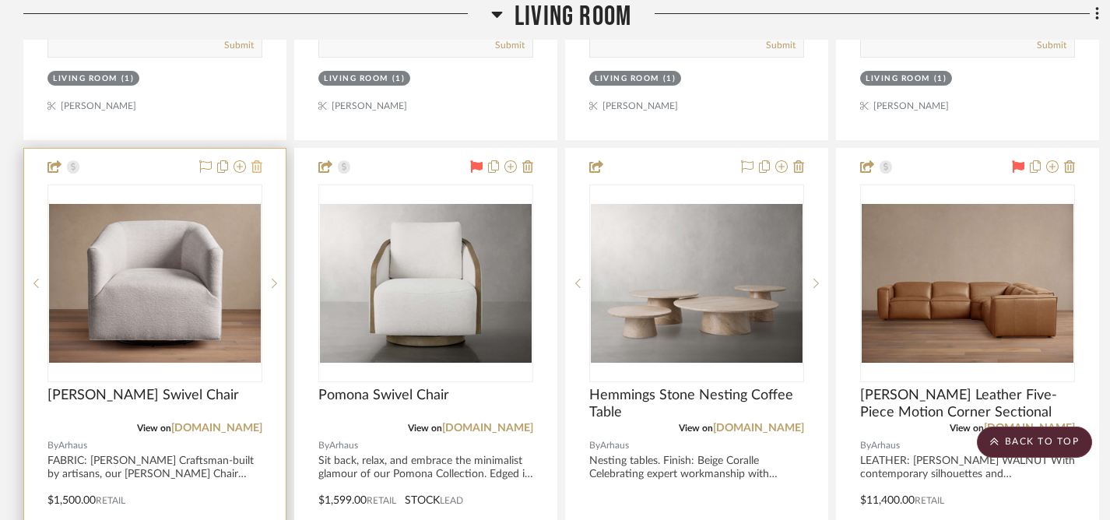
click at [258, 160] on icon at bounding box center [256, 166] width 11 height 12
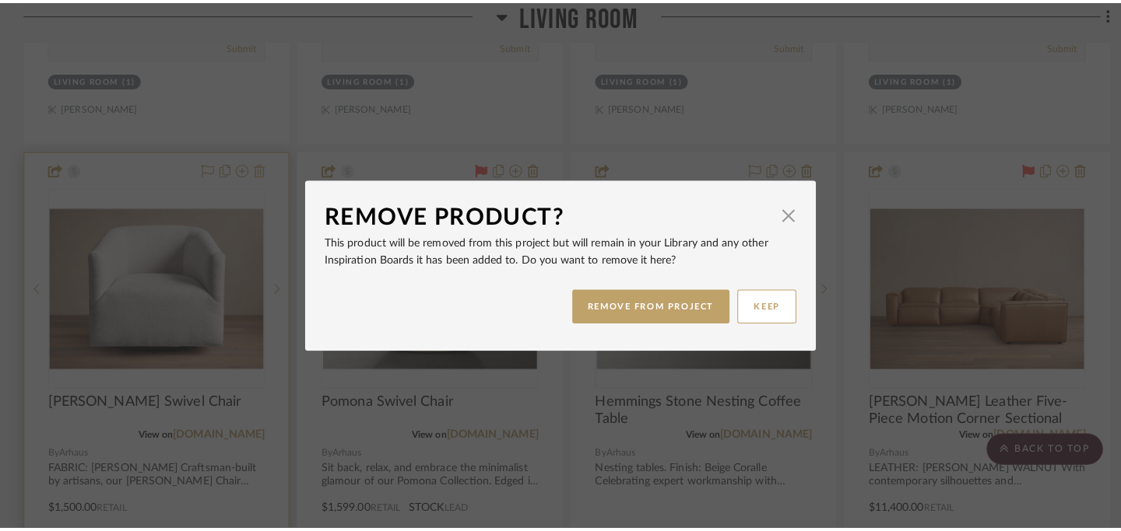
scroll to position [0, 0]
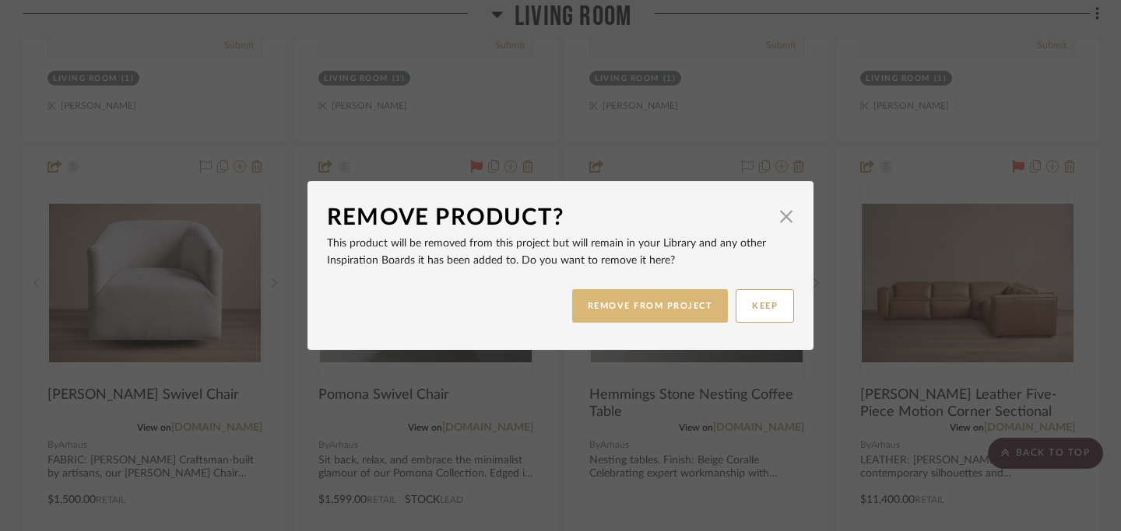
click at [607, 307] on button "REMOVE FROM PROJECT" at bounding box center [650, 305] width 156 height 33
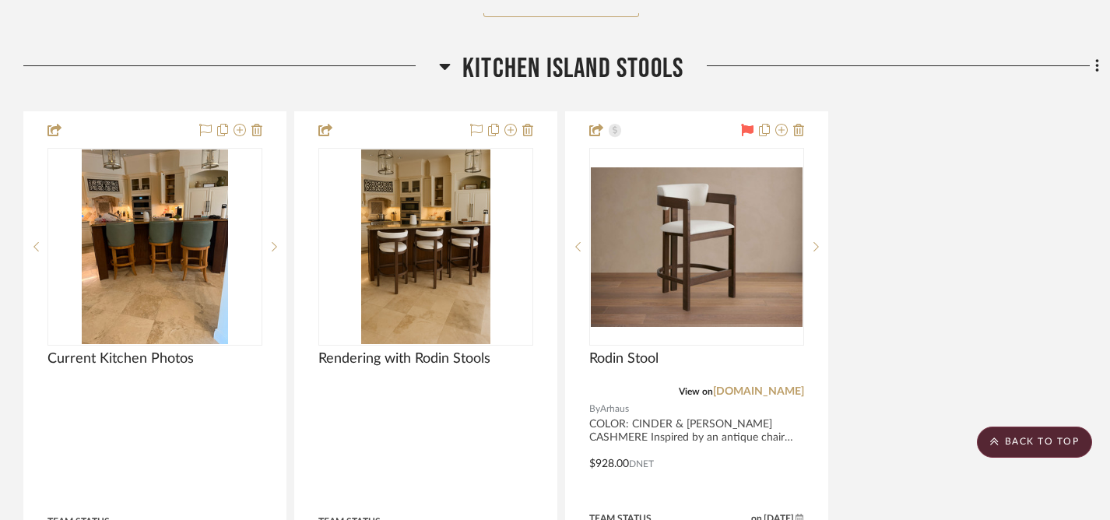
scroll to position [4633, 0]
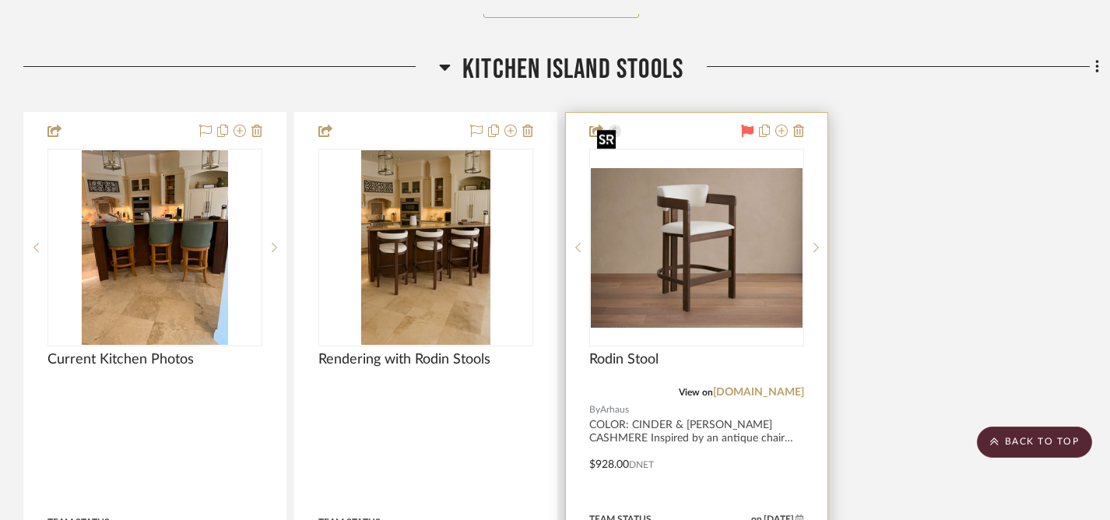
click at [713, 242] on img "0" at bounding box center [697, 247] width 212 height 159
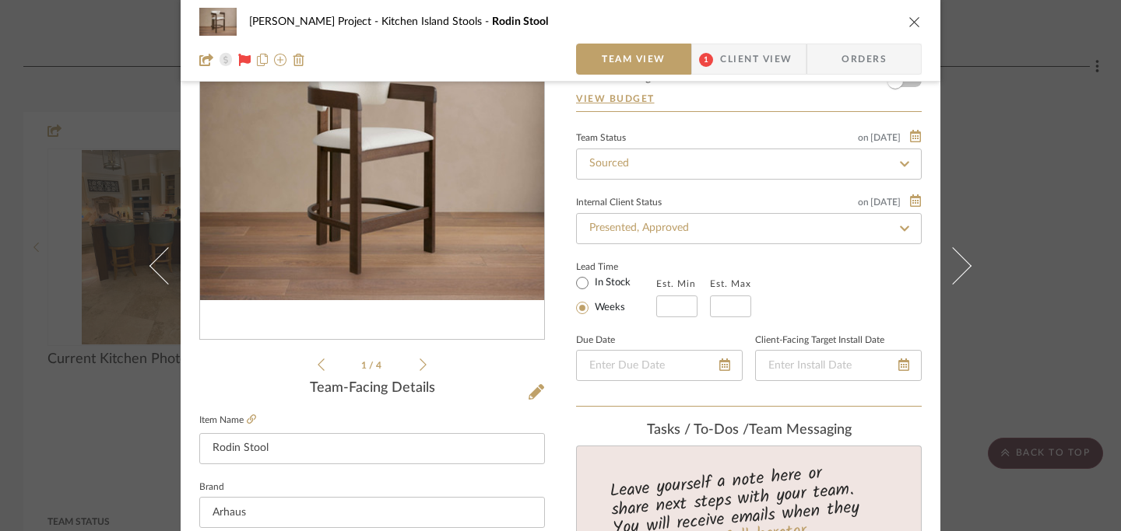
scroll to position [108, 0]
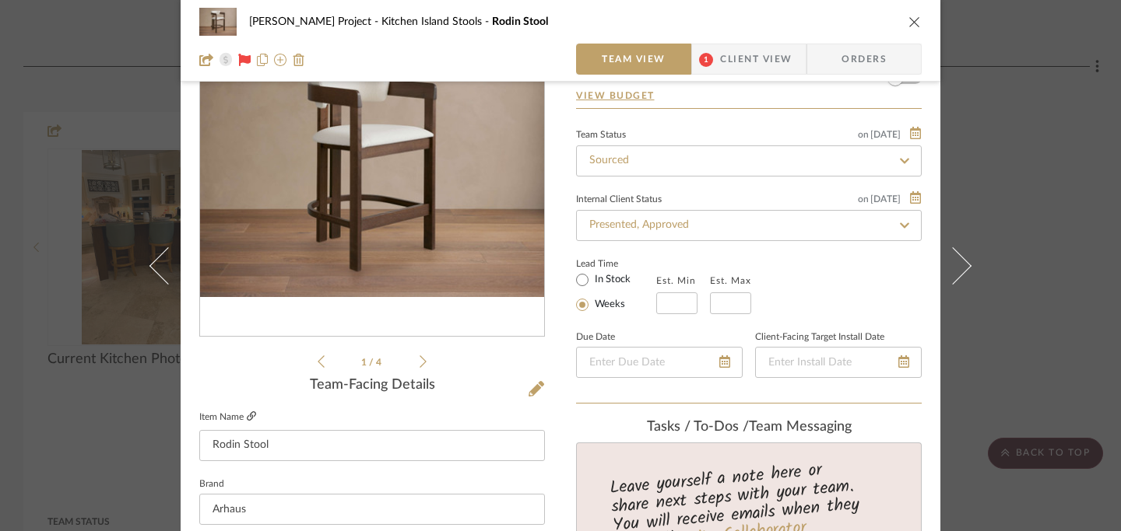
click at [247, 418] on icon at bounding box center [251, 416] width 9 height 9
